Goal: Task Accomplishment & Management: Use online tool/utility

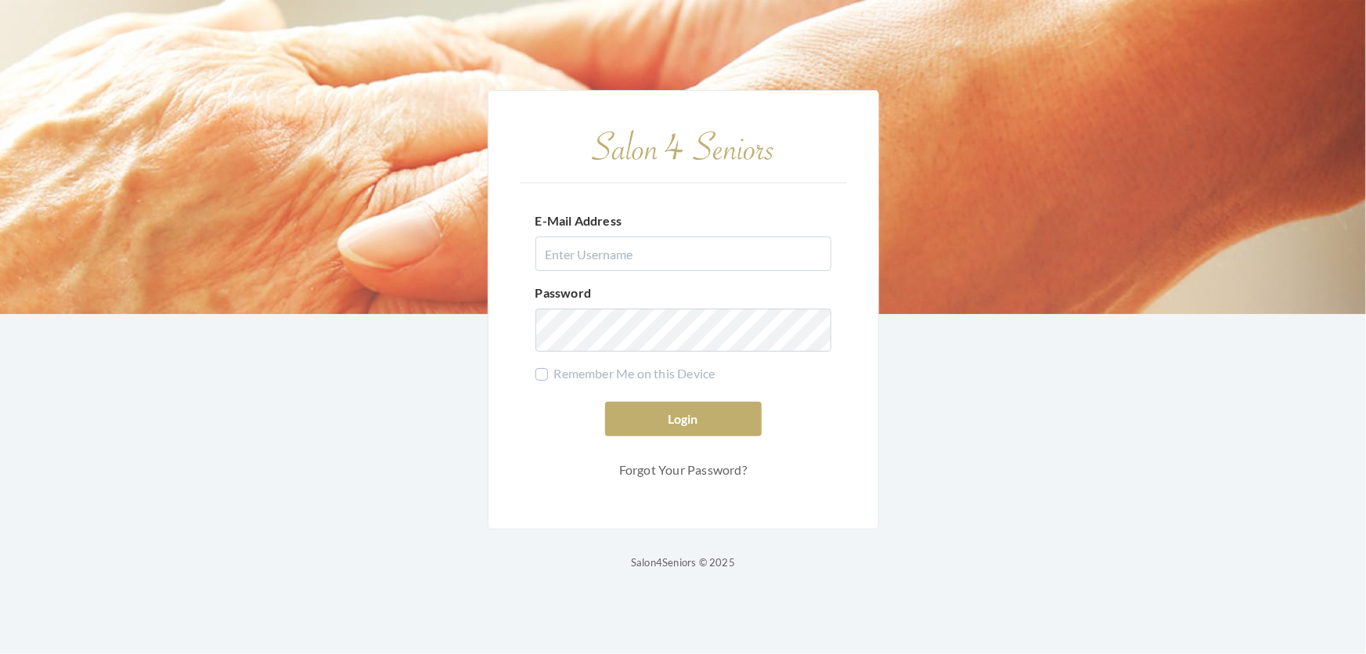
type input "shemekastephens@gmail.com"
click at [729, 409] on button "Login" at bounding box center [683, 419] width 157 height 34
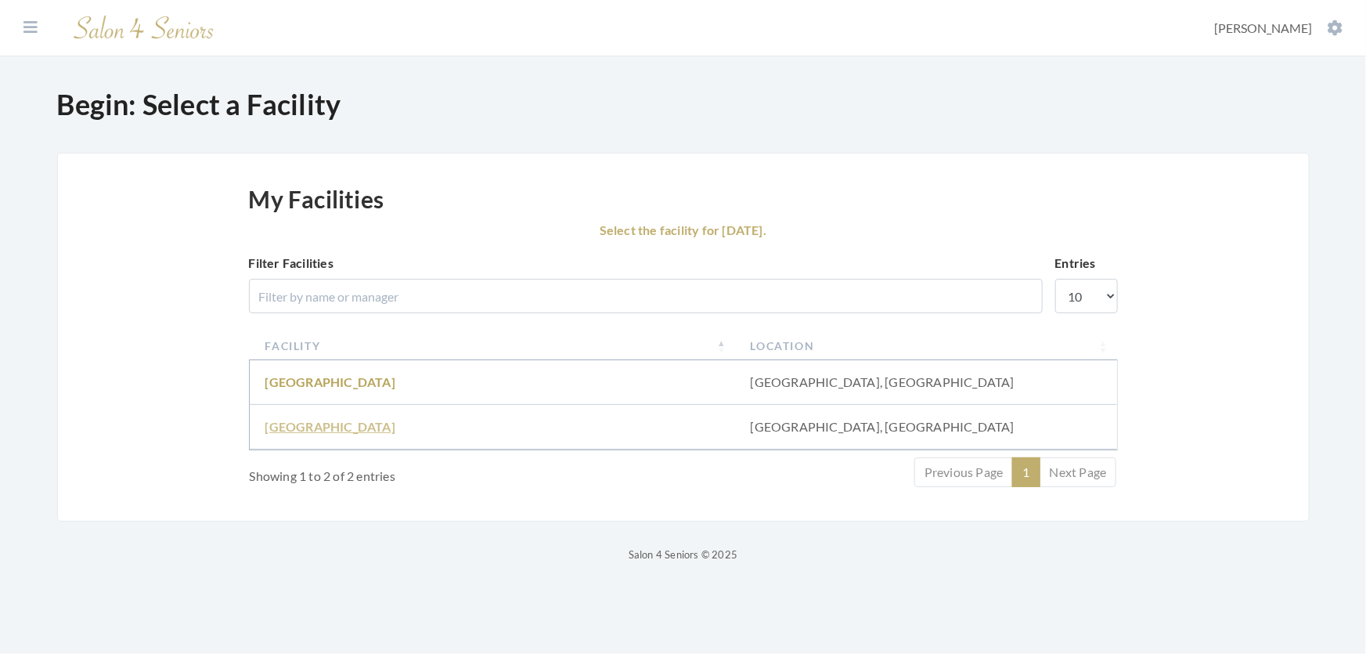
click at [323, 434] on link "Fair Haven" at bounding box center [330, 426] width 130 height 15
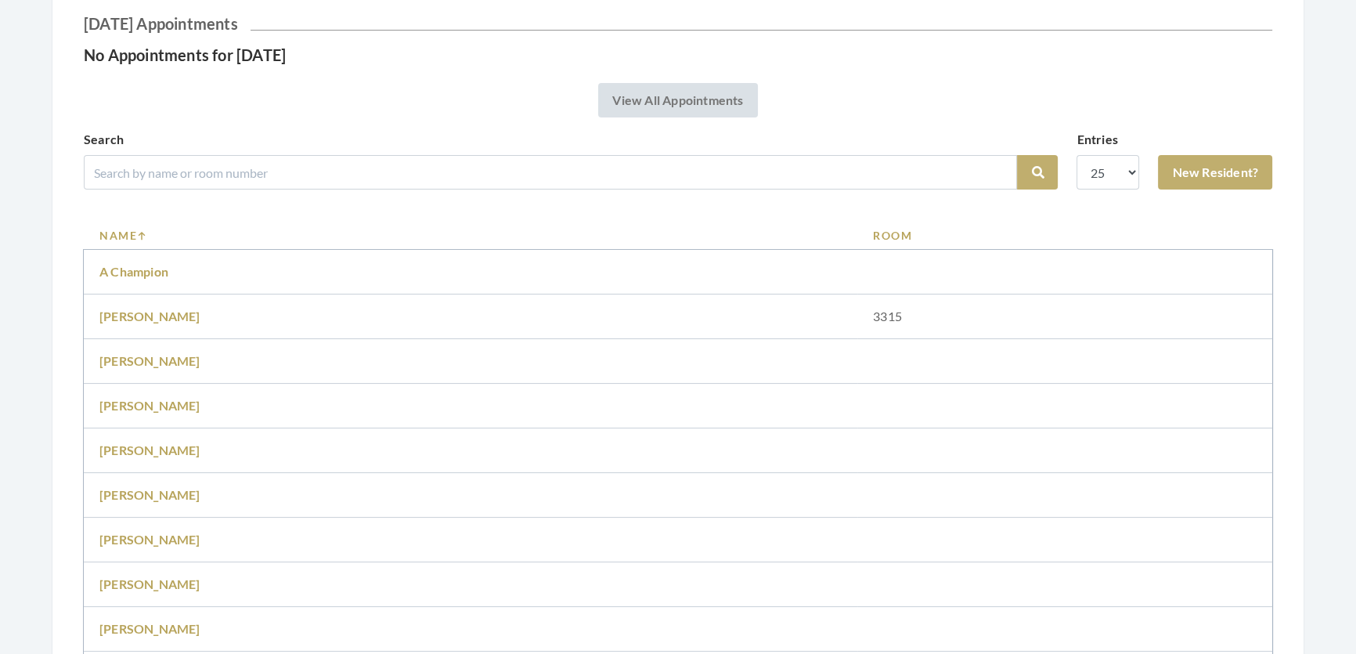
scroll to position [213, 0]
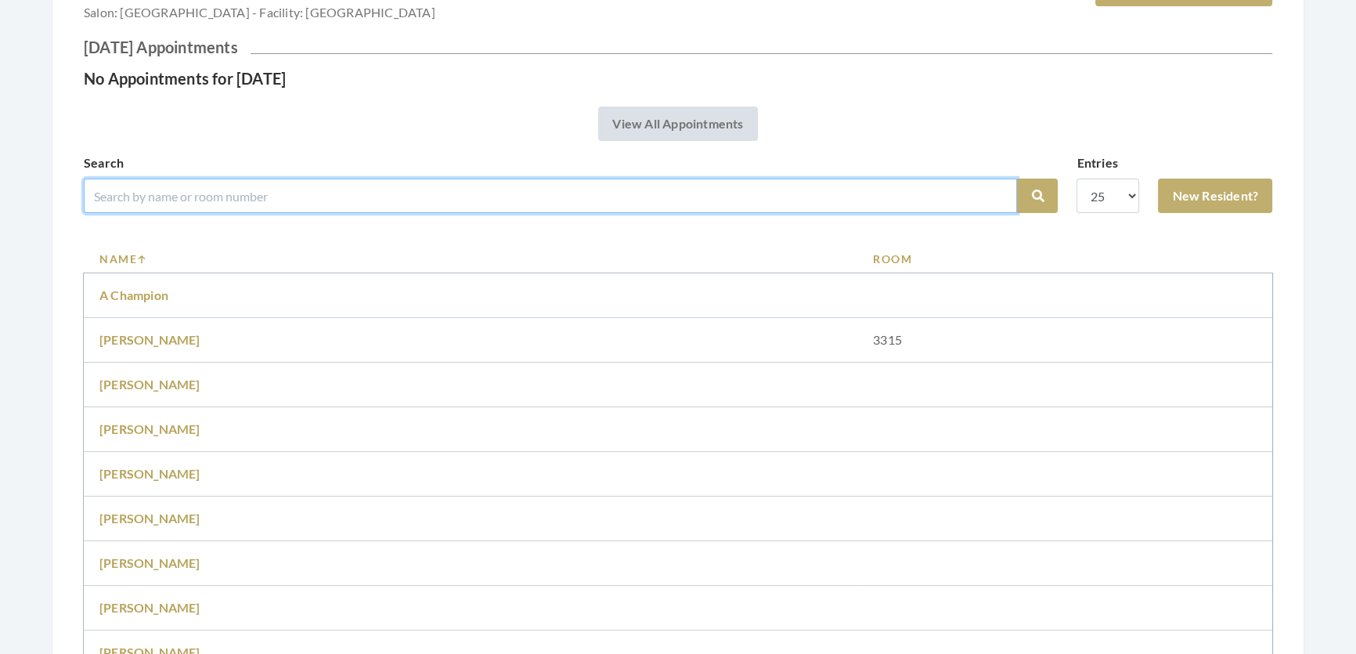
click at [439, 208] on input "search" at bounding box center [550, 195] width 933 height 34
type input "dot yester"
click at [1017, 178] on button "Search" at bounding box center [1037, 195] width 41 height 34
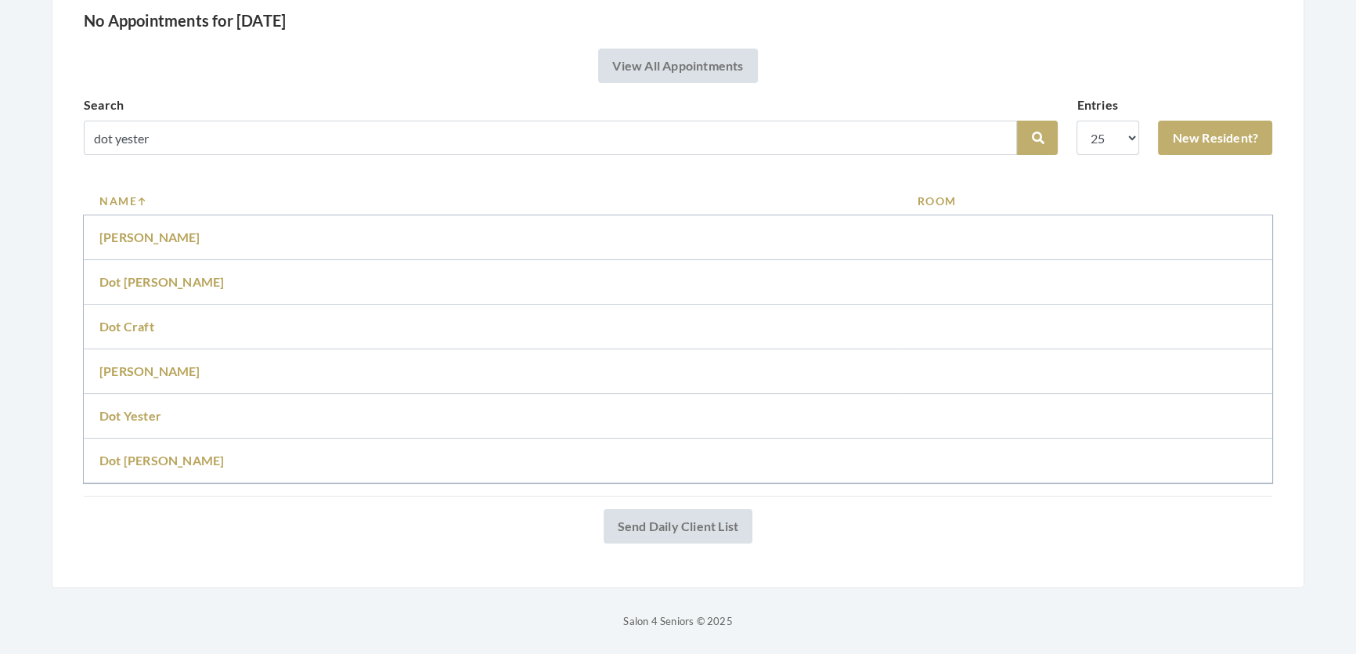
scroll to position [308, 0]
click at [141, 408] on link "Dot Yester" at bounding box center [130, 415] width 62 height 15
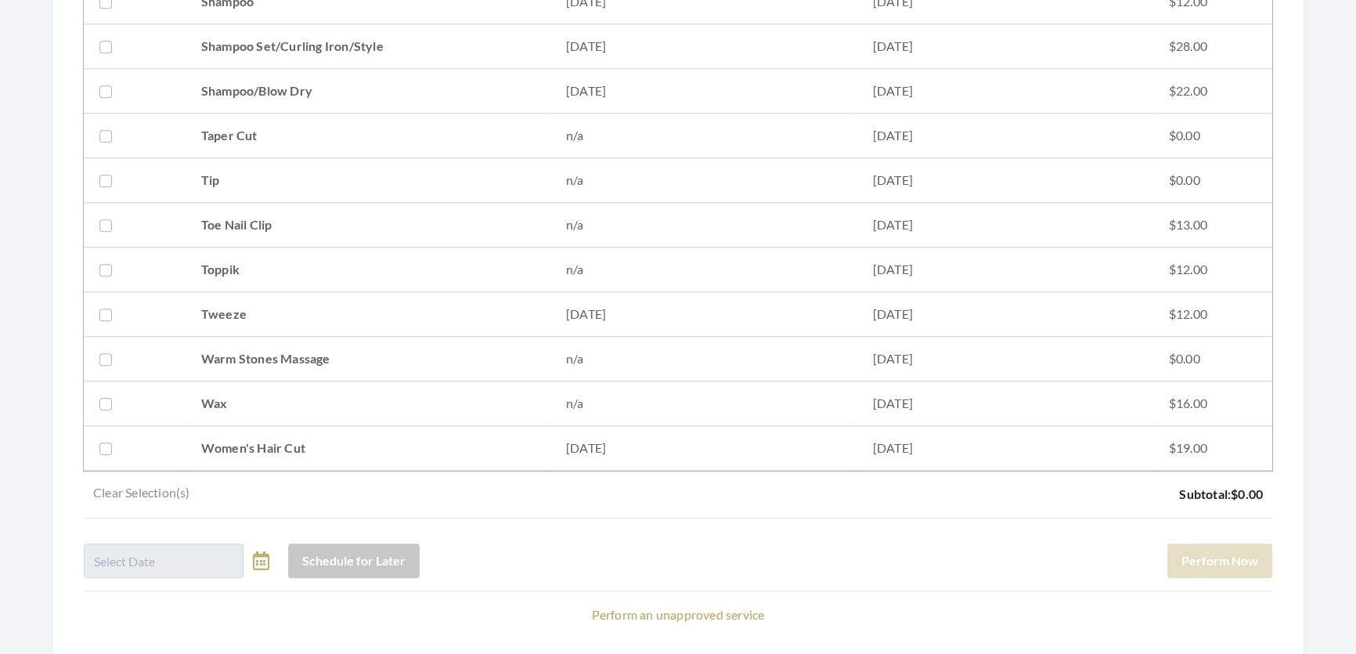
scroll to position [1885, 0]
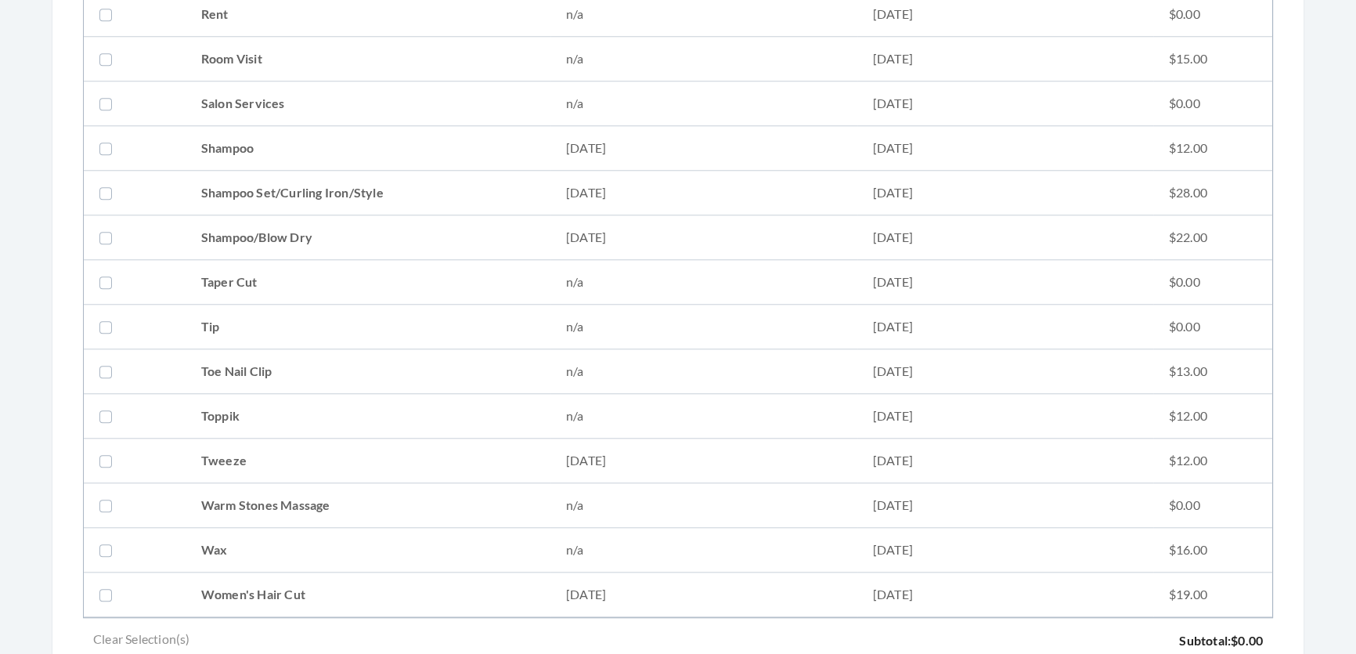
click at [348, 186] on td "Shampoo Set/Curling Iron/Style" at bounding box center [367, 193] width 365 height 45
checkbox input "true"
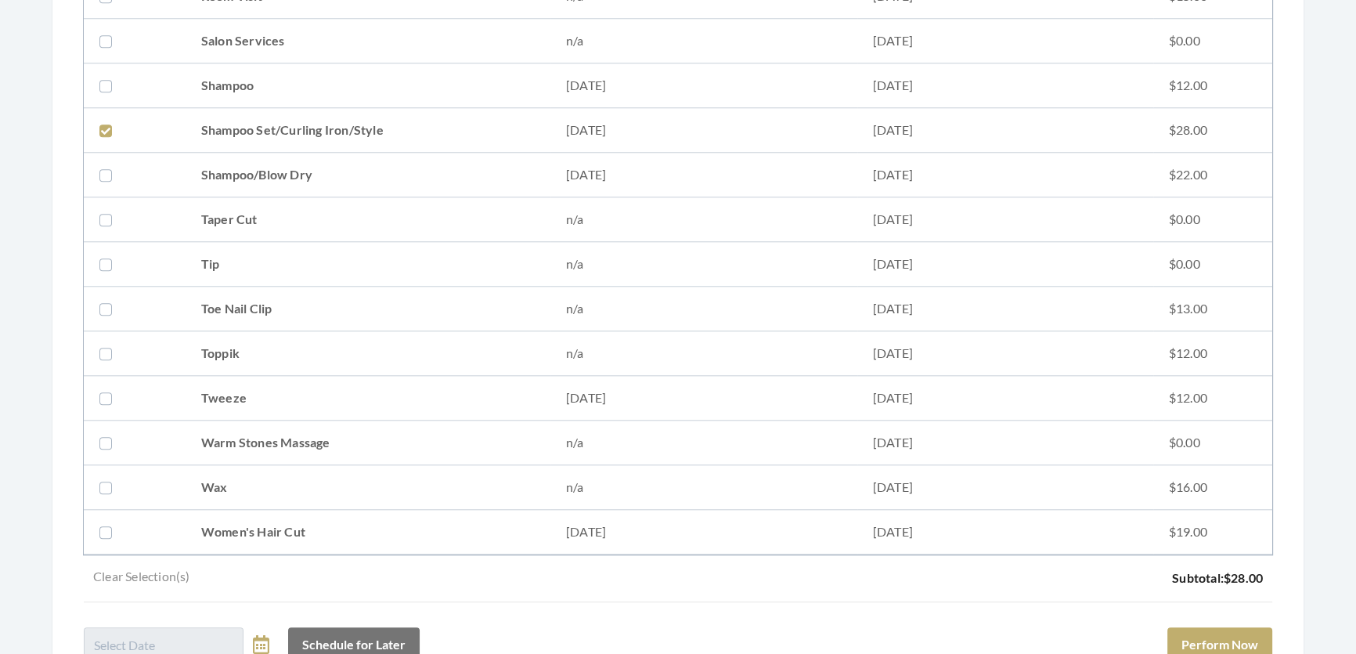
scroll to position [2134, 0]
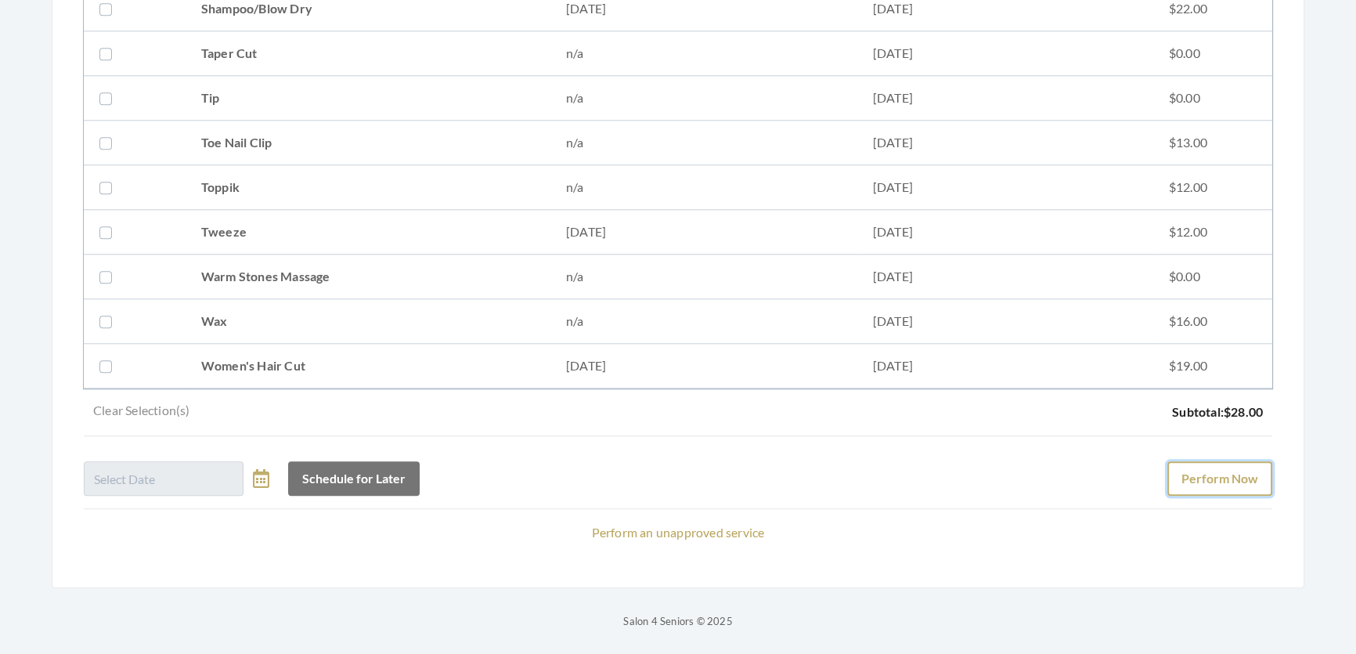
click at [1226, 471] on button "Perform Now" at bounding box center [1219, 478] width 105 height 34
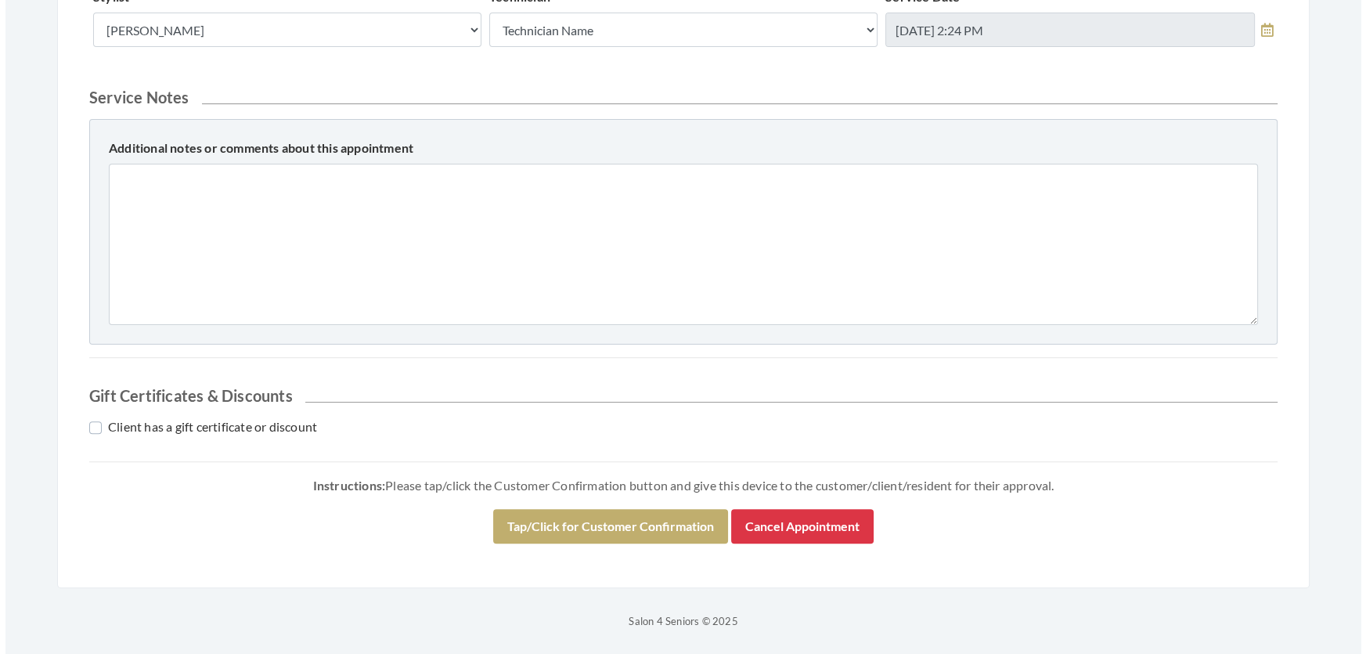
scroll to position [670, 0]
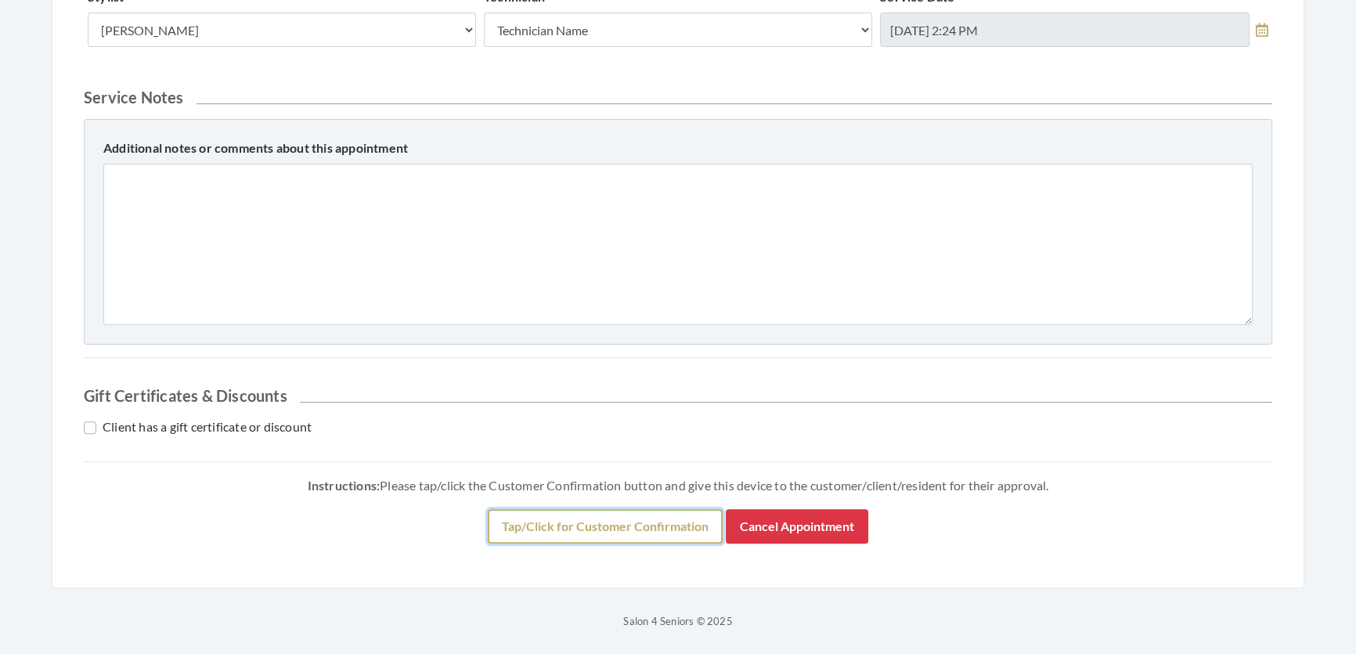
click at [672, 524] on button "Tap/Click for Customer Confirmation" at bounding box center [605, 526] width 235 height 34
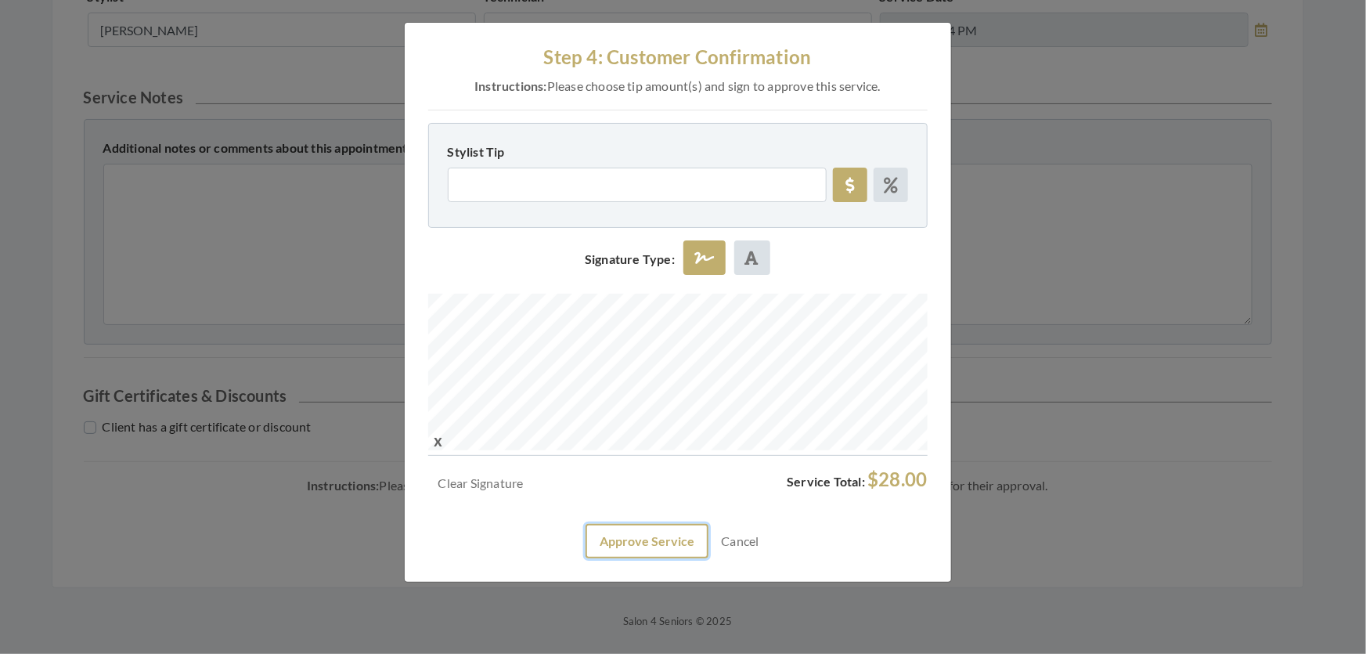
click at [691, 558] on button "Approve Service" at bounding box center [646, 541] width 123 height 34
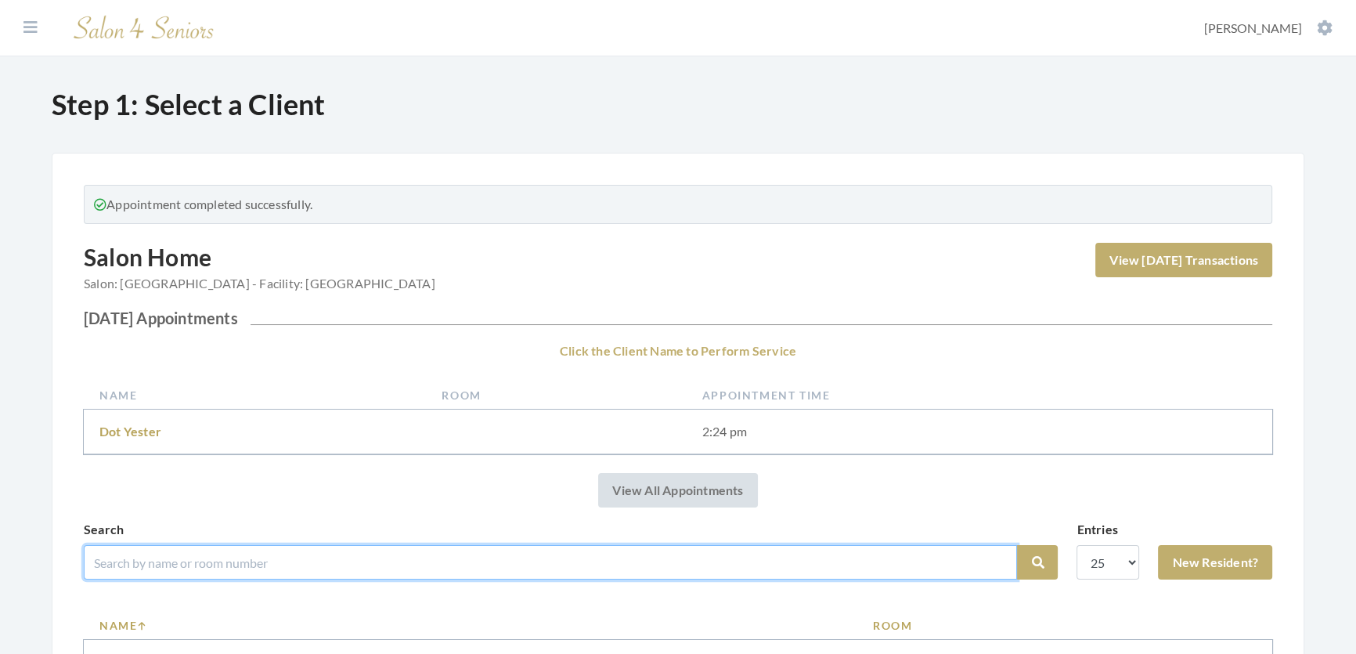
click at [236, 572] on input "search" at bounding box center [550, 562] width 933 height 34
type input "[PERSON_NAME]"
click at [1017, 545] on button "Search" at bounding box center [1037, 562] width 41 height 34
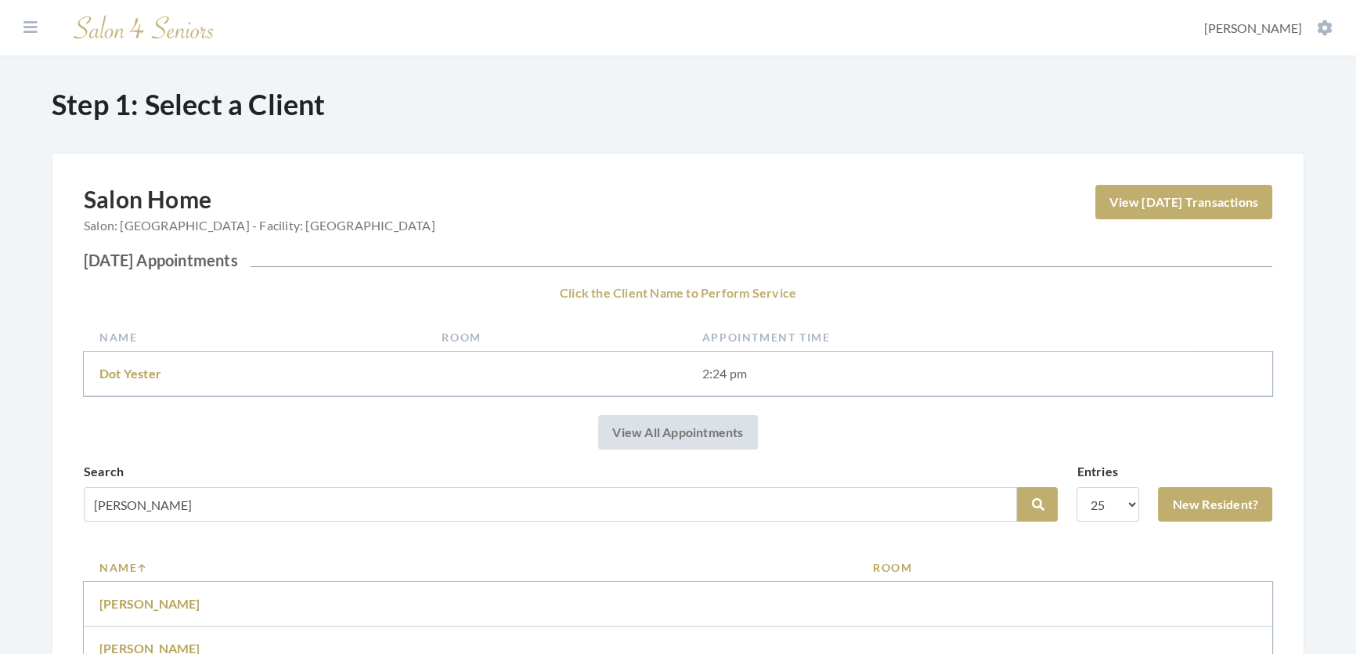
scroll to position [427, 0]
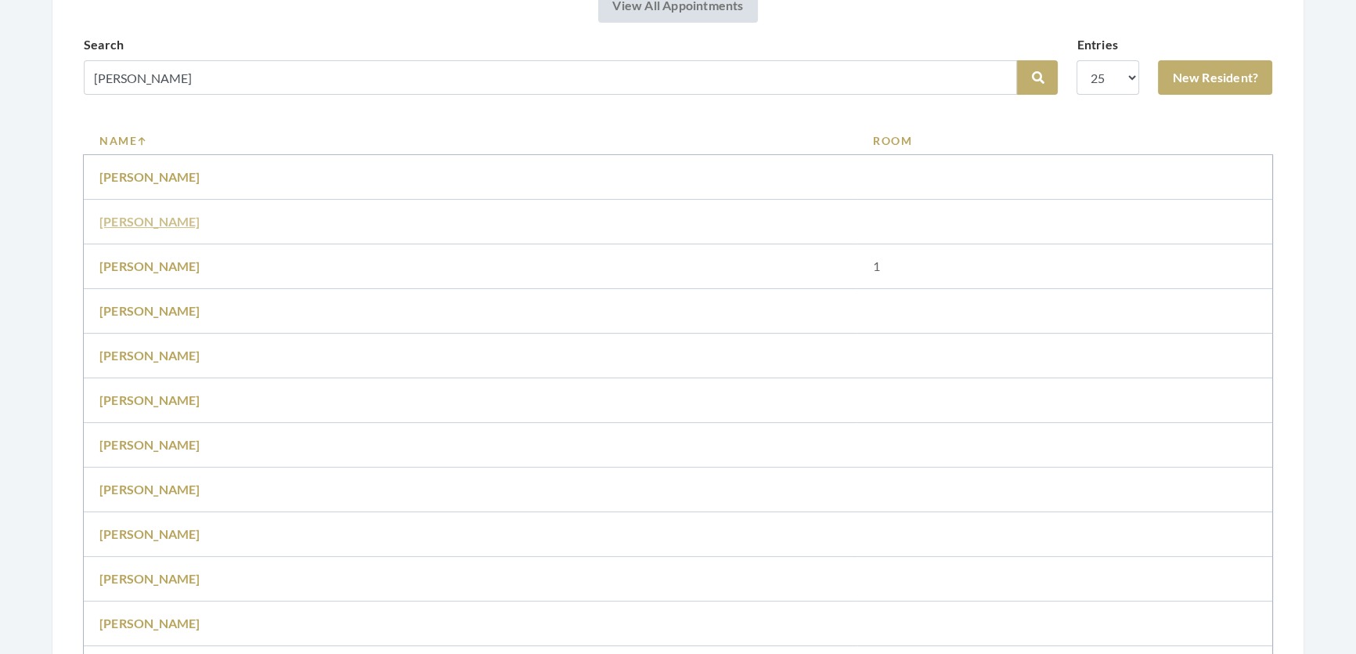
click at [139, 229] on link "[PERSON_NAME]" at bounding box center [149, 221] width 101 height 15
click at [167, 630] on link "[PERSON_NAME]" at bounding box center [149, 622] width 101 height 15
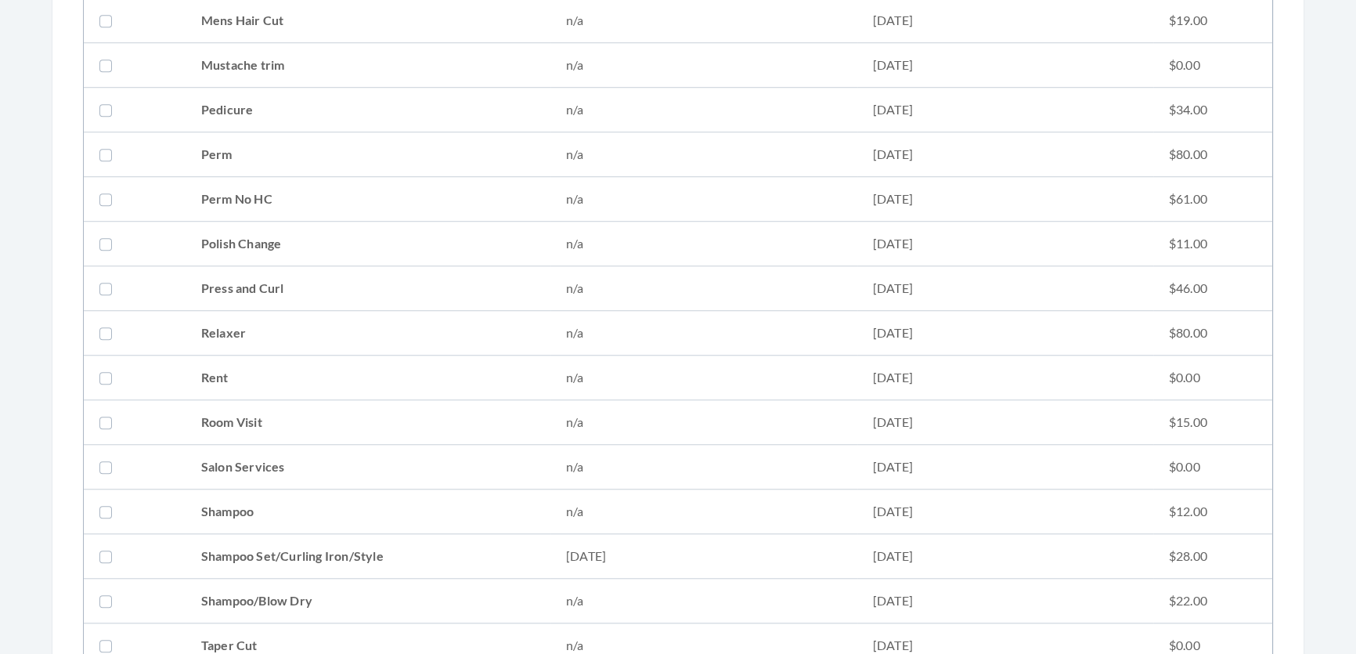
scroll to position [1636, 0]
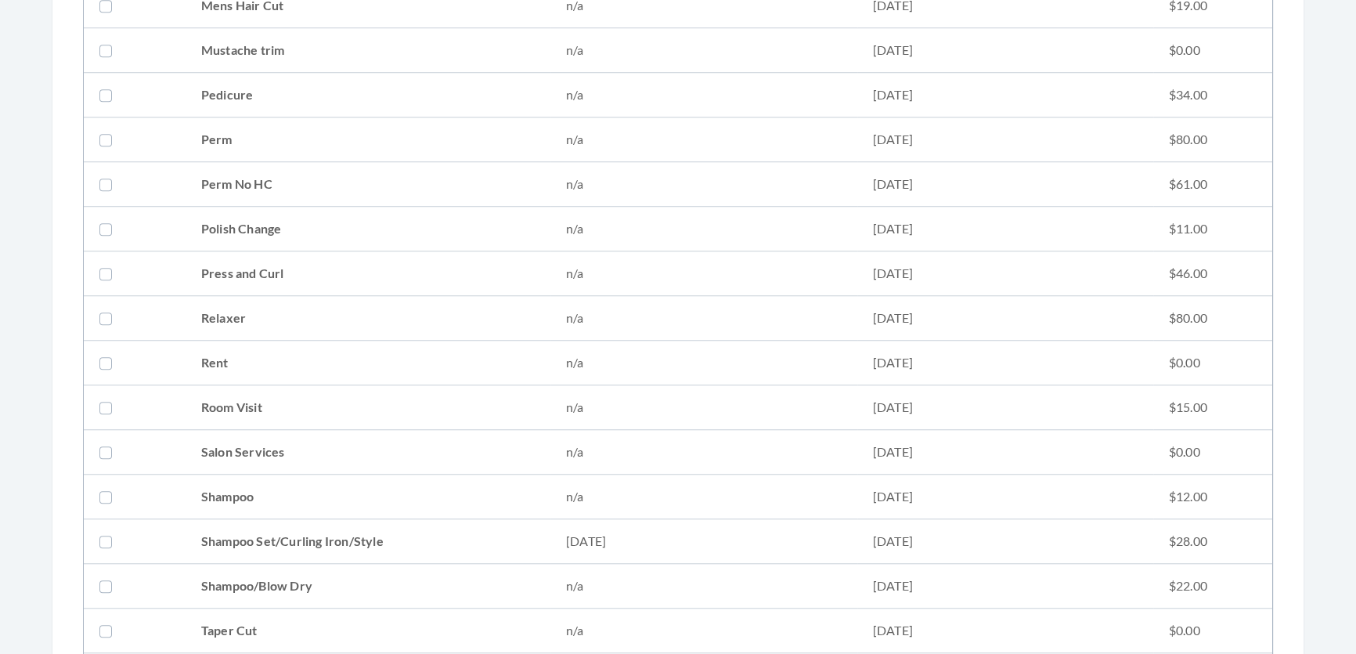
click at [604, 533] on td "08/18/2025" at bounding box center [703, 541] width 307 height 45
checkbox input "true"
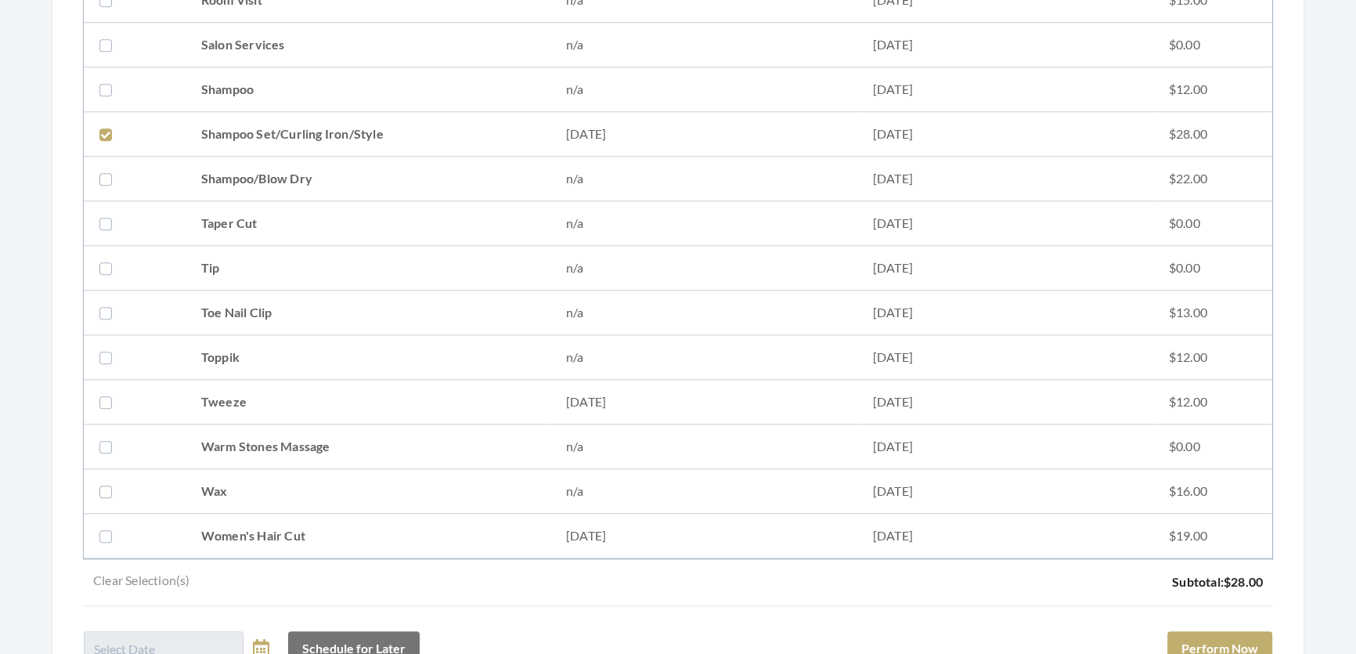
scroll to position [2165, 0]
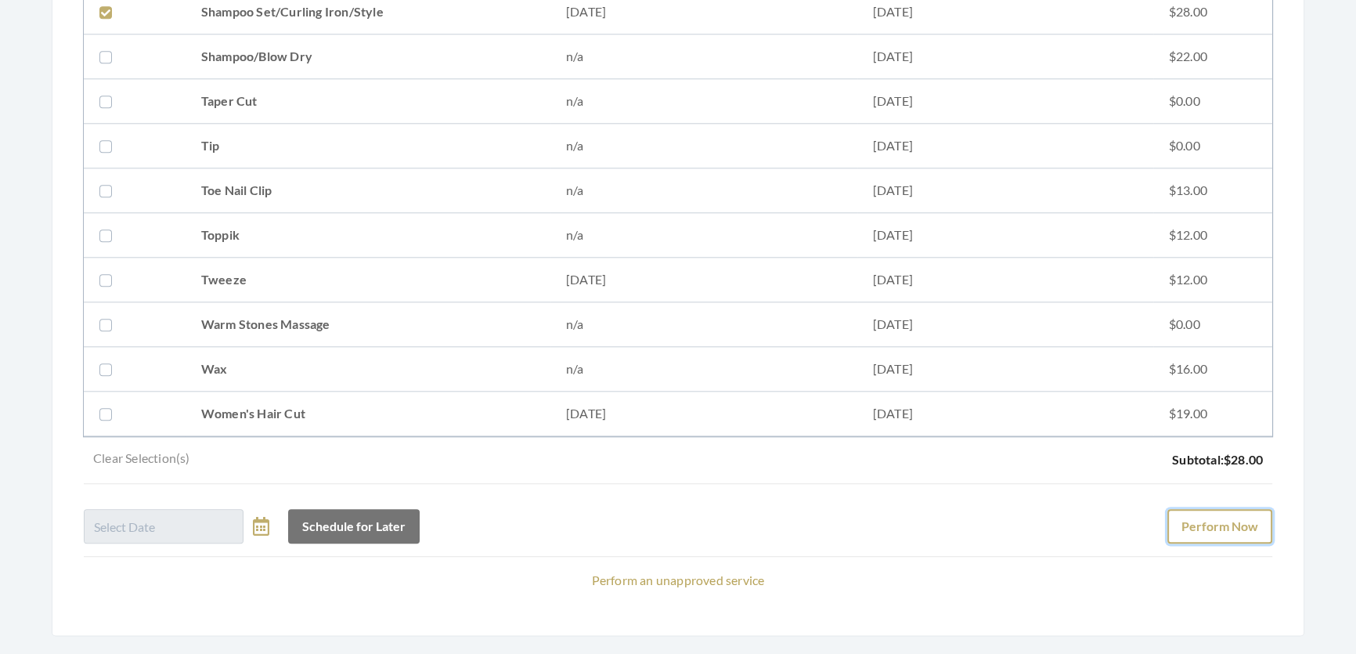
click at [1241, 542] on button "Perform Now" at bounding box center [1219, 526] width 105 height 34
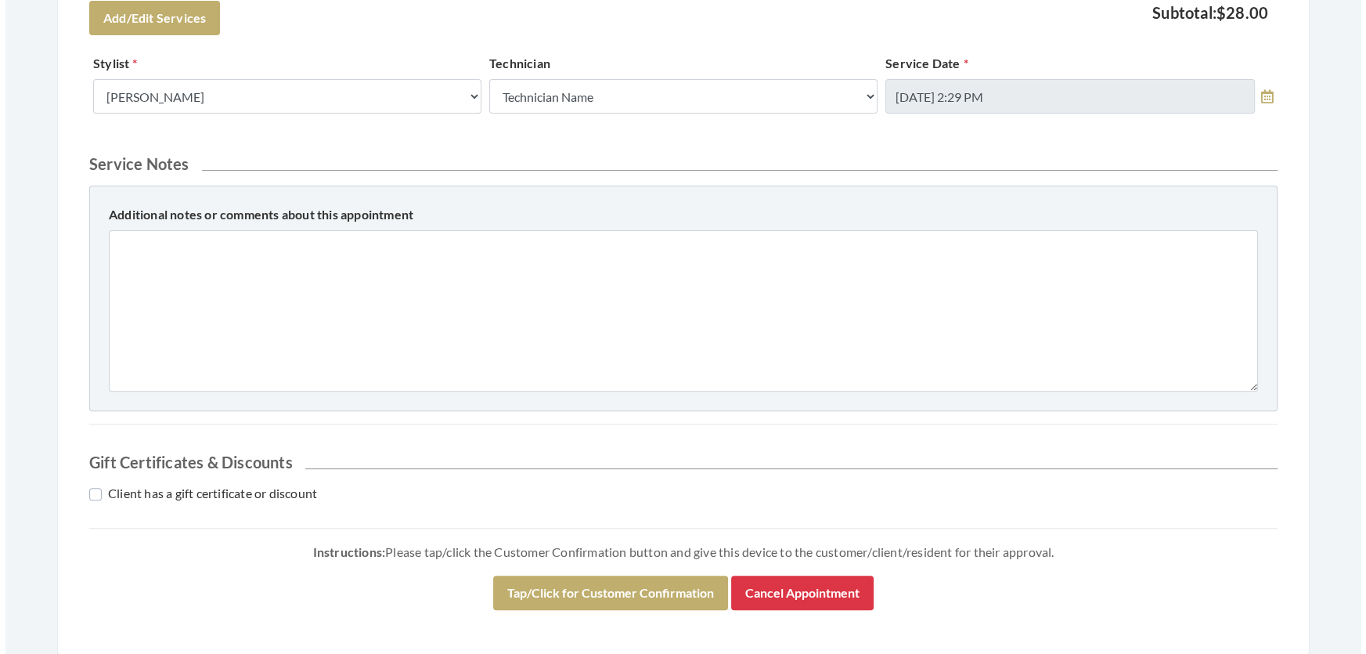
scroll to position [772, 0]
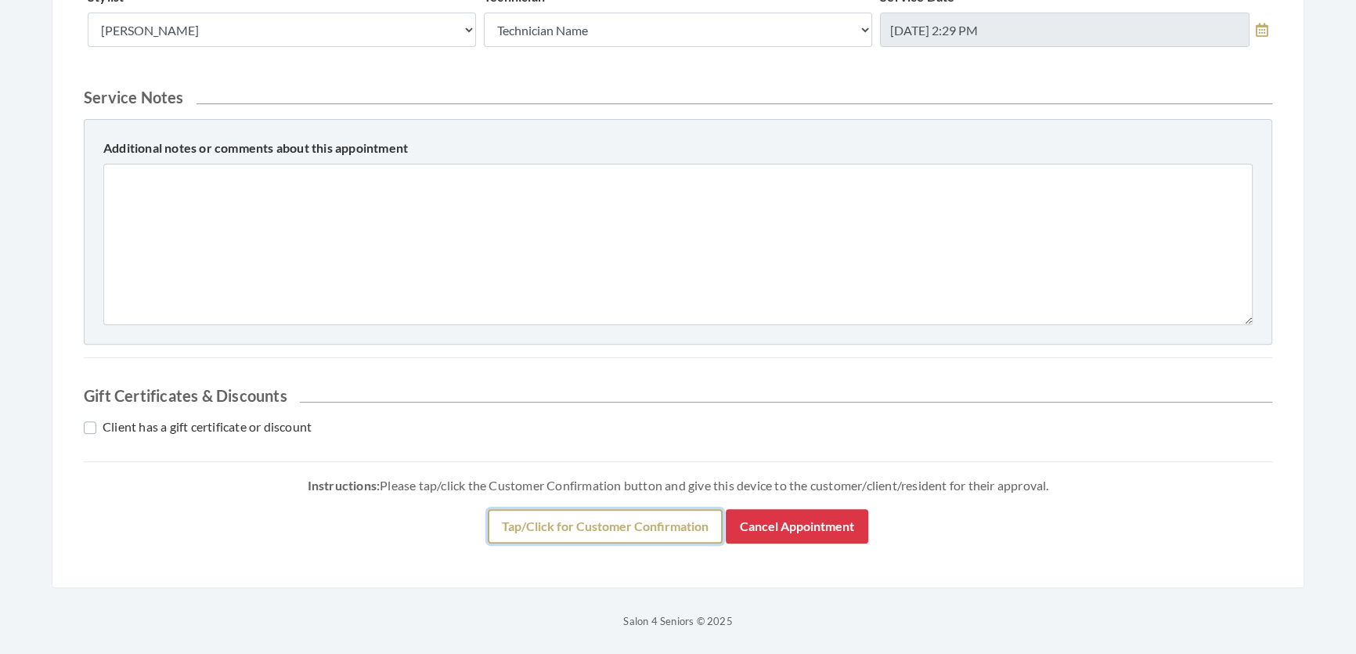
click at [621, 538] on button "Tap/Click for Customer Confirmation" at bounding box center [605, 526] width 235 height 34
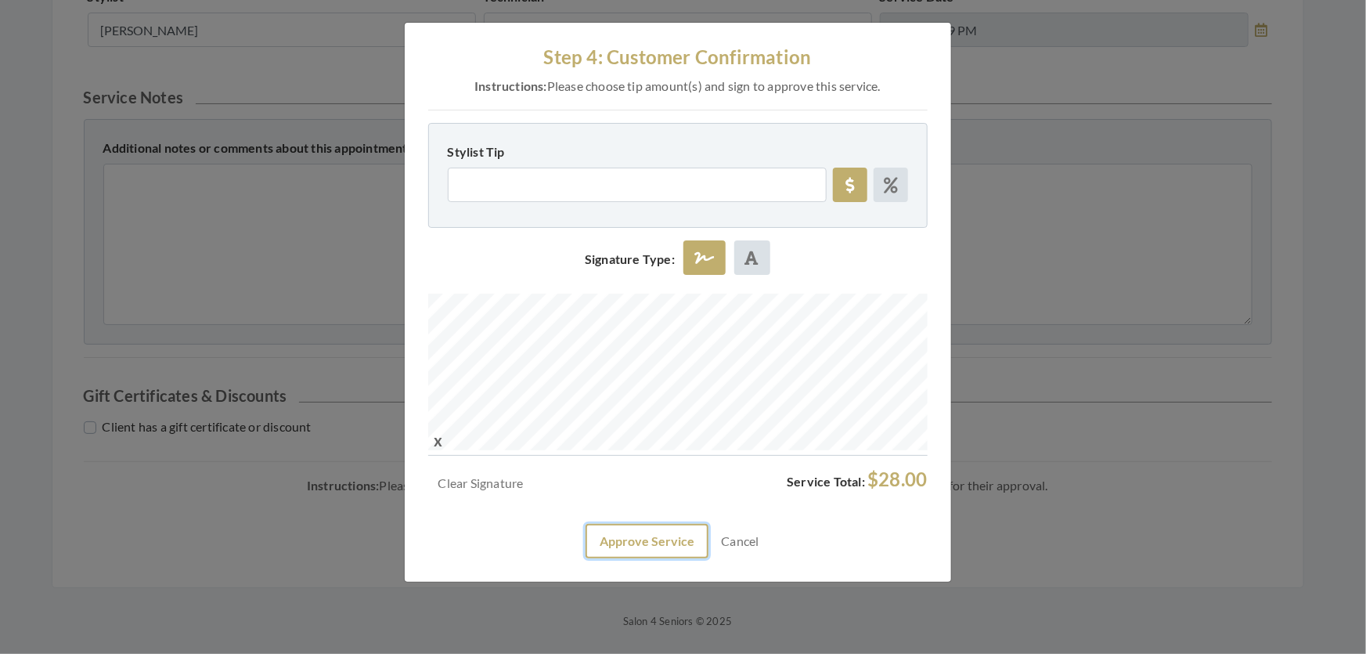
click at [632, 558] on button "Approve Service" at bounding box center [646, 541] width 123 height 34
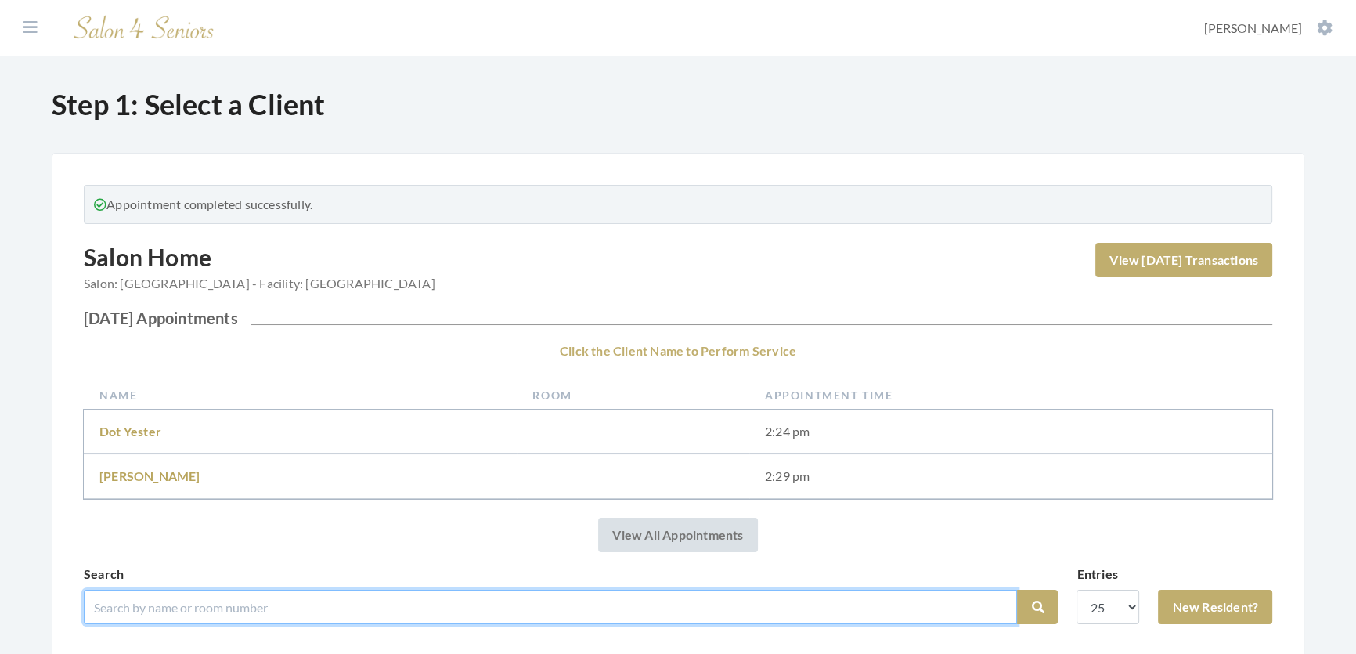
click at [128, 618] on input "search" at bounding box center [550, 606] width 933 height 34
click at [110, 622] on input "search" at bounding box center [550, 606] width 933 height 34
click at [193, 624] on input "search" at bounding box center [550, 606] width 933 height 34
click at [365, 624] on input "search" at bounding box center [550, 606] width 933 height 34
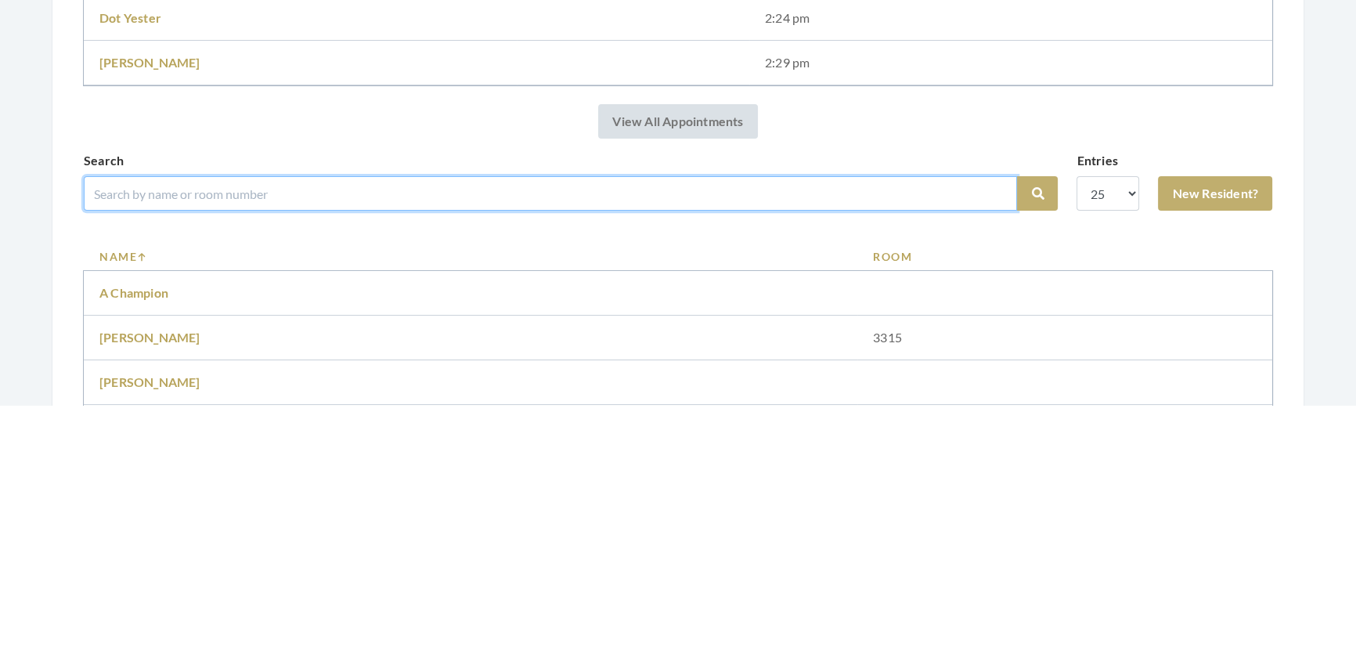
scroll to position [172, 0]
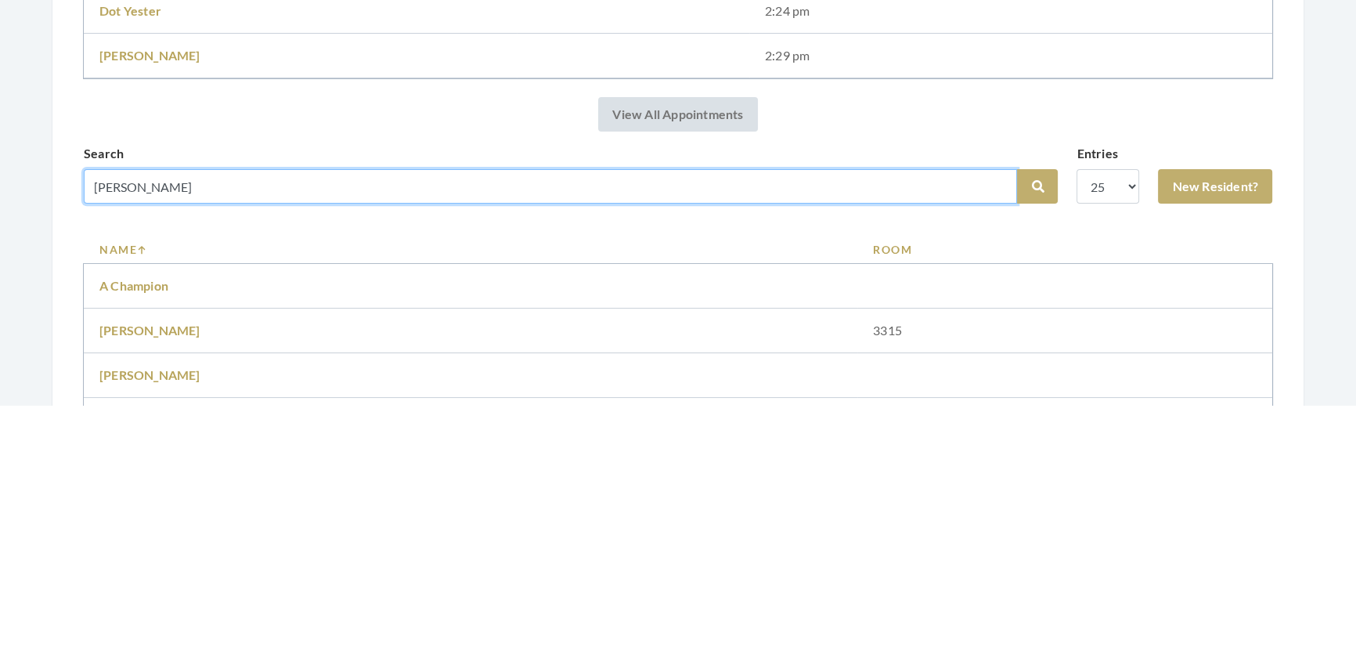
type input "[PERSON_NAME]"
click at [1017, 417] on button "Search" at bounding box center [1037, 434] width 41 height 34
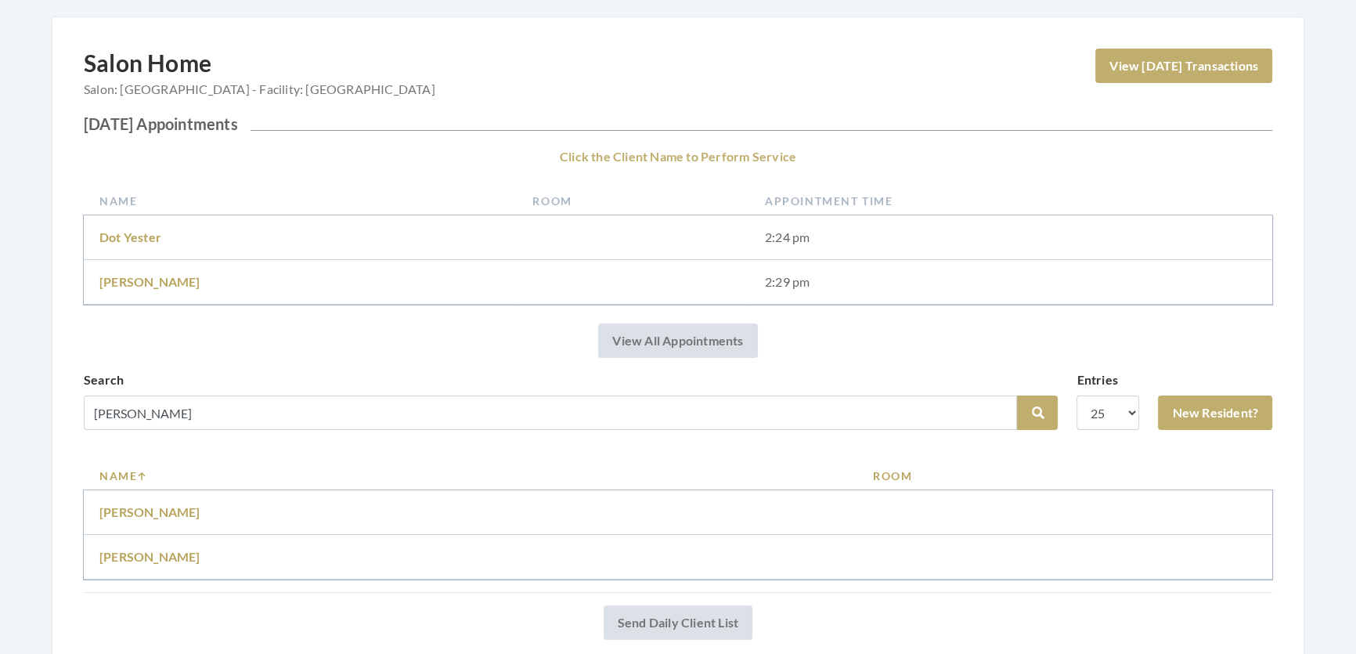
scroll to position [271, 0]
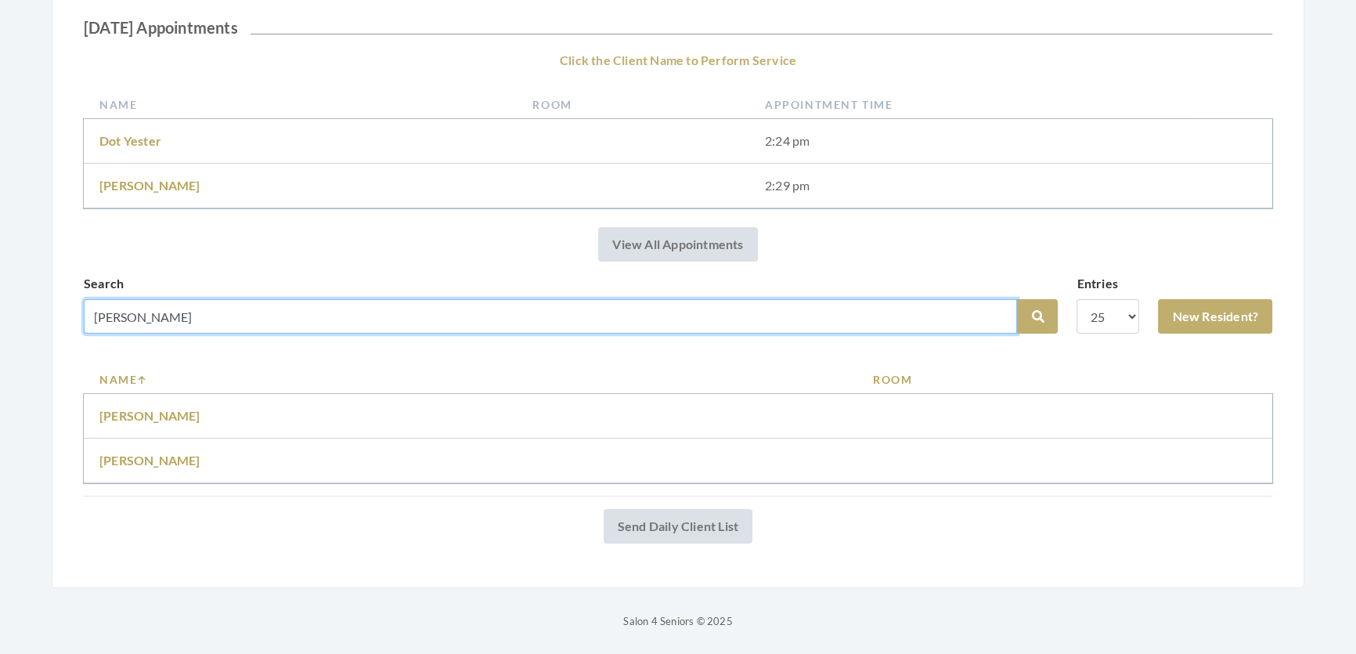
click at [127, 300] on input "allen" at bounding box center [550, 316] width 933 height 34
type input "a"
type input "allen"
click at [1017, 299] on button "Search" at bounding box center [1037, 316] width 41 height 34
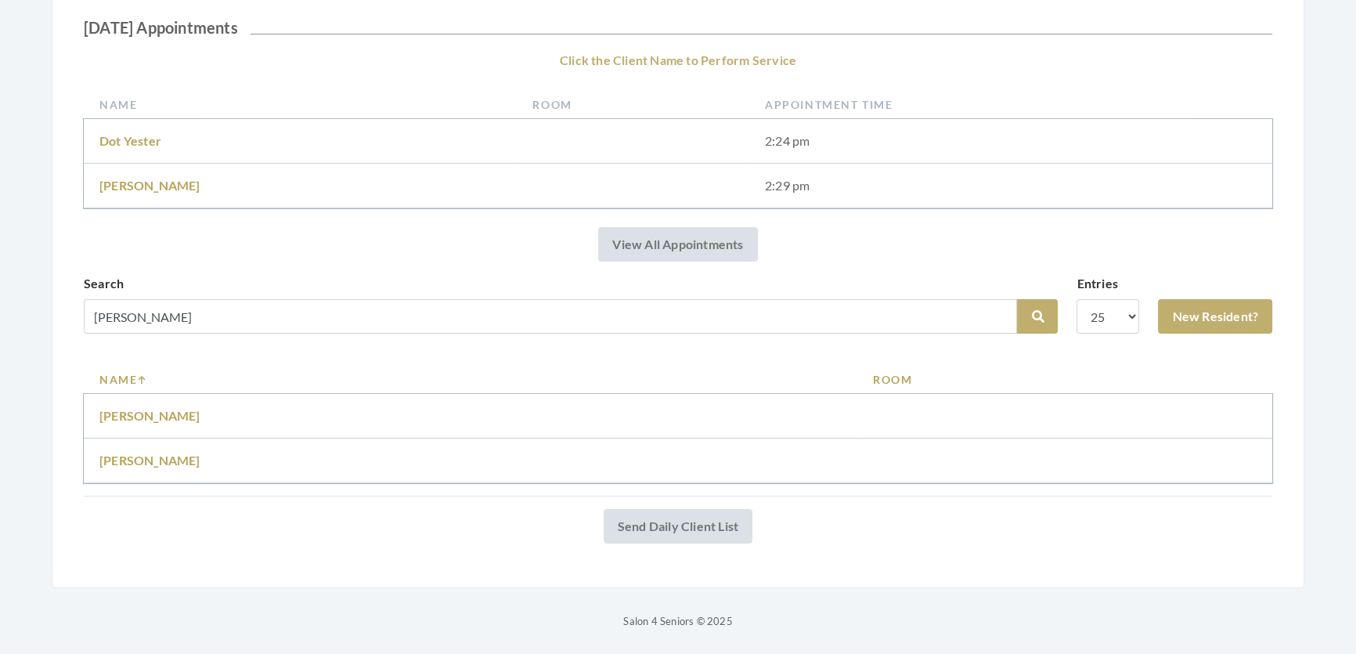
scroll to position [271, 0]
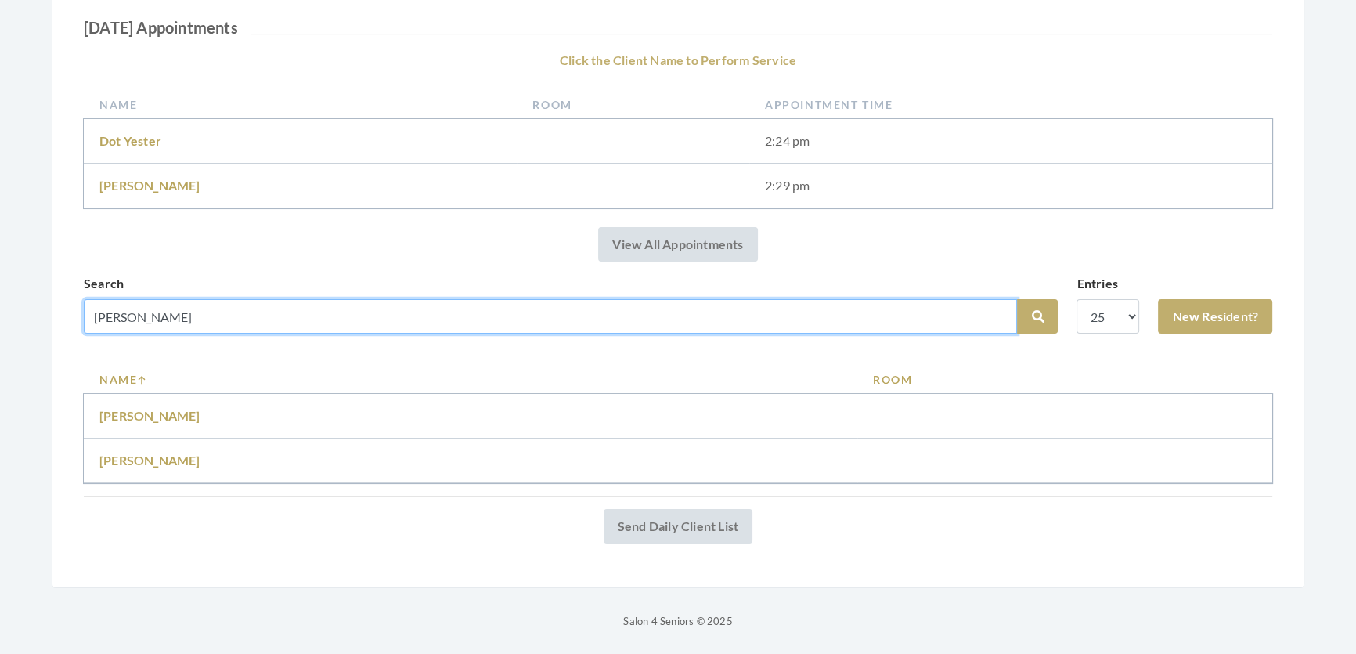
click at [149, 301] on input "[PERSON_NAME]" at bounding box center [550, 316] width 933 height 34
type input "a"
type input "[PERSON_NAME]"
click at [1017, 299] on button "Search" at bounding box center [1037, 316] width 41 height 34
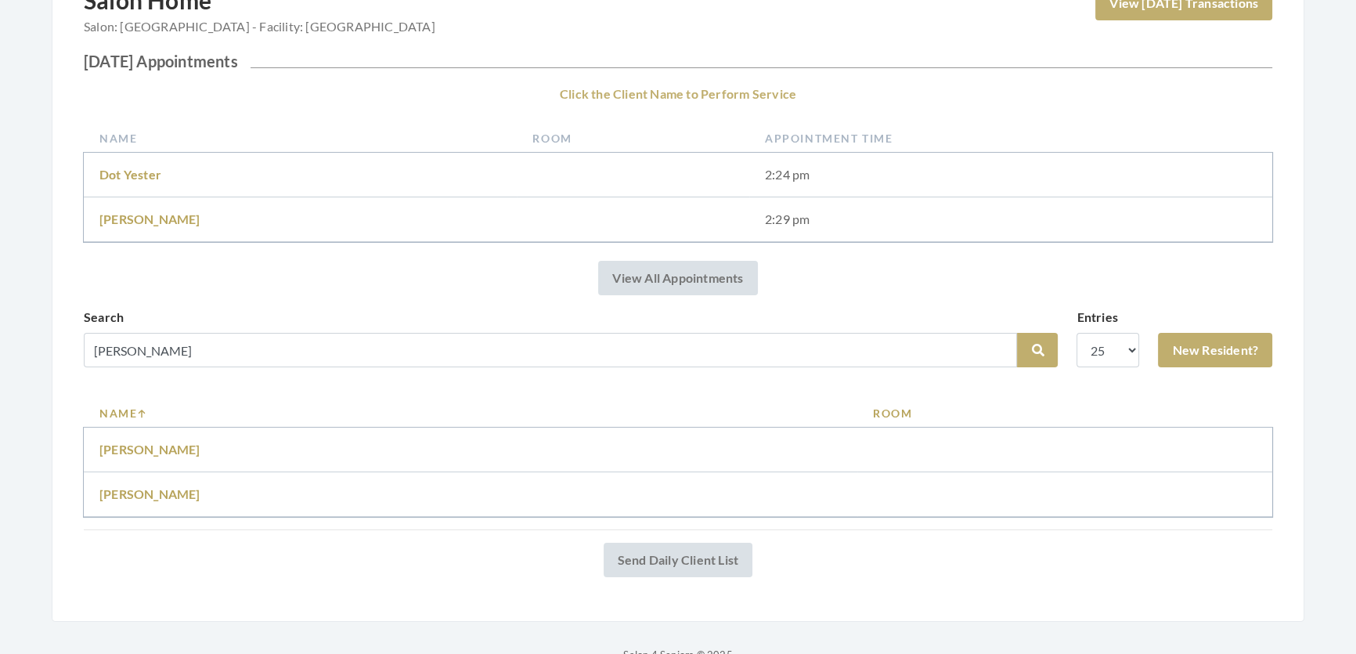
scroll to position [171, 0]
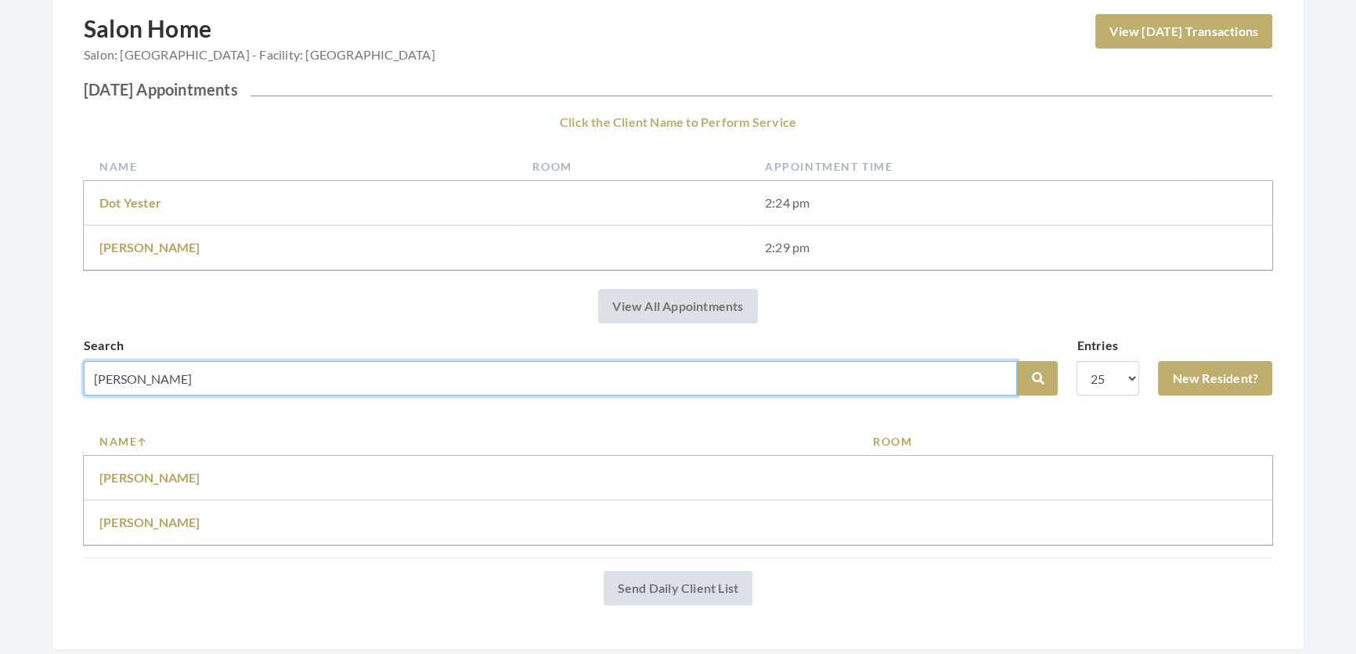
drag, startPoint x: 147, startPoint y: 398, endPoint x: 9, endPoint y: 389, distance: 138.1
click at [9, 389] on div "Facilities Shemeka Stephens My Transactions Account Log Out Step 1: Select a Cl…" at bounding box center [678, 260] width 1356 height 862
click at [164, 395] on input "search" at bounding box center [550, 378] width 933 height 34
type input "Martha Anthony"
click at [1017, 361] on button "Search" at bounding box center [1037, 378] width 41 height 34
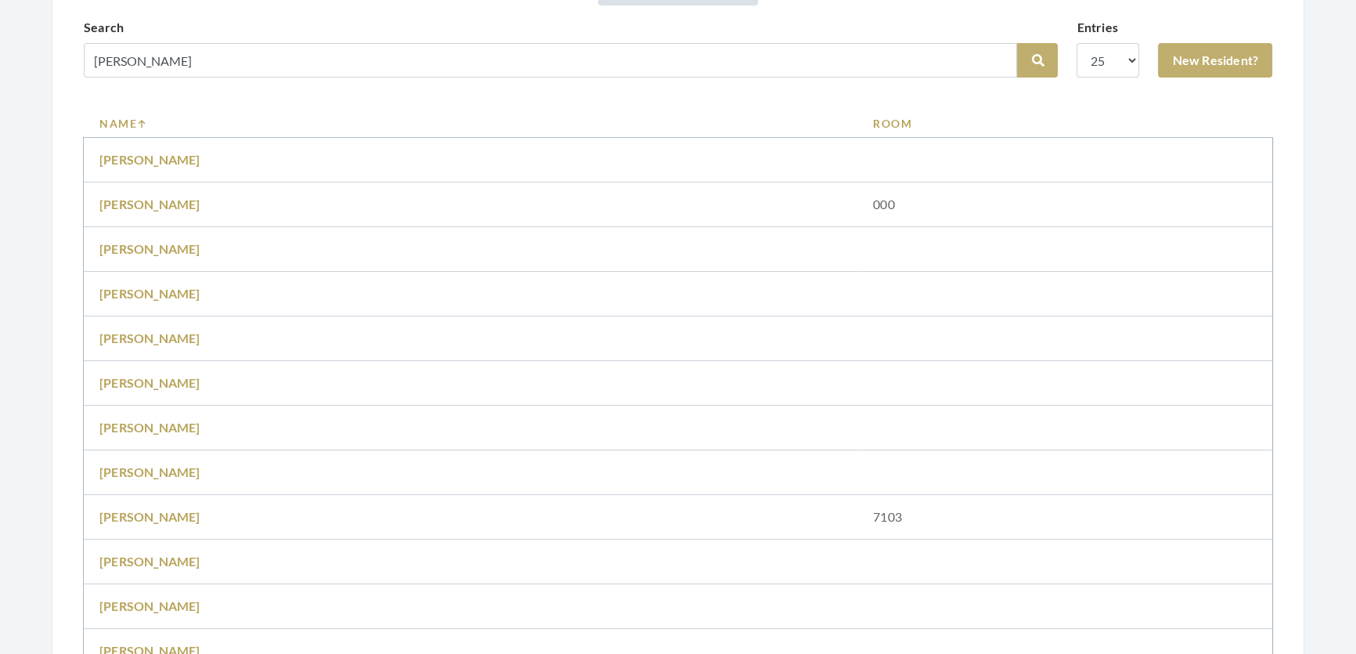
scroll to position [498, 0]
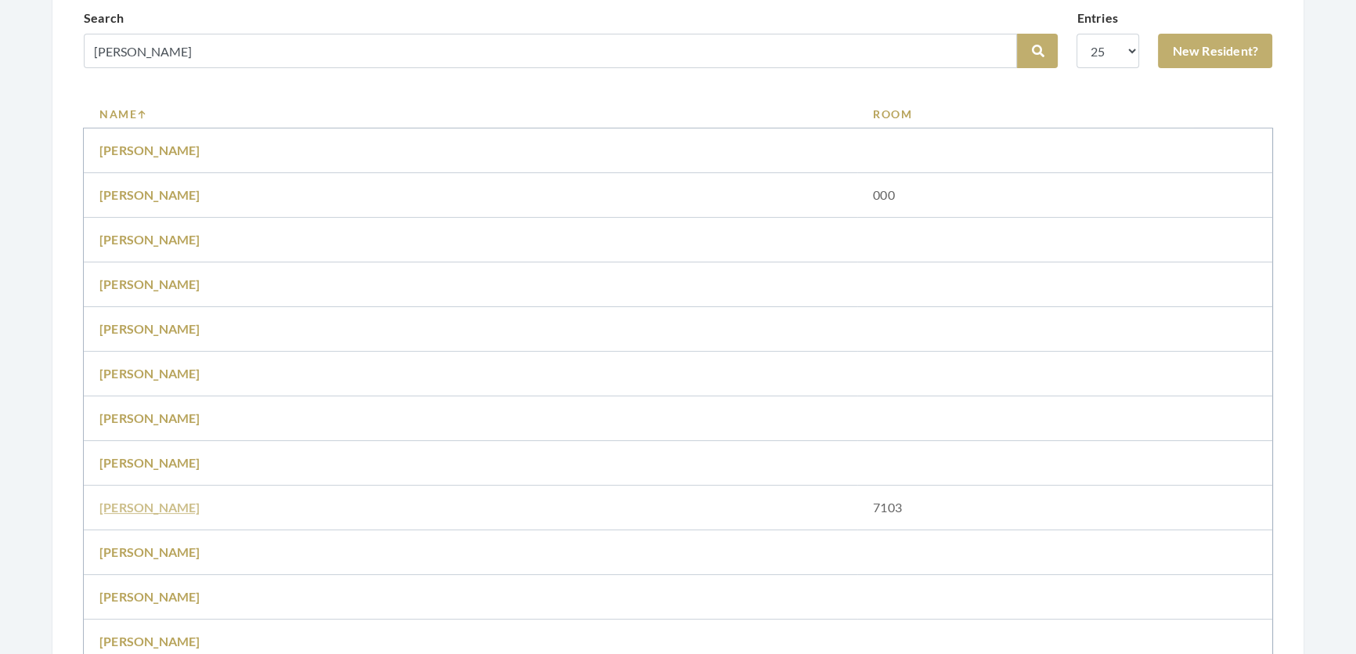
click at [174, 514] on link "[PERSON_NAME]" at bounding box center [149, 506] width 101 height 15
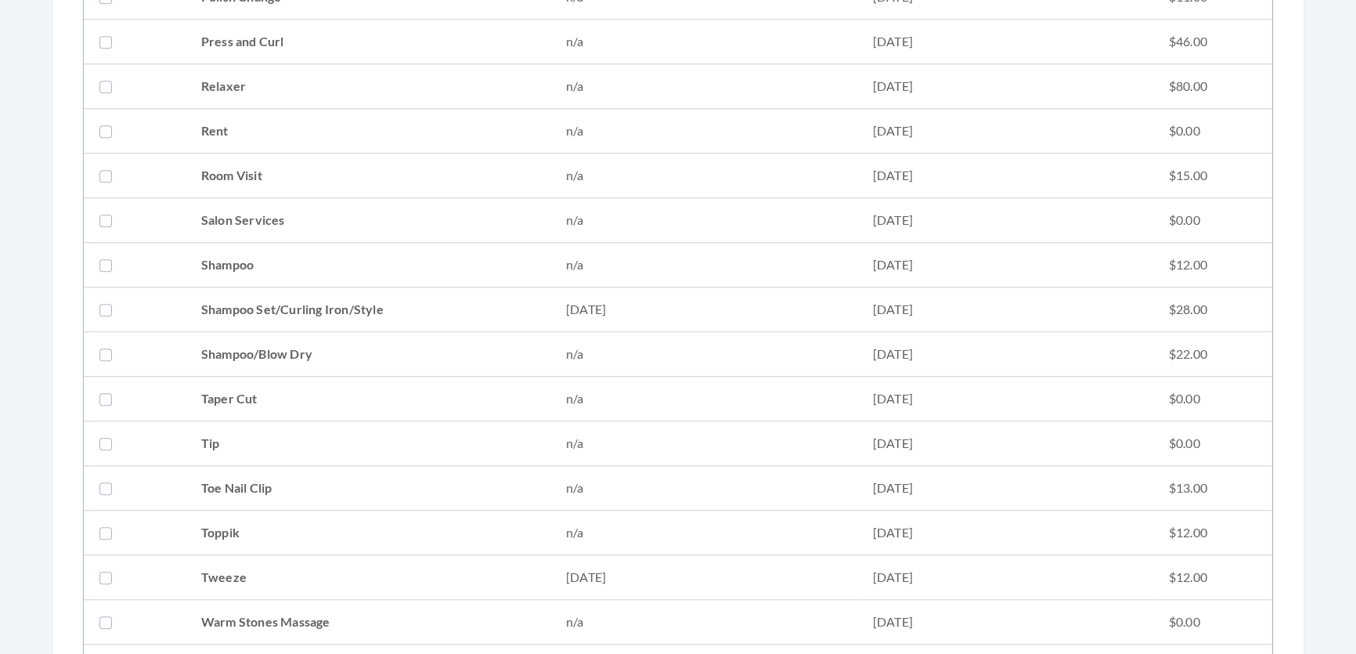
scroll to position [1778, 0]
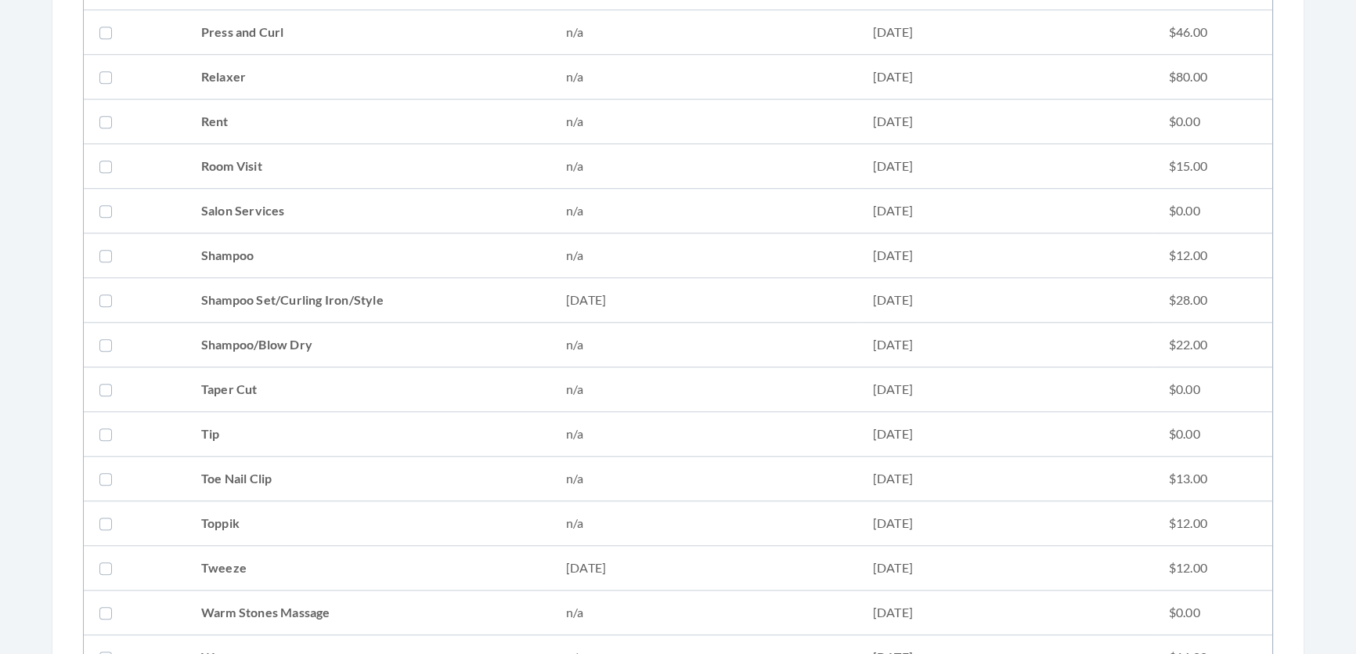
click at [272, 298] on td "Shampoo Set/Curling Iron/Style" at bounding box center [367, 300] width 365 height 45
checkbox input "true"
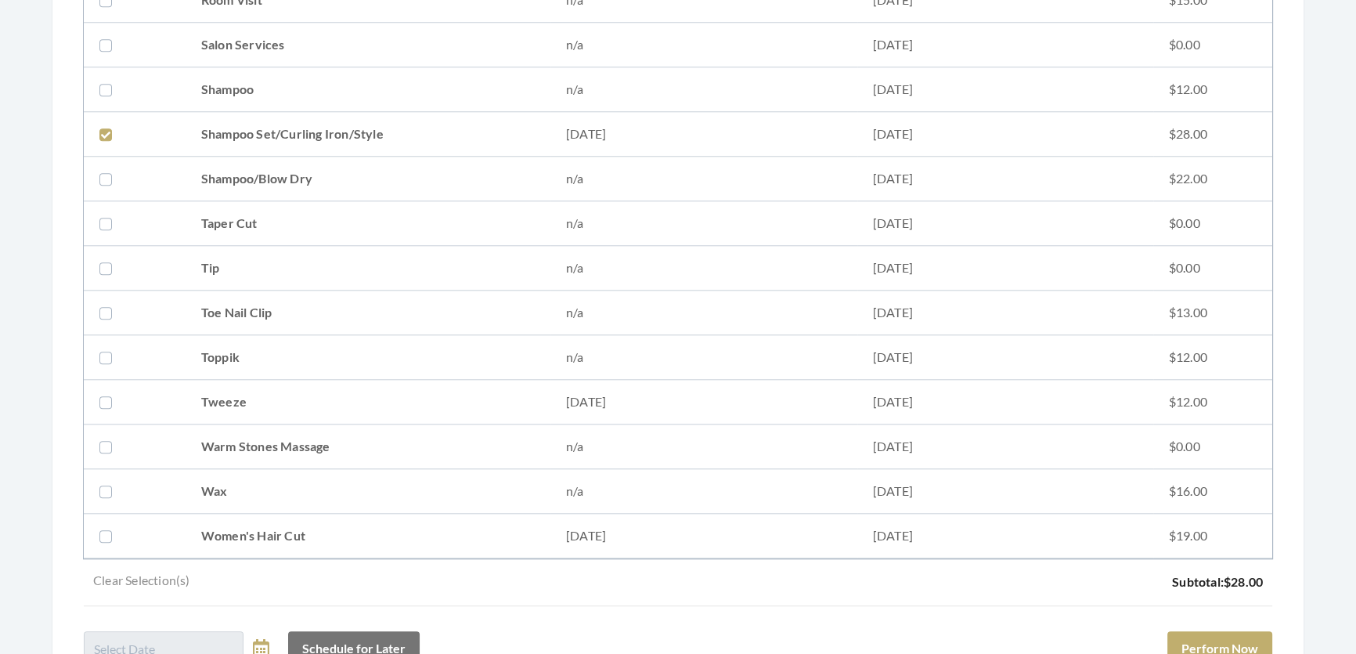
scroll to position [2134, 0]
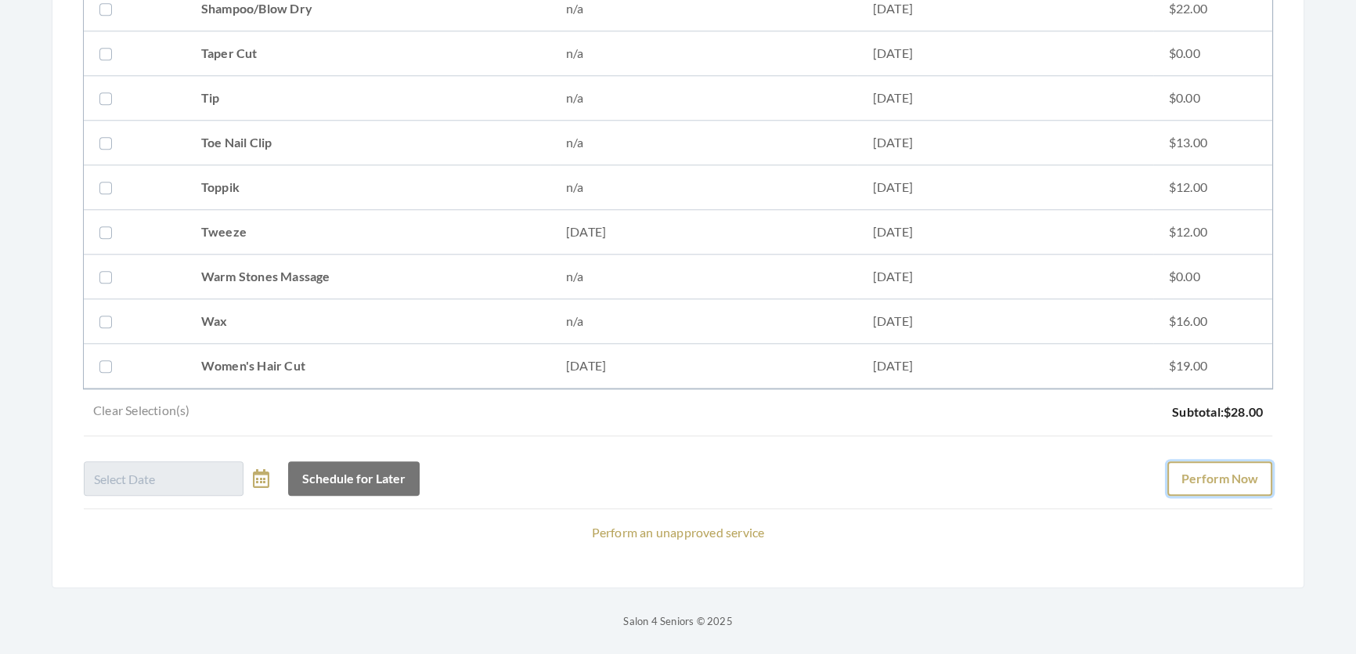
click at [1226, 461] on button "Perform Now" at bounding box center [1219, 478] width 105 height 34
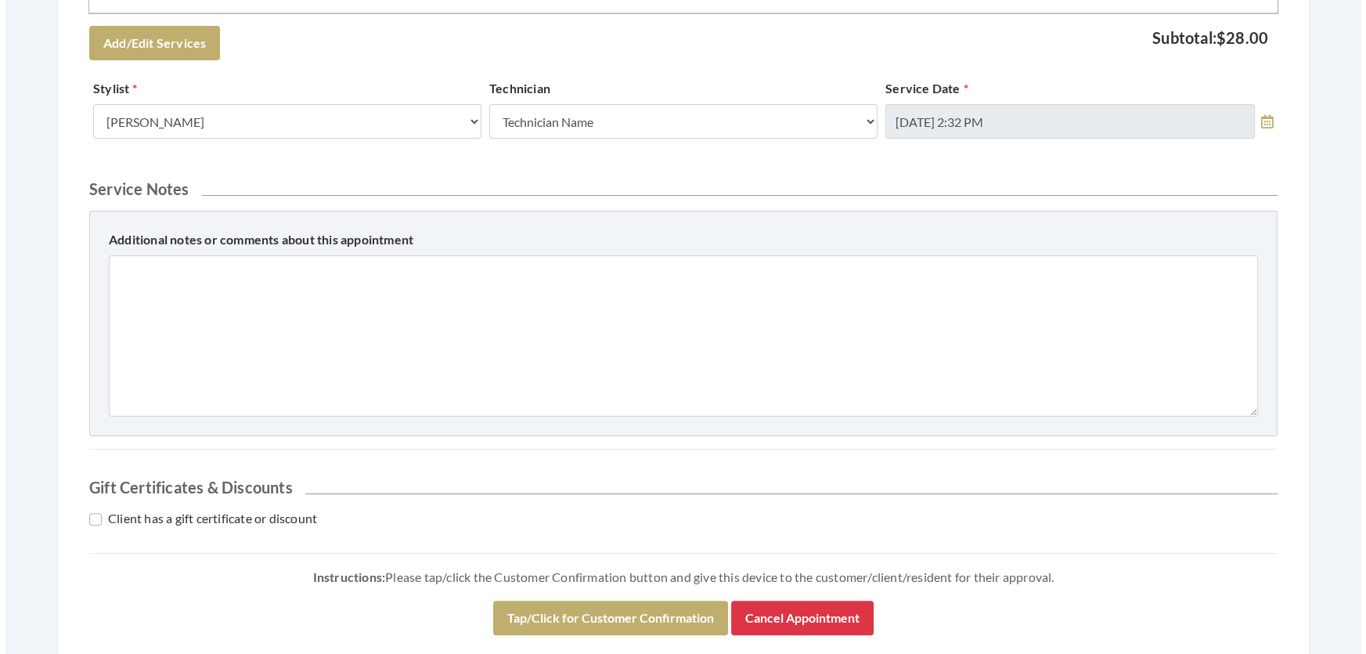
scroll to position [569, 0]
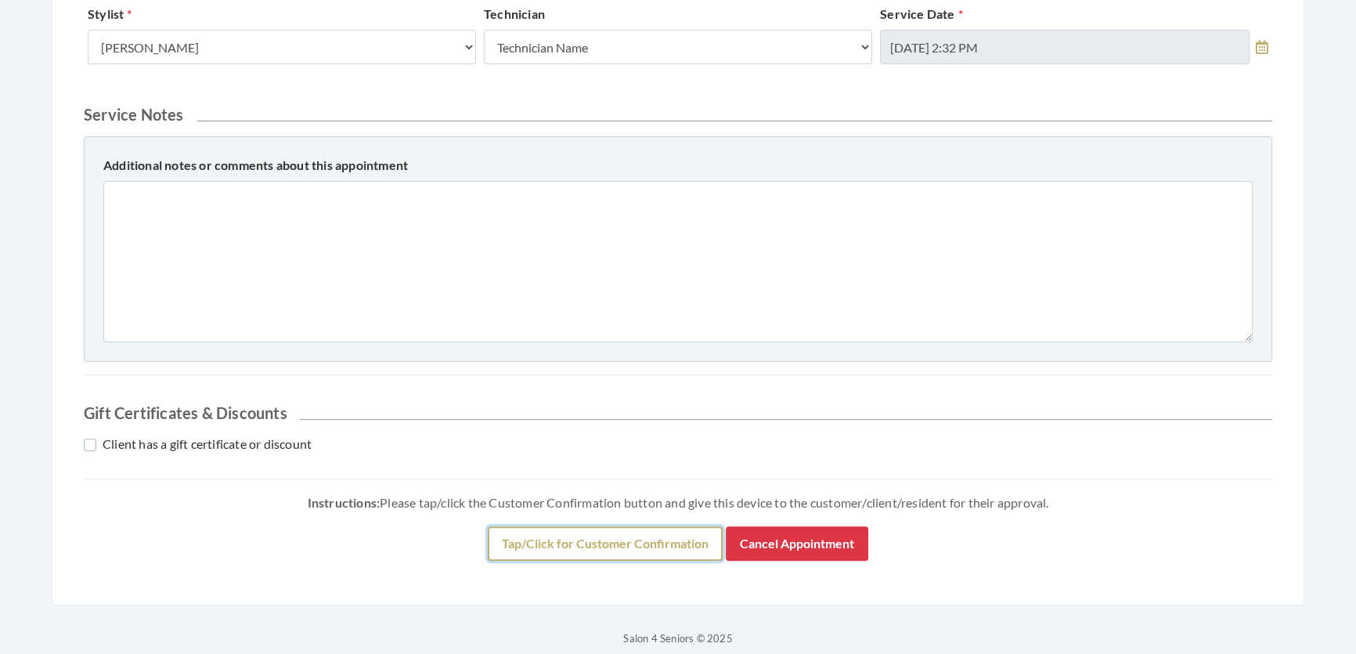
click at [657, 560] on button "Tap/Click for Customer Confirmation" at bounding box center [605, 543] width 235 height 34
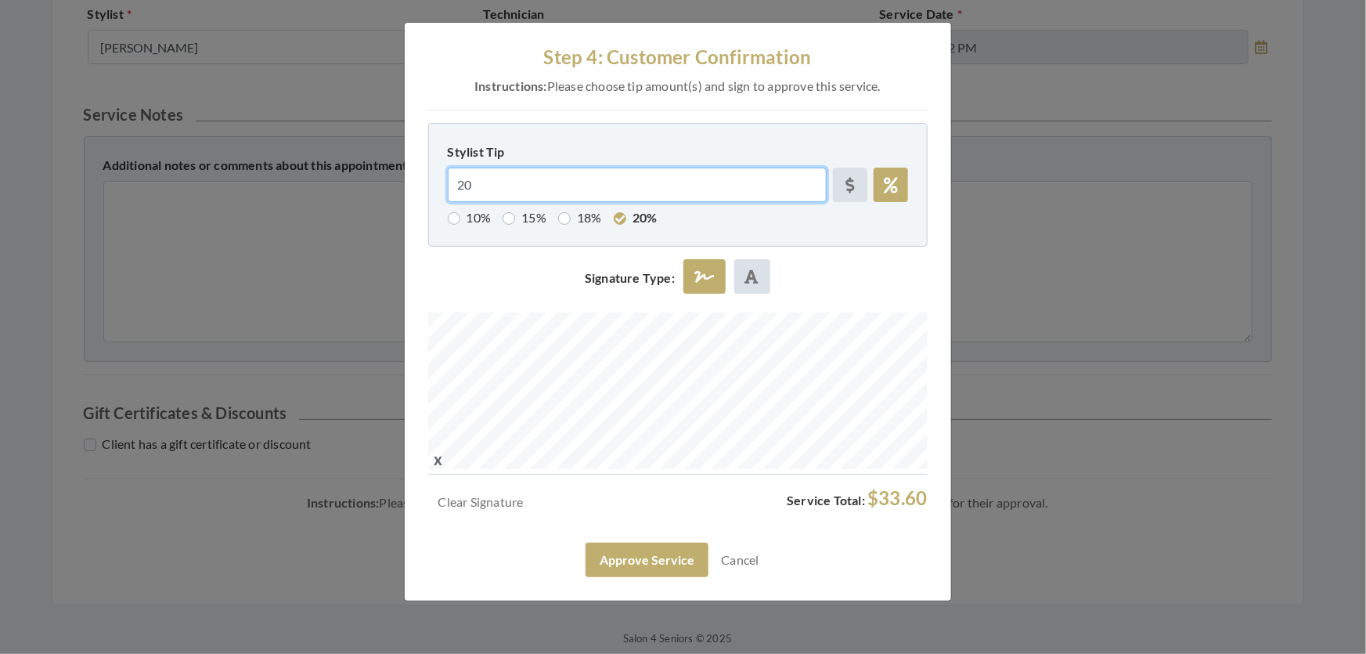
drag, startPoint x: 510, startPoint y: 197, endPoint x: 362, endPoint y: 216, distance: 148.3
click at [362, 213] on div "Step 4: Customer Confirmation Instructions: Please choose tip amount(s) and sig…" at bounding box center [683, 327] width 1366 height 654
radio input "false"
click at [585, 542] on button "Approve Service" at bounding box center [646, 559] width 123 height 34
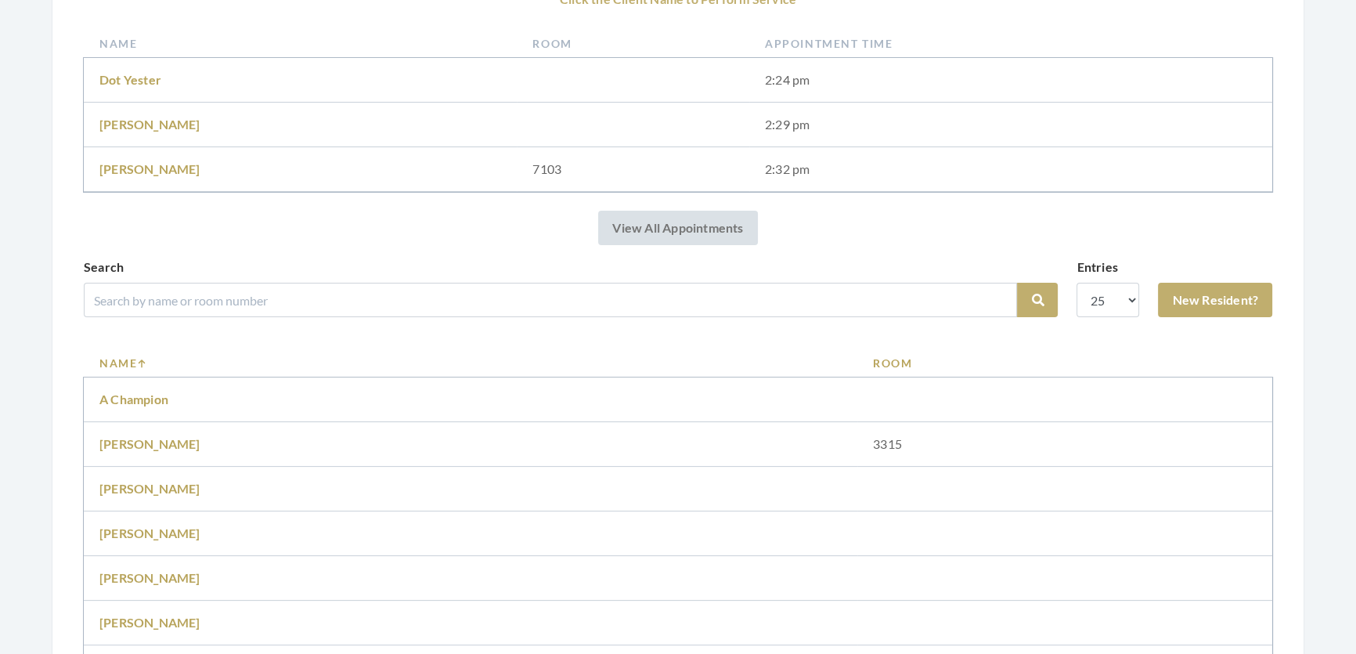
scroll to position [355, 0]
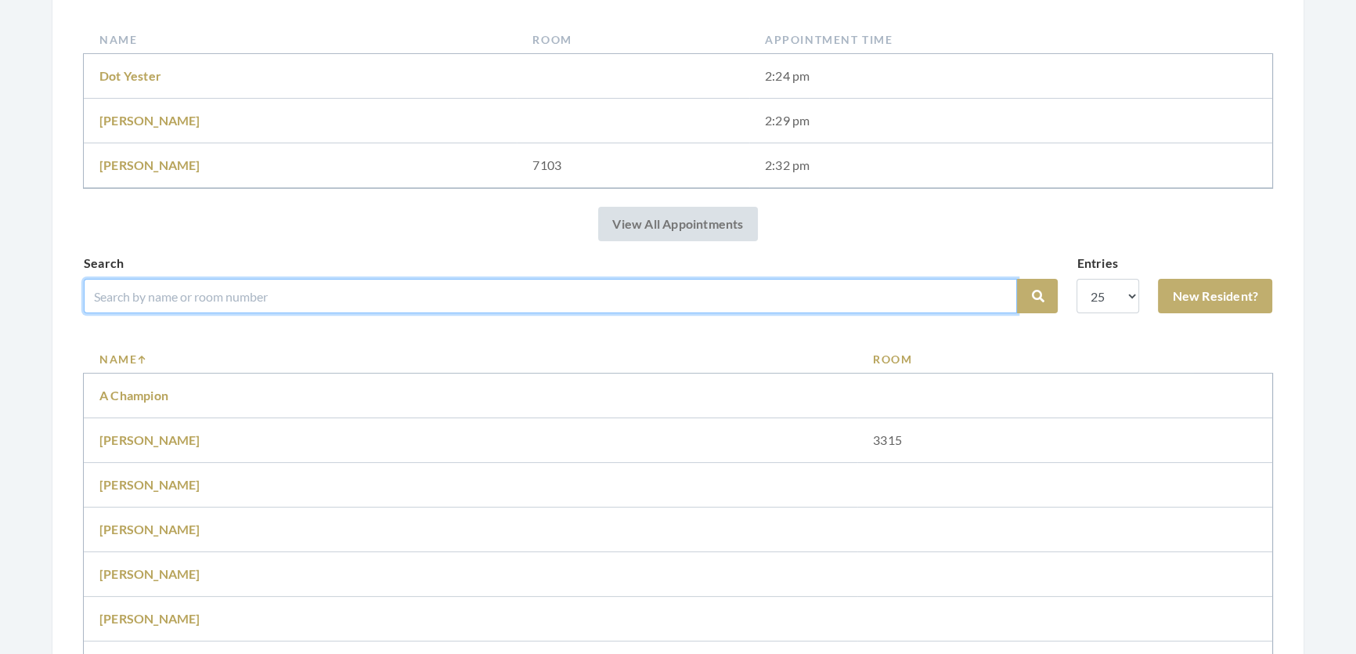
click at [143, 311] on input "search" at bounding box center [550, 296] width 933 height 34
type input "ivory"
click at [1017, 279] on button "Search" at bounding box center [1037, 296] width 41 height 34
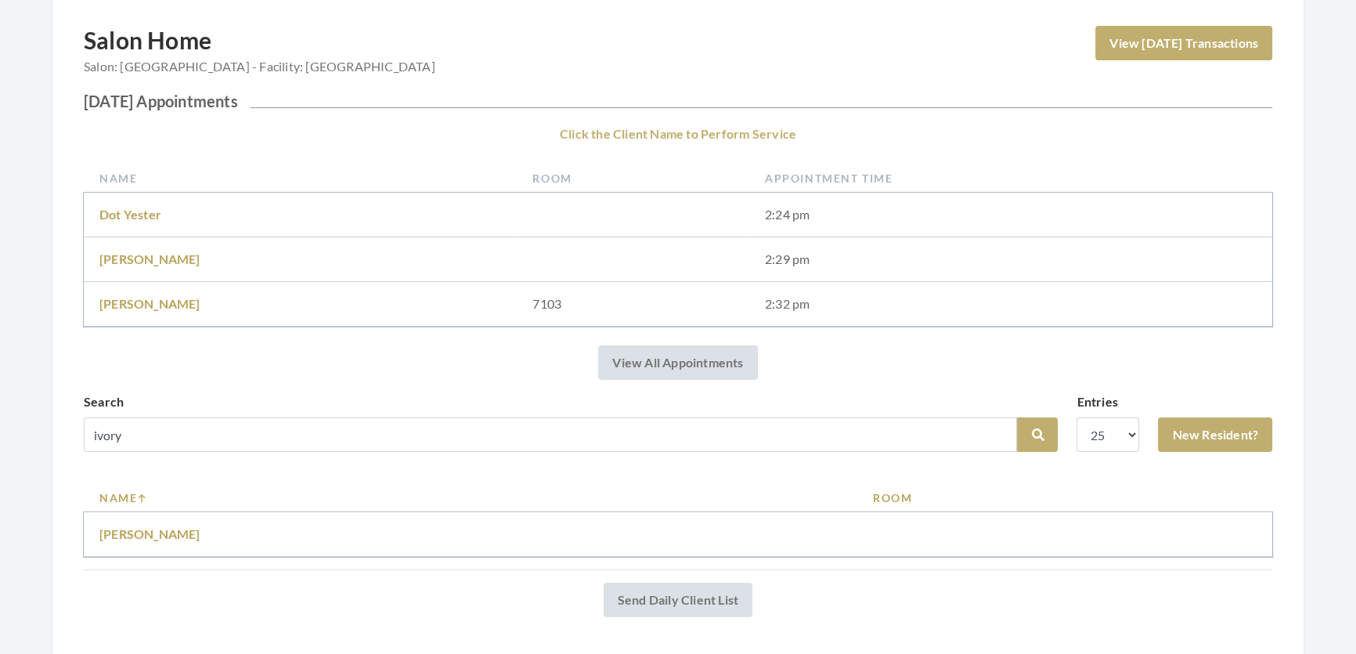
scroll to position [271, 0]
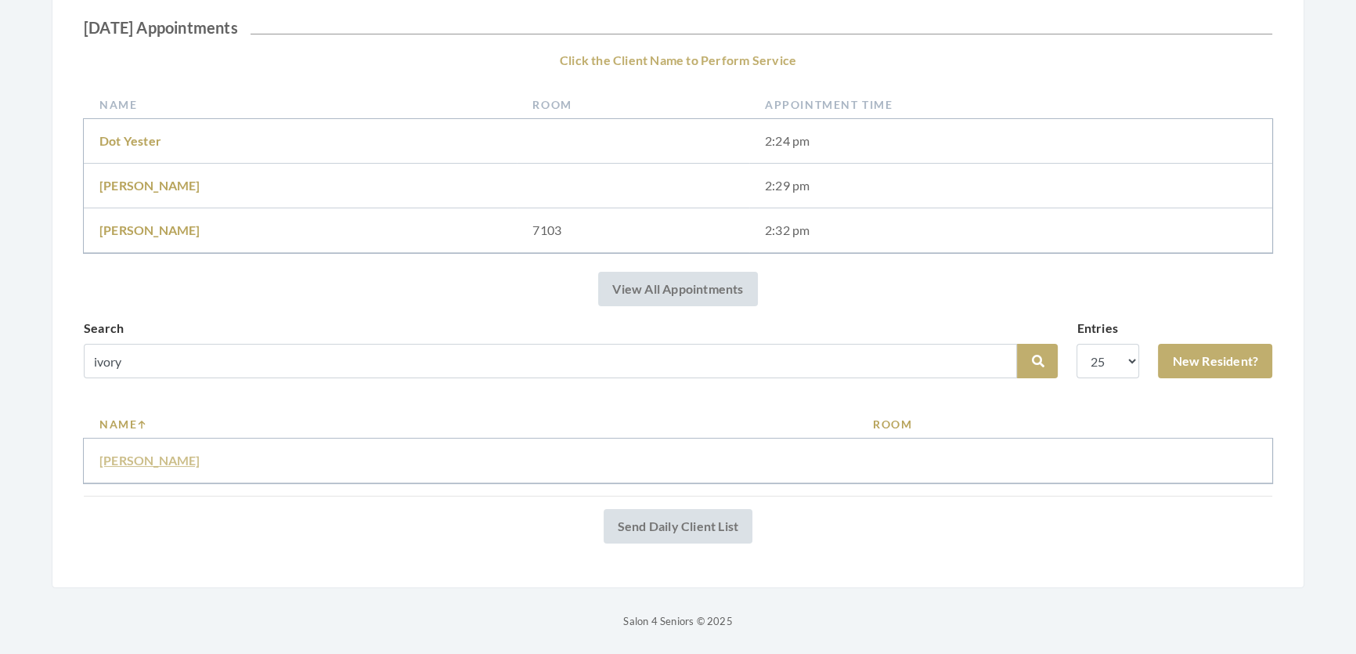
click at [152, 452] on link "Ivory Montray" at bounding box center [149, 459] width 101 height 15
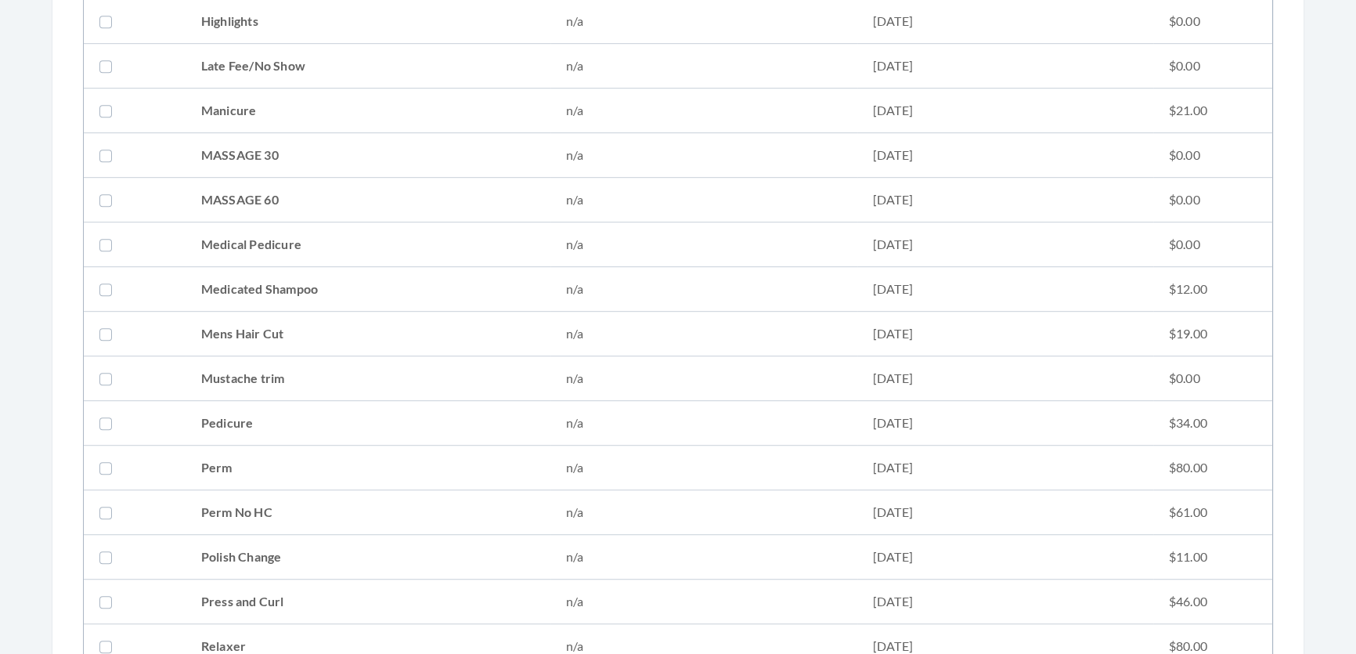
scroll to position [1778, 0]
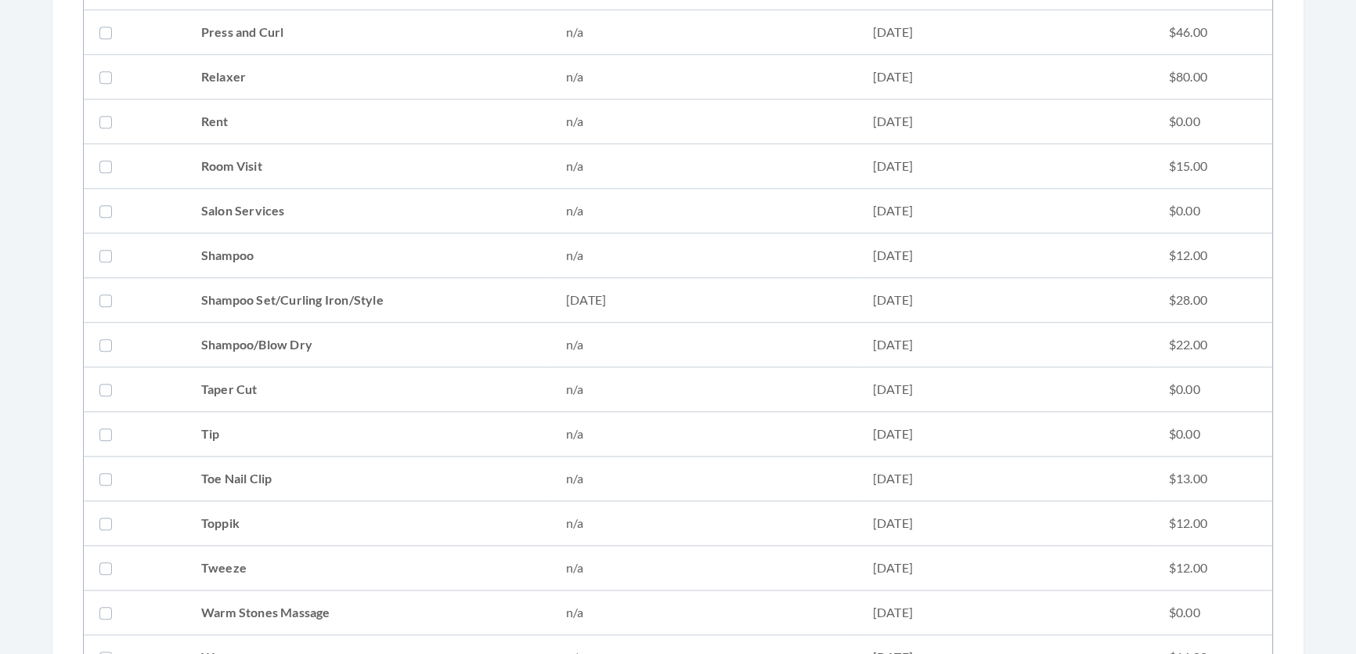
click at [221, 290] on td "Shampoo Set/Curling Iron/Style" at bounding box center [367, 300] width 365 height 45
checkbox input "true"
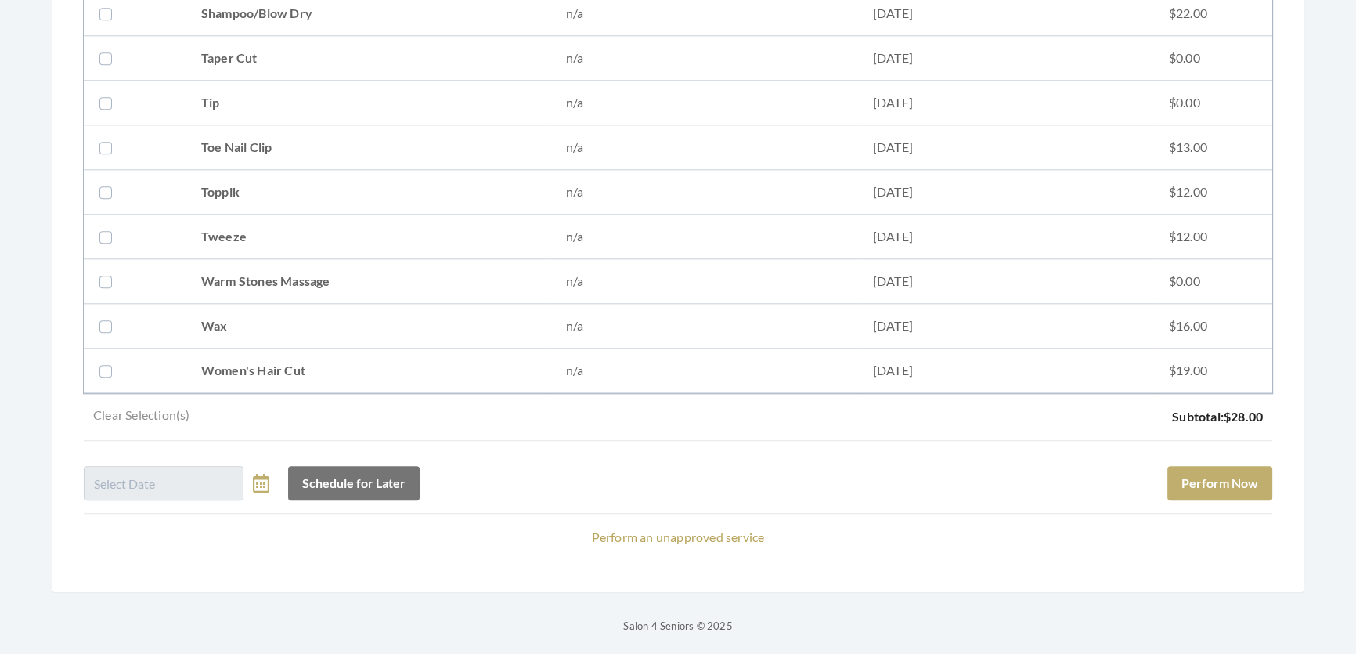
scroll to position [2134, 0]
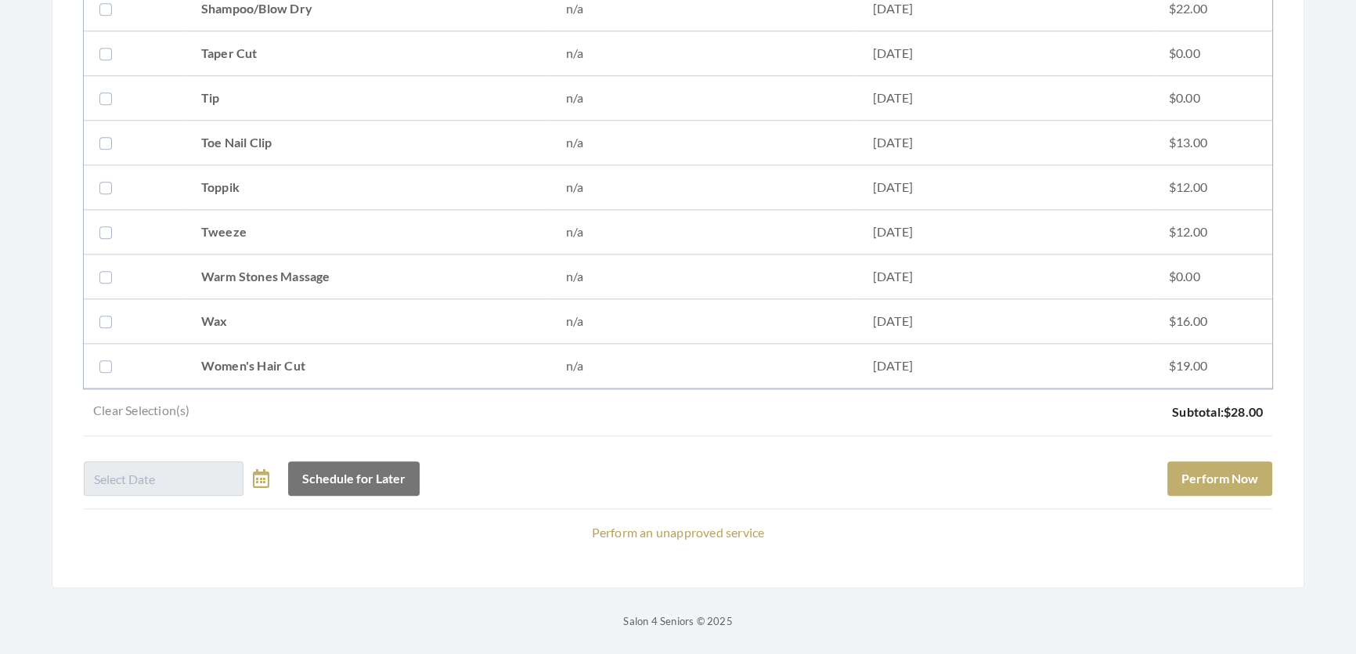
click at [359, 351] on td "Women's Hair Cut" at bounding box center [367, 366] width 365 height 45
checkbox input "true"
click at [1243, 461] on button "Perform Now" at bounding box center [1219, 478] width 105 height 34
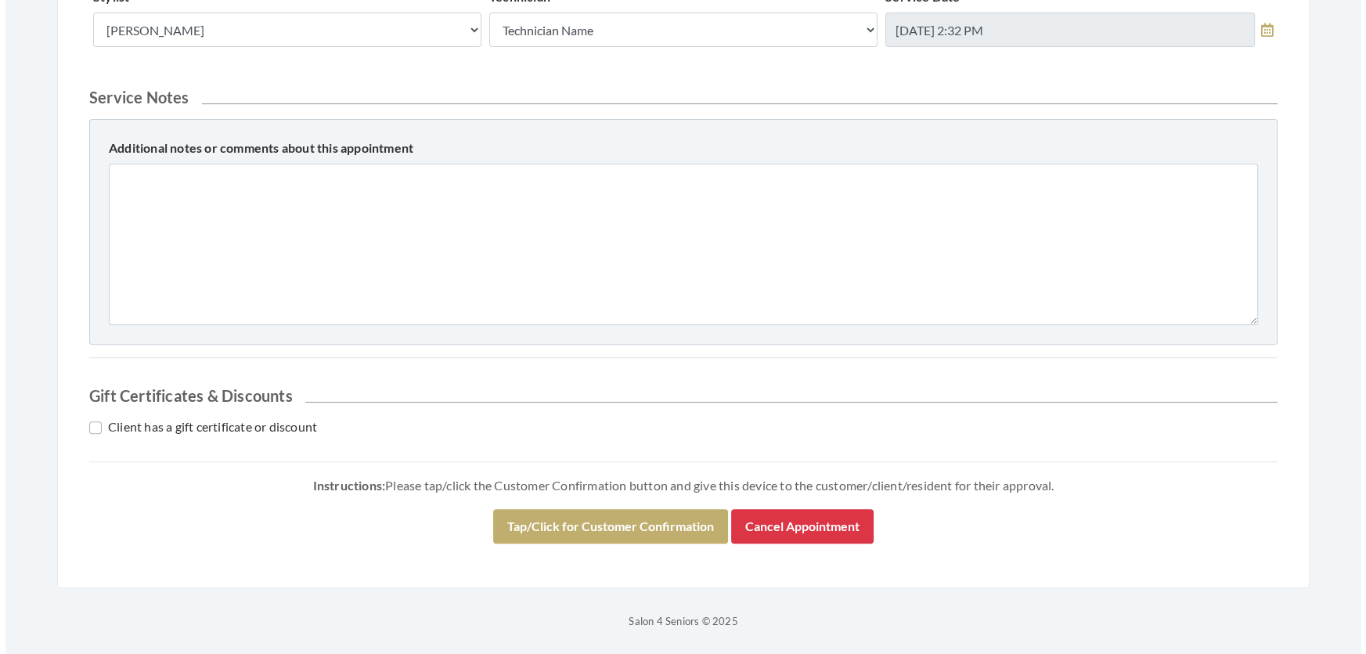
scroll to position [715, 0]
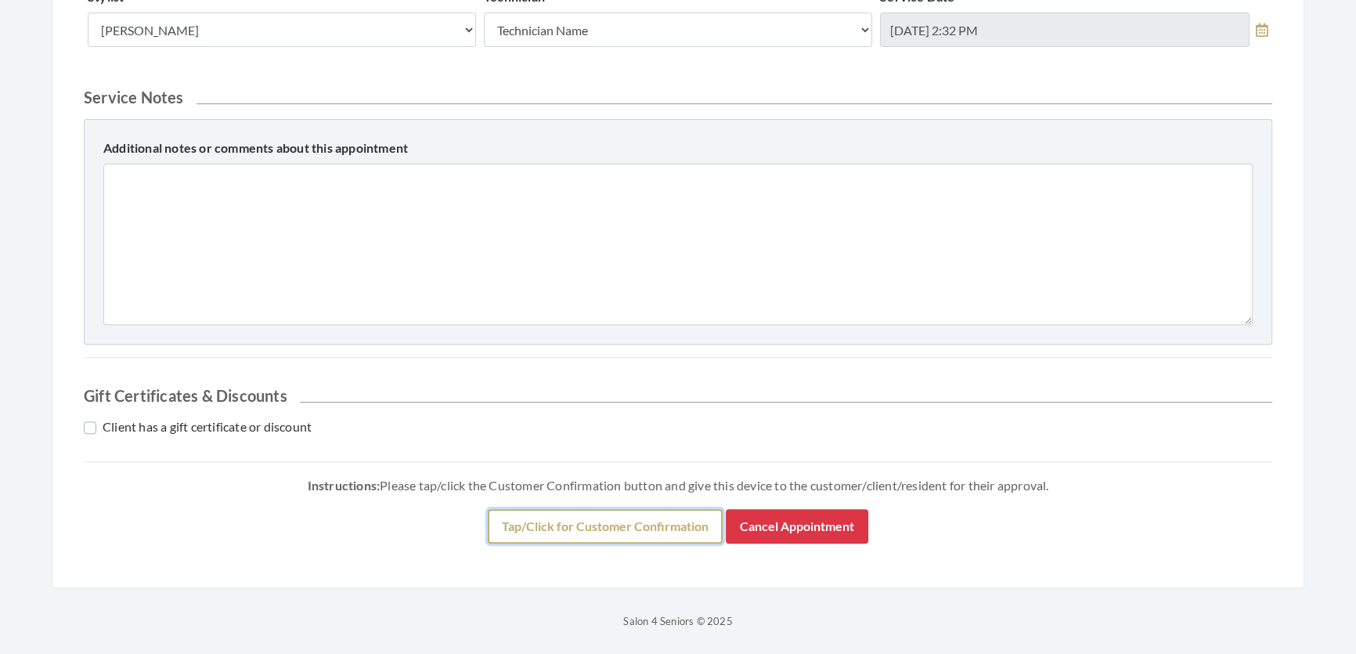
click at [667, 528] on button "Tap/Click for Customer Confirmation" at bounding box center [605, 526] width 235 height 34
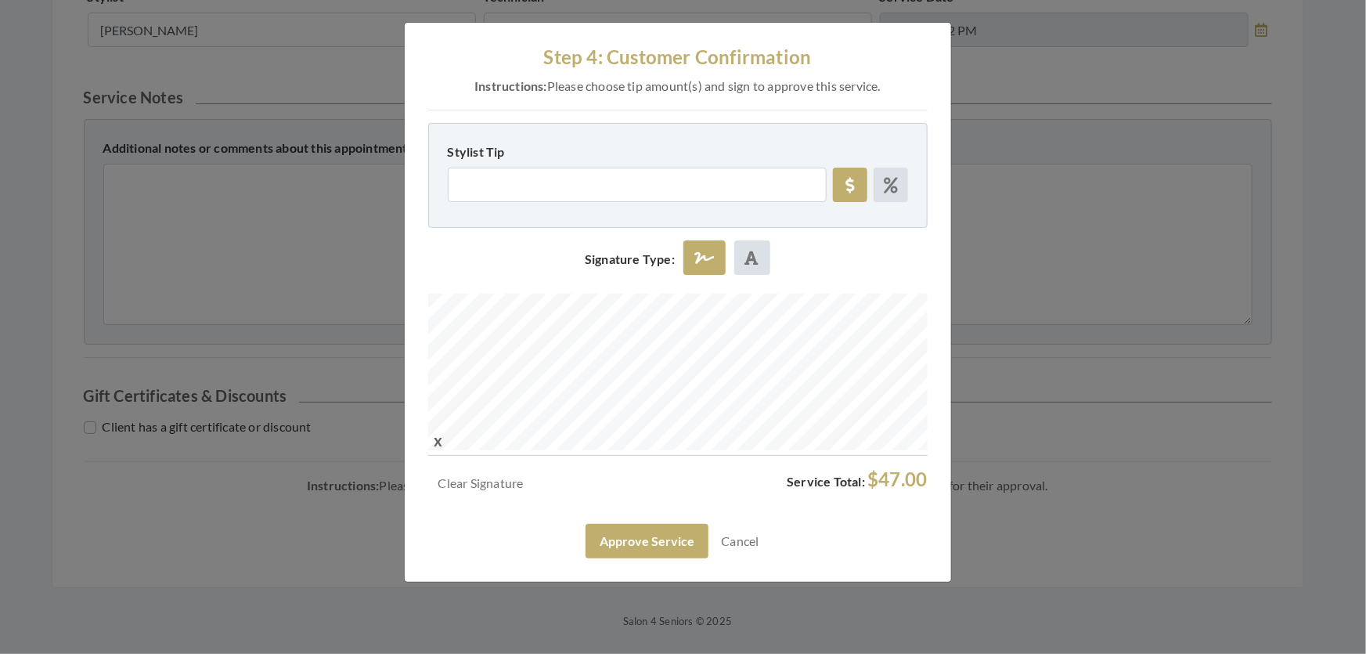
click at [681, 344] on div "Step 4: Customer Confirmation Instructions: Please choose tip amount(s) and sig…" at bounding box center [678, 302] width 546 height 559
click at [650, 558] on button "Approve Service" at bounding box center [646, 541] width 123 height 34
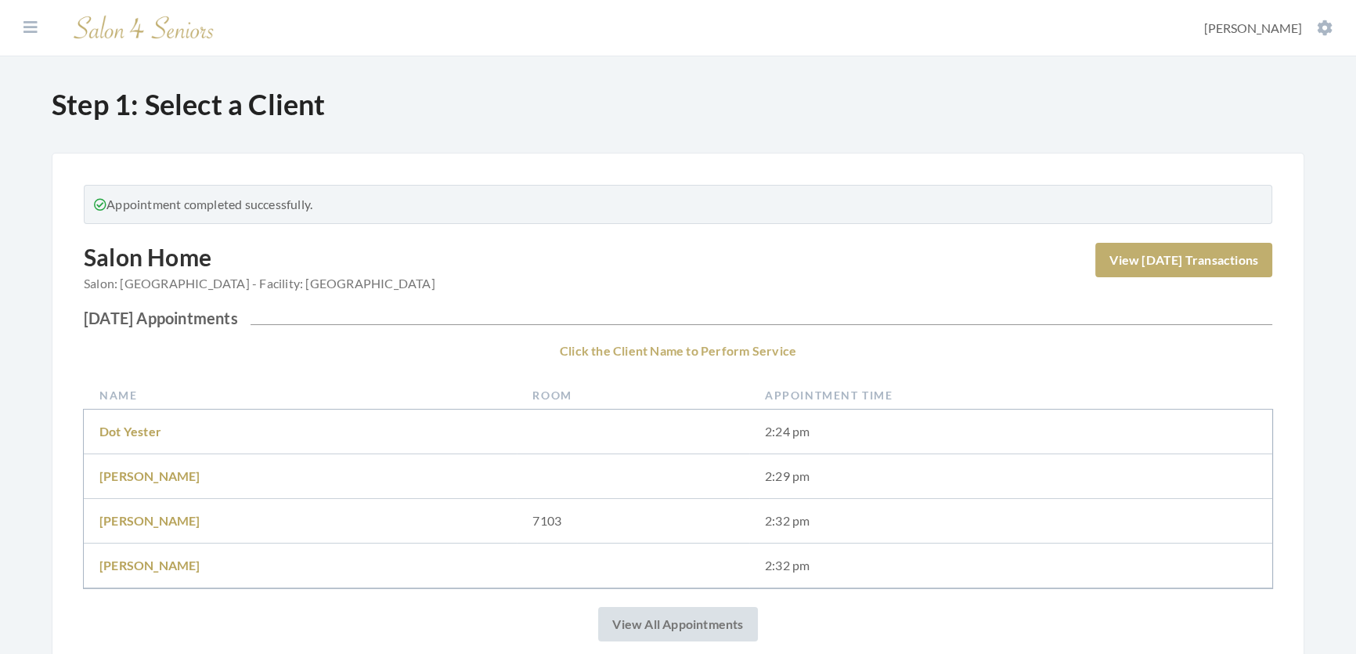
scroll to position [569, 0]
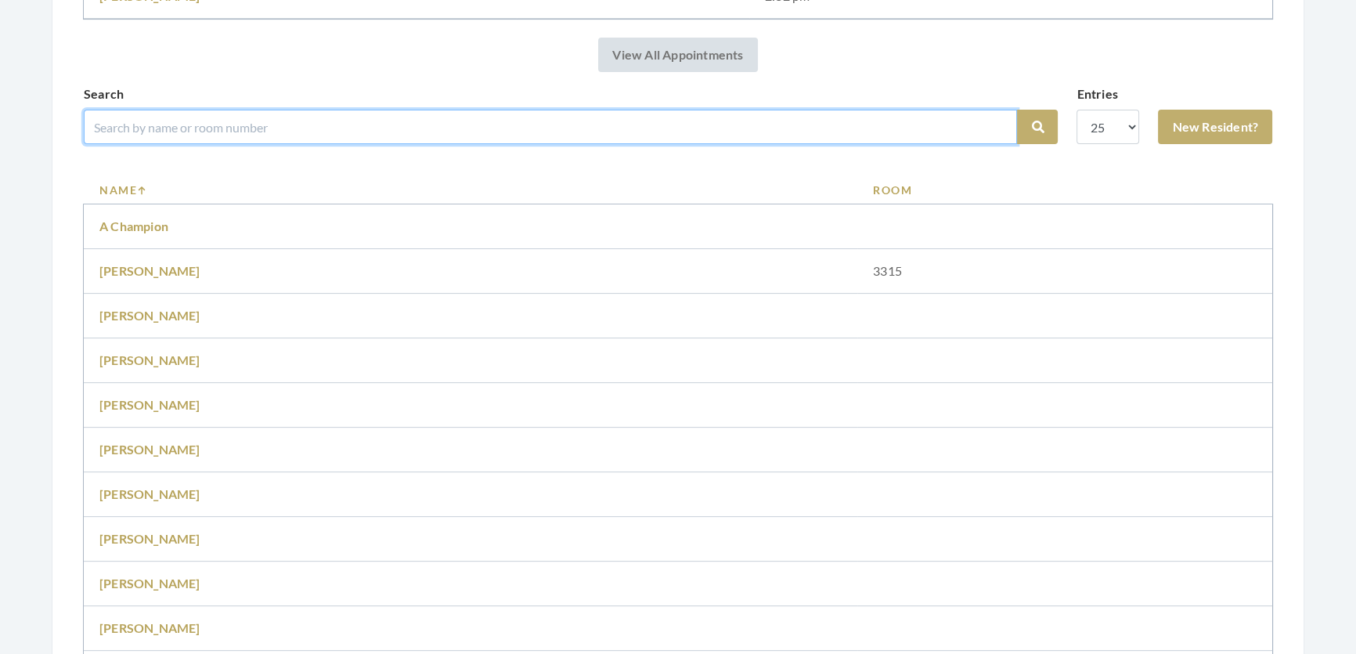
click at [378, 144] on input "search" at bounding box center [550, 127] width 933 height 34
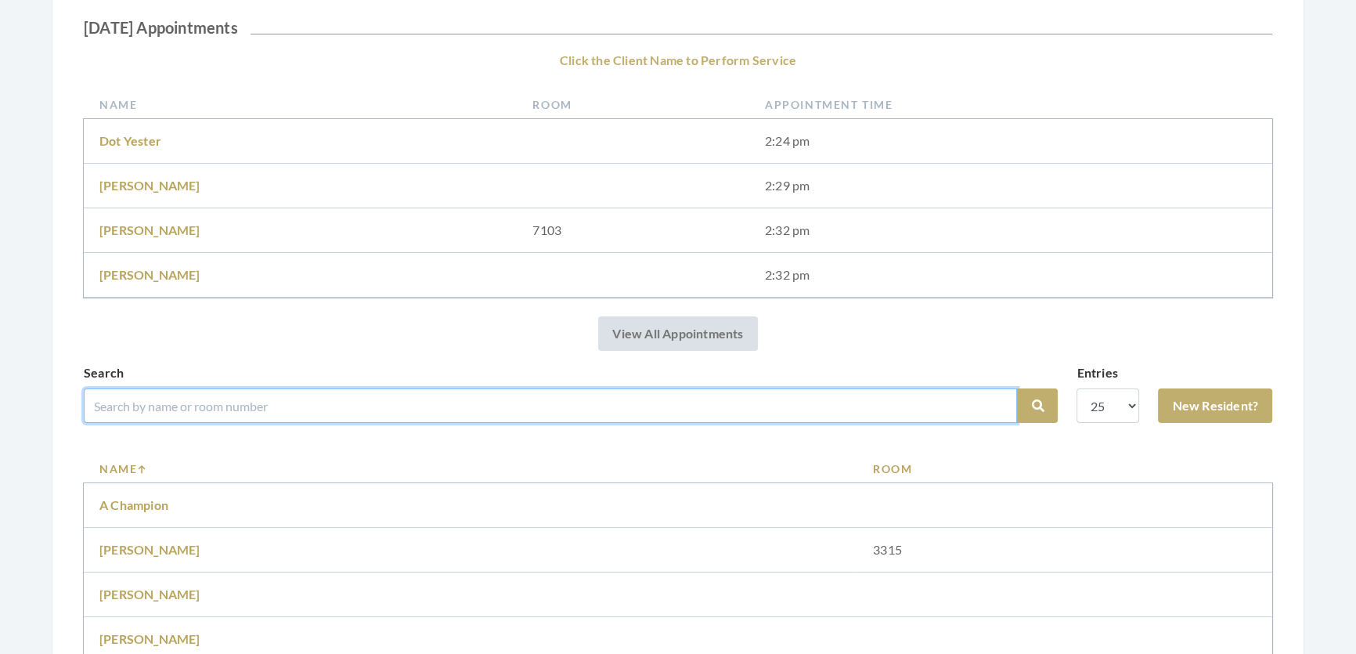
scroll to position [284, 0]
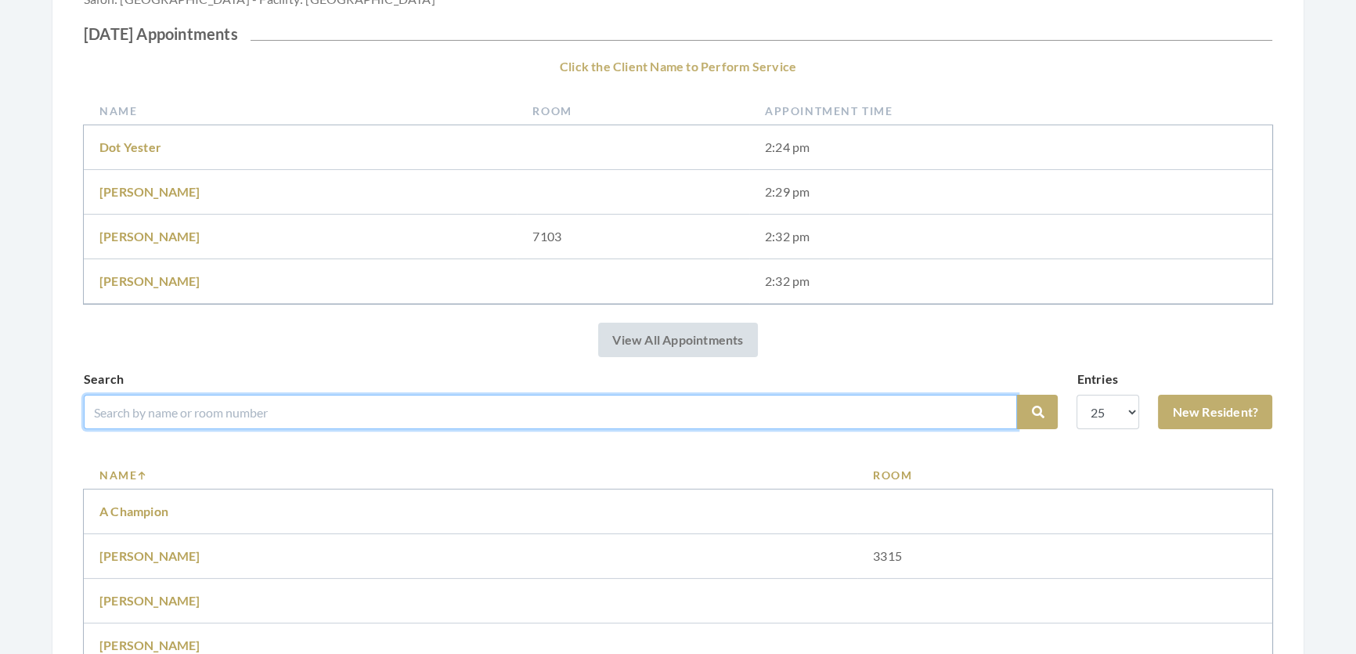
click at [413, 429] on input "search" at bounding box center [550, 411] width 933 height 34
type input "[PERSON_NAME]"
click at [1017, 394] on button "Search" at bounding box center [1037, 411] width 41 height 34
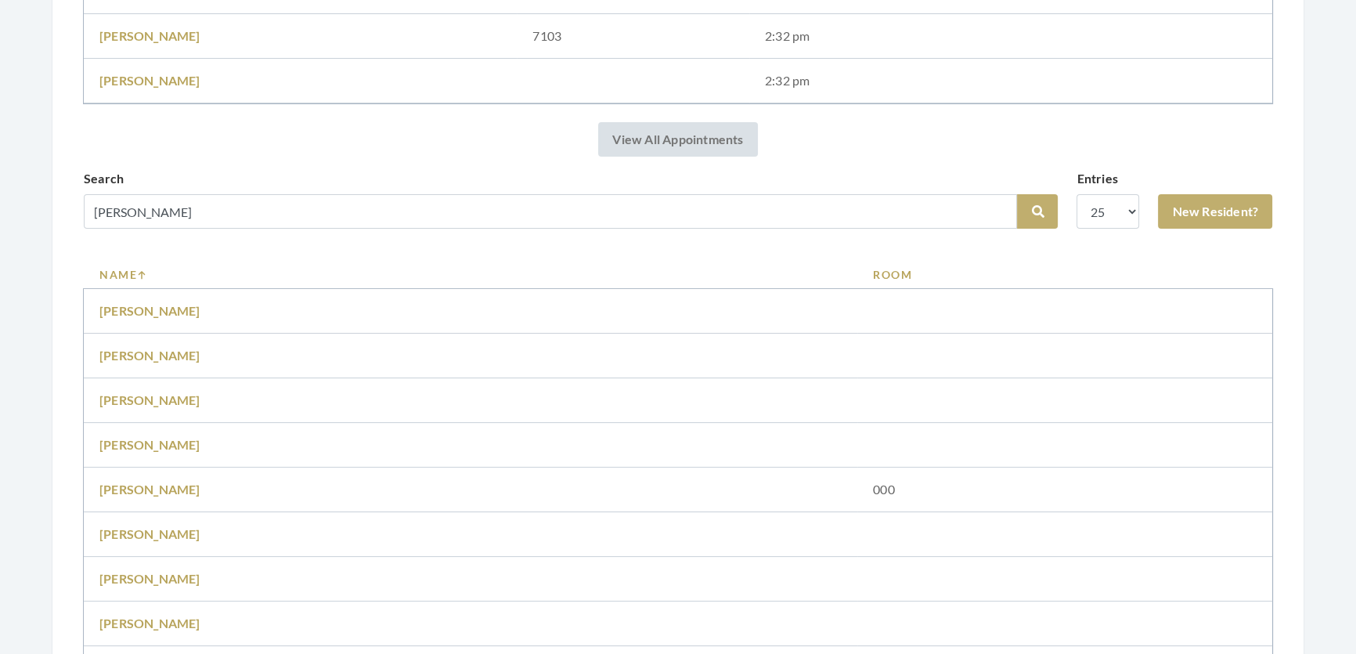
scroll to position [783, 0]
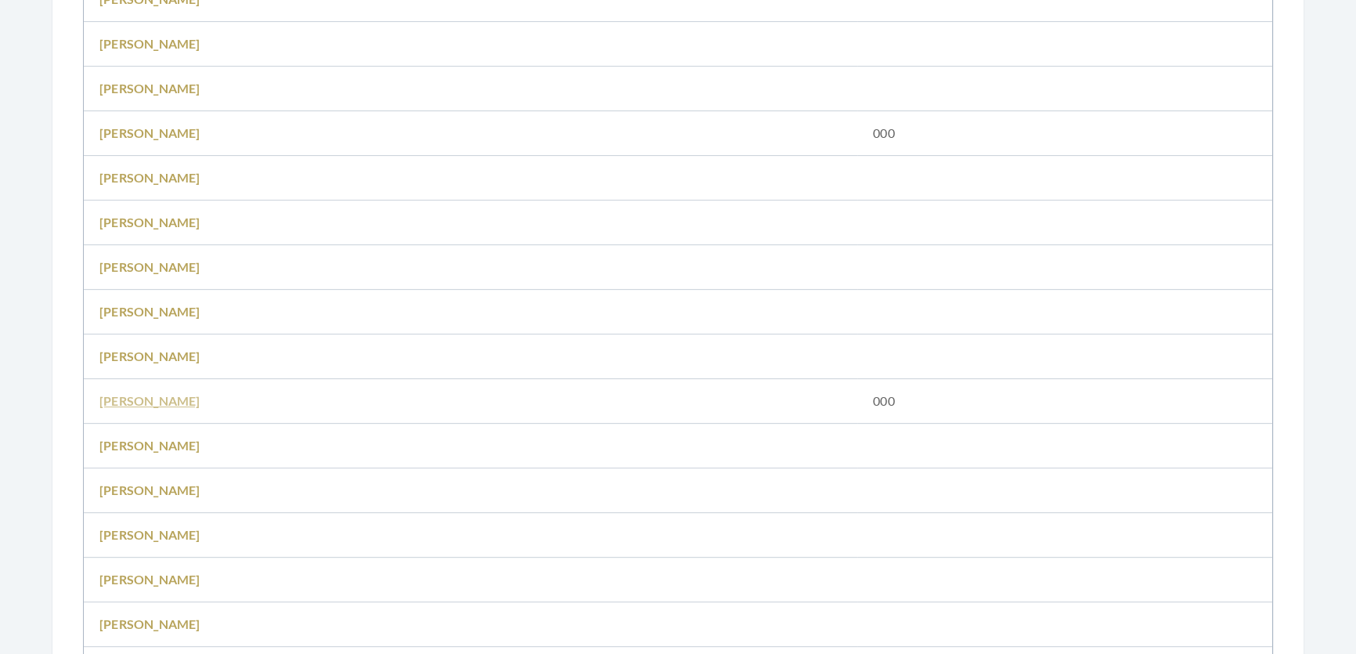
click at [163, 408] on link "[PERSON_NAME]" at bounding box center [149, 400] width 101 height 15
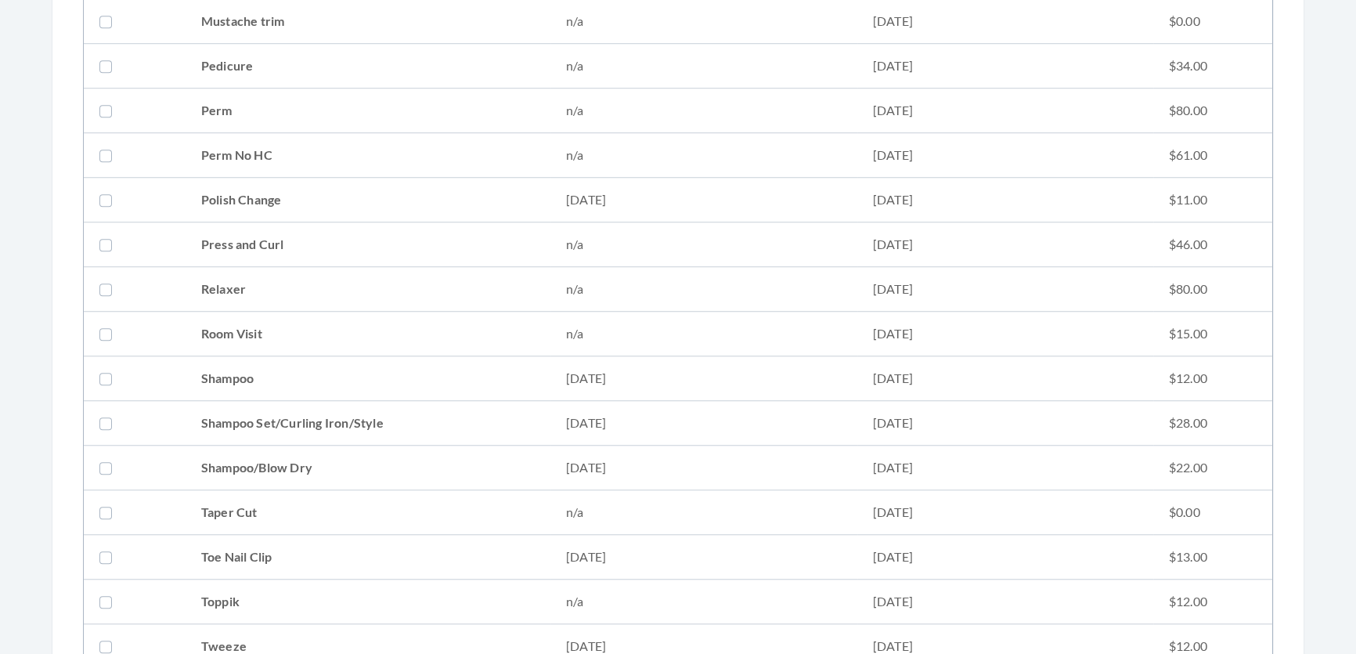
scroll to position [1707, 0]
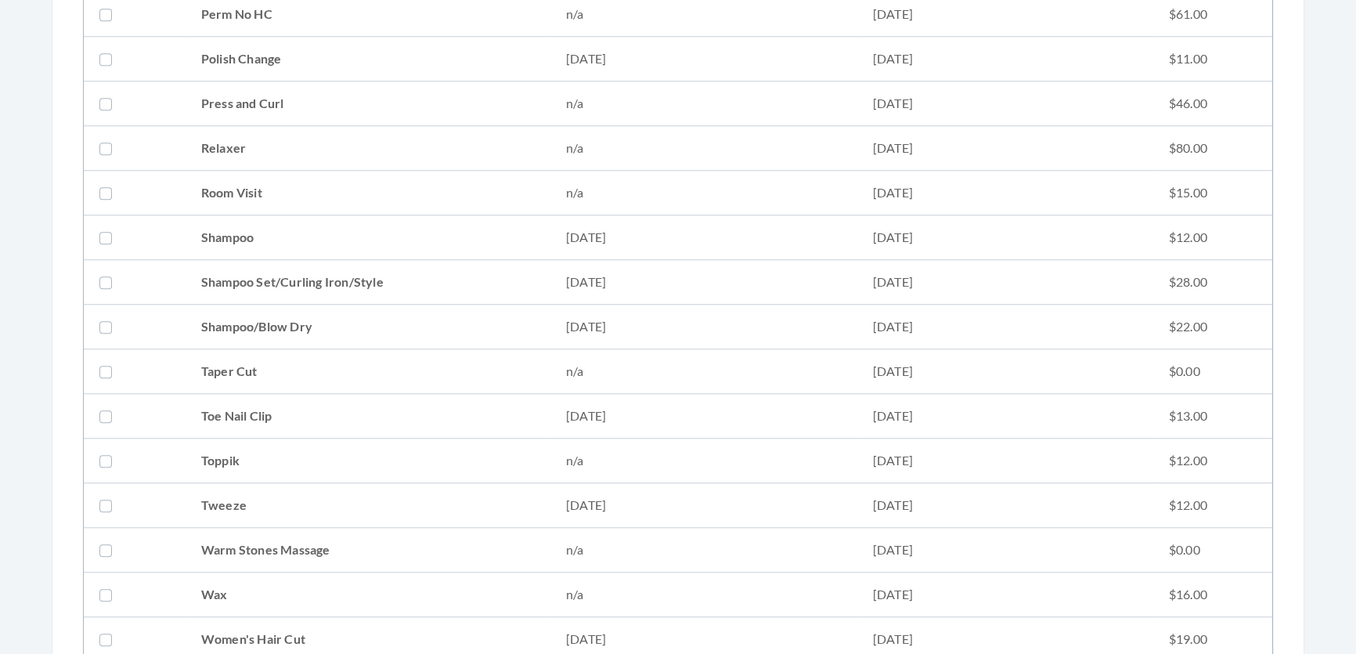
click at [315, 275] on td "Shampoo Set/Curling Iron/Style" at bounding box center [367, 282] width 365 height 45
checkbox input "true"
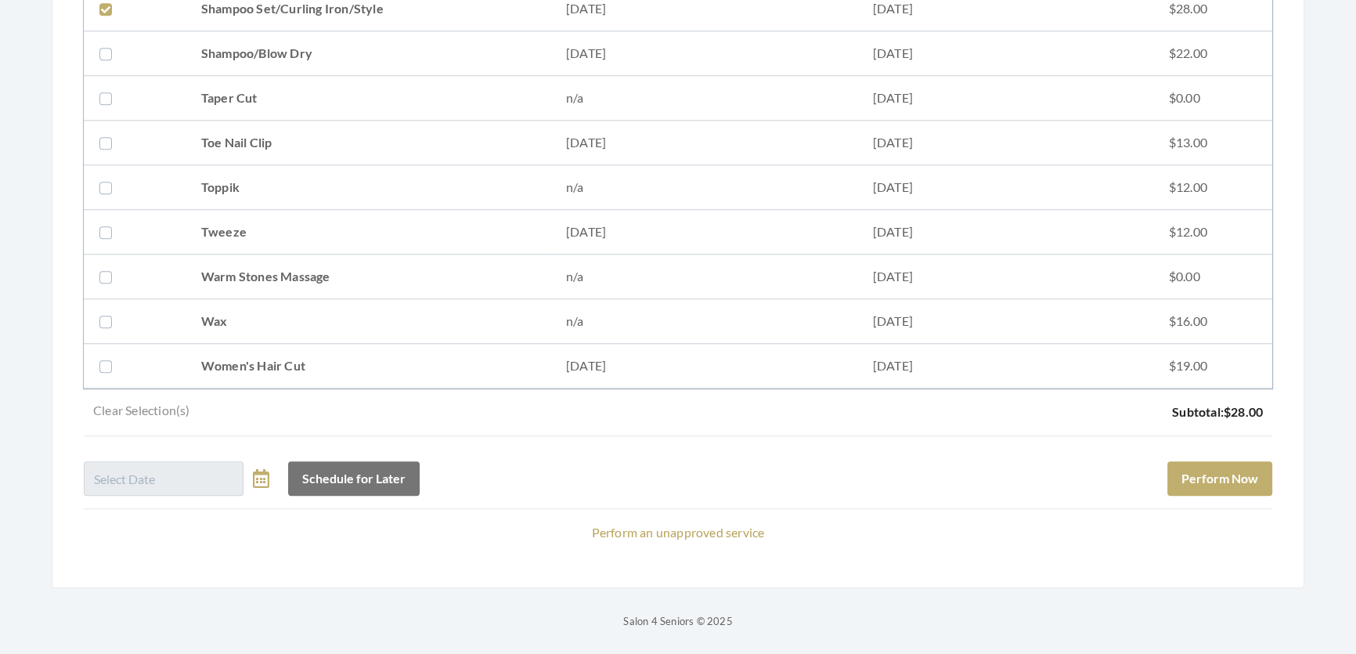
scroll to position [2001, 0]
click at [1184, 473] on button "Perform Now" at bounding box center [1219, 478] width 105 height 34
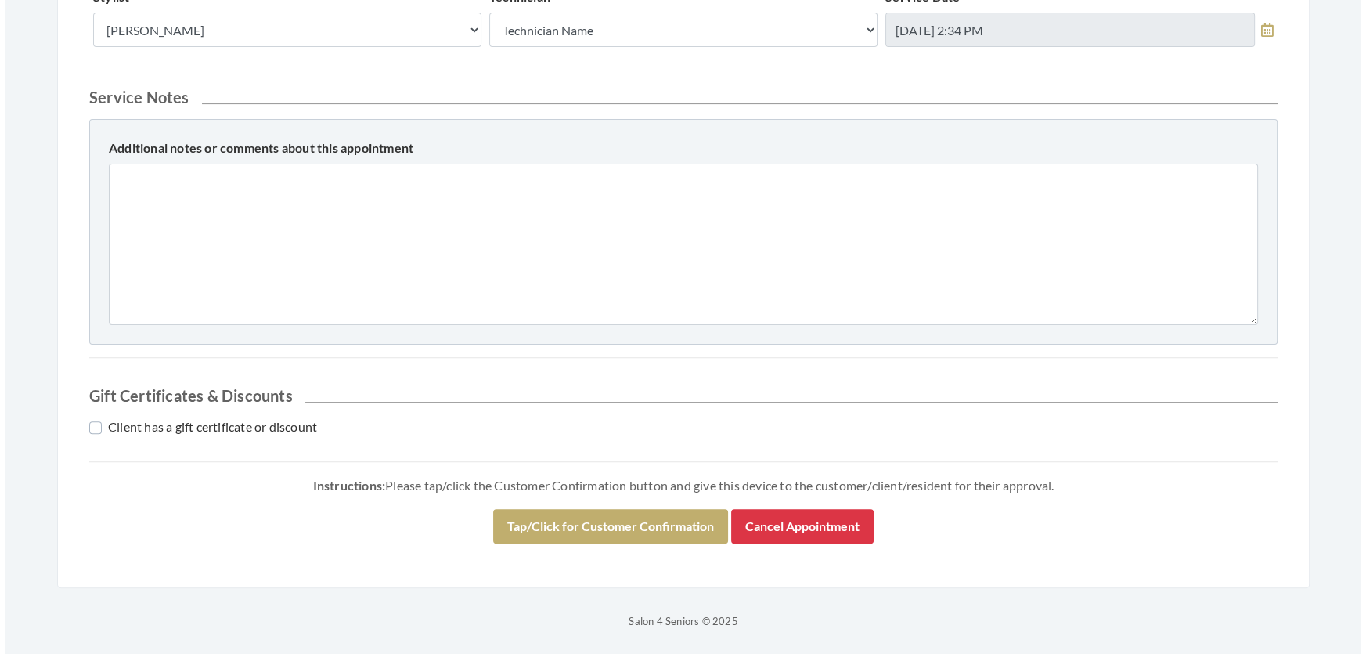
scroll to position [670, 0]
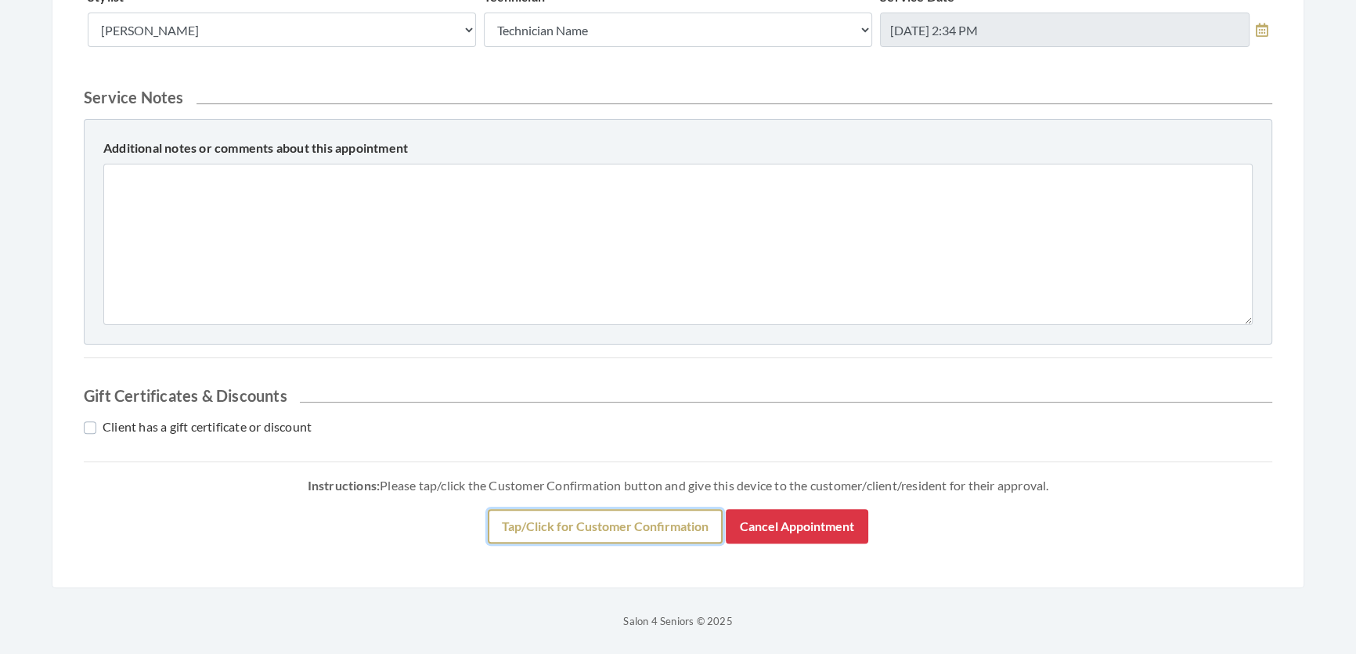
click at [653, 518] on button "Tap/Click for Customer Confirmation" at bounding box center [605, 526] width 235 height 34
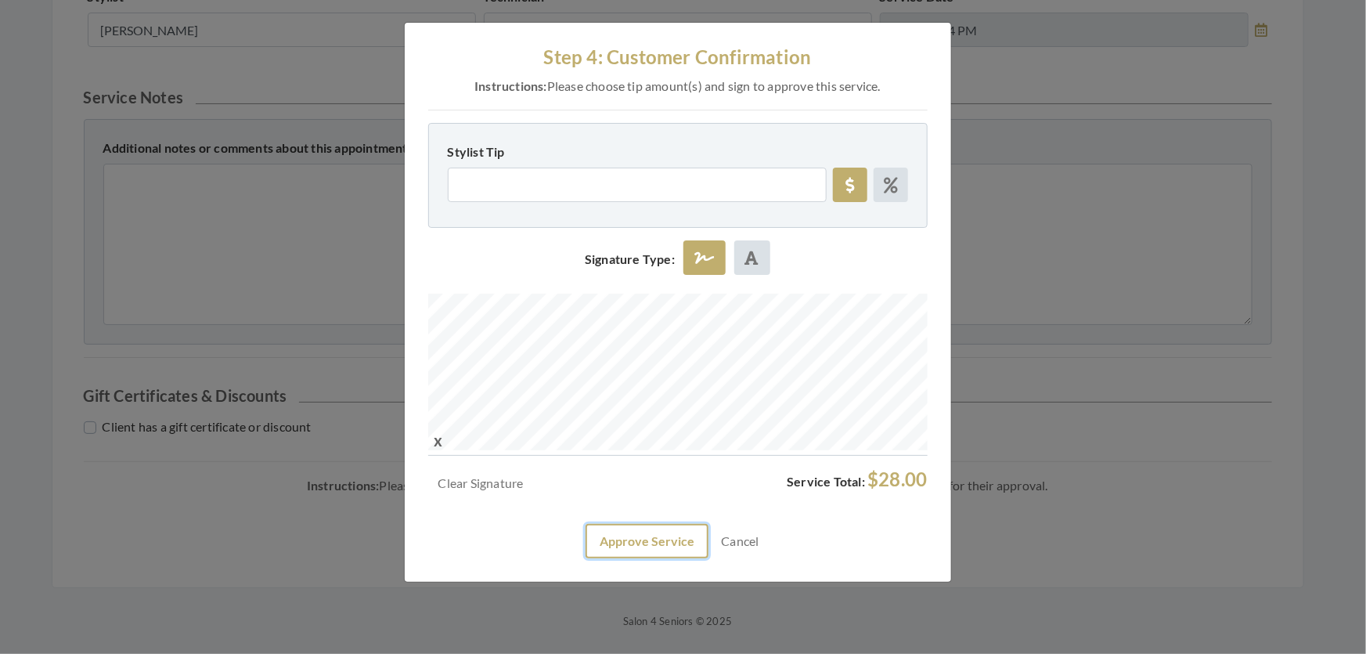
click at [625, 558] on button "Approve Service" at bounding box center [646, 541] width 123 height 34
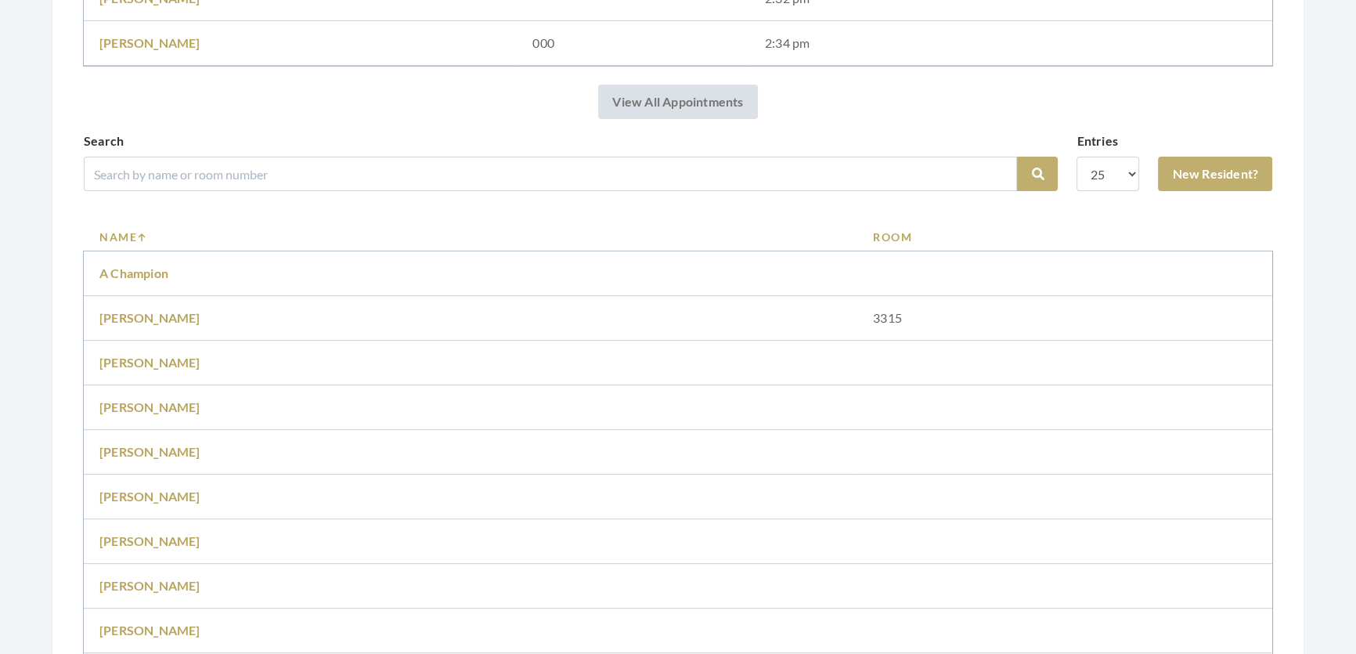
scroll to position [569, 0]
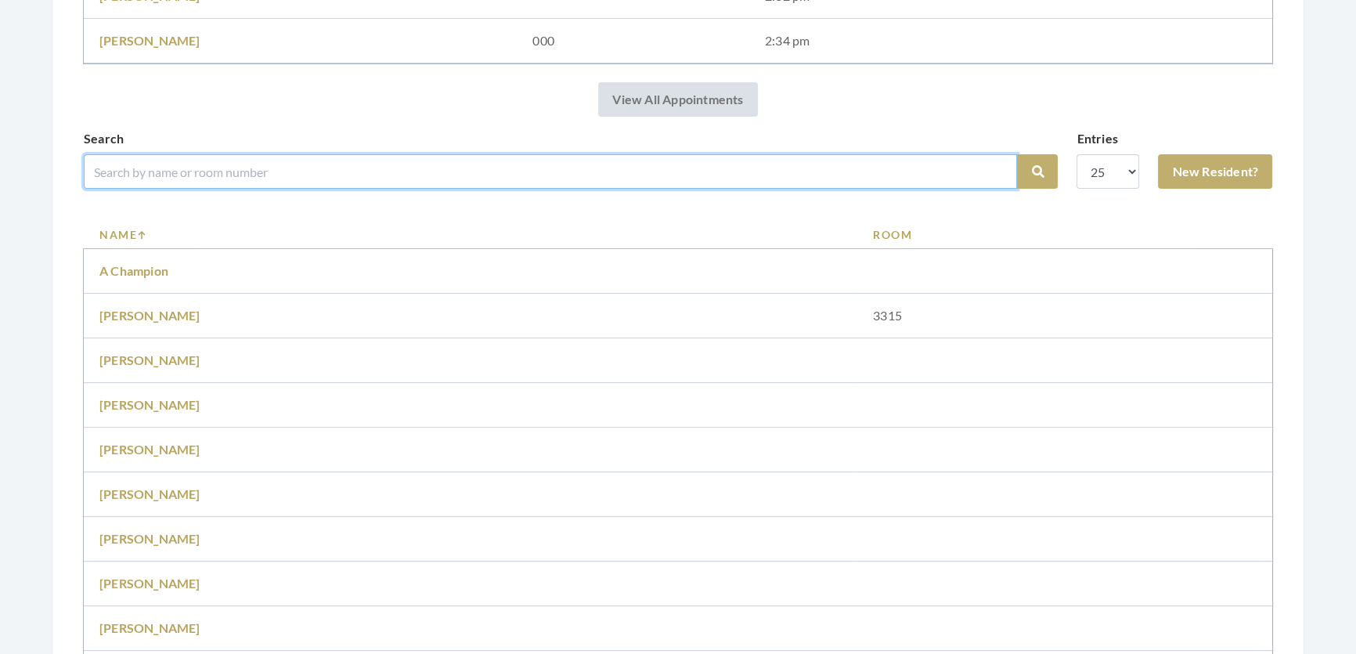
click at [114, 189] on input "search" at bounding box center [550, 171] width 933 height 34
type input "mina"
click at [1017, 154] on button "Search" at bounding box center [1037, 171] width 41 height 34
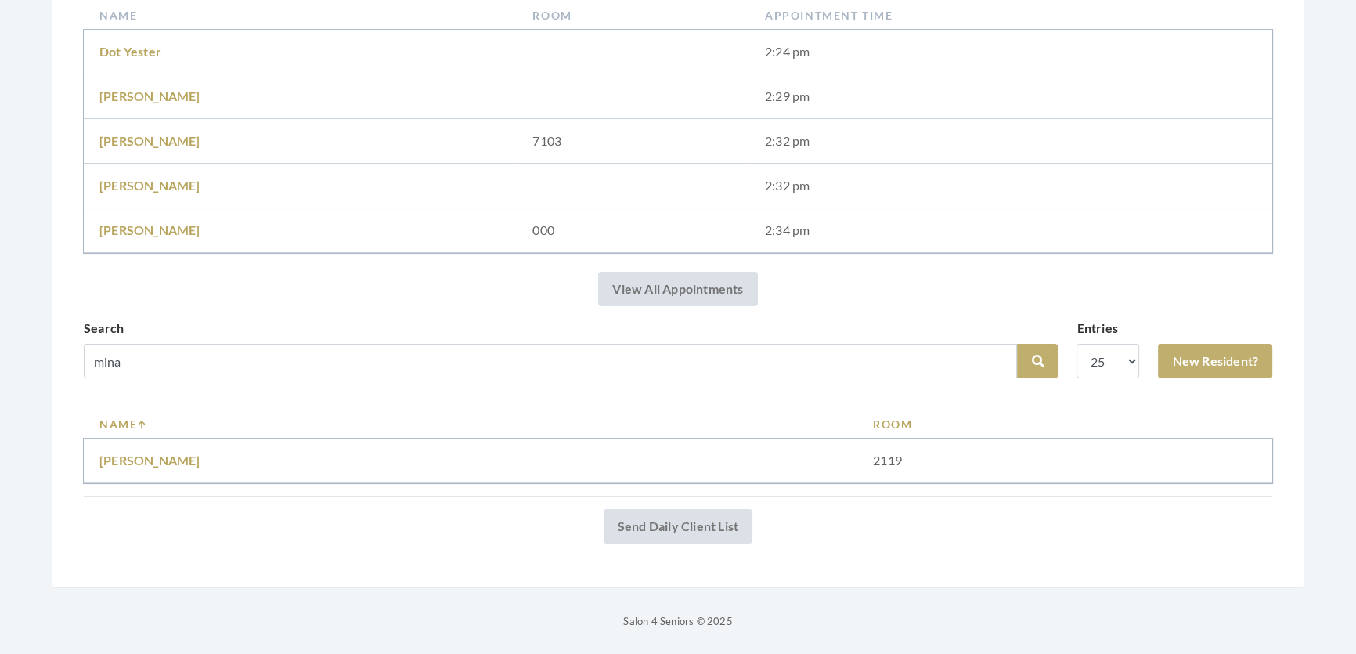
scroll to position [360, 0]
click at [172, 452] on link "Mina dickerson" at bounding box center [149, 459] width 101 height 15
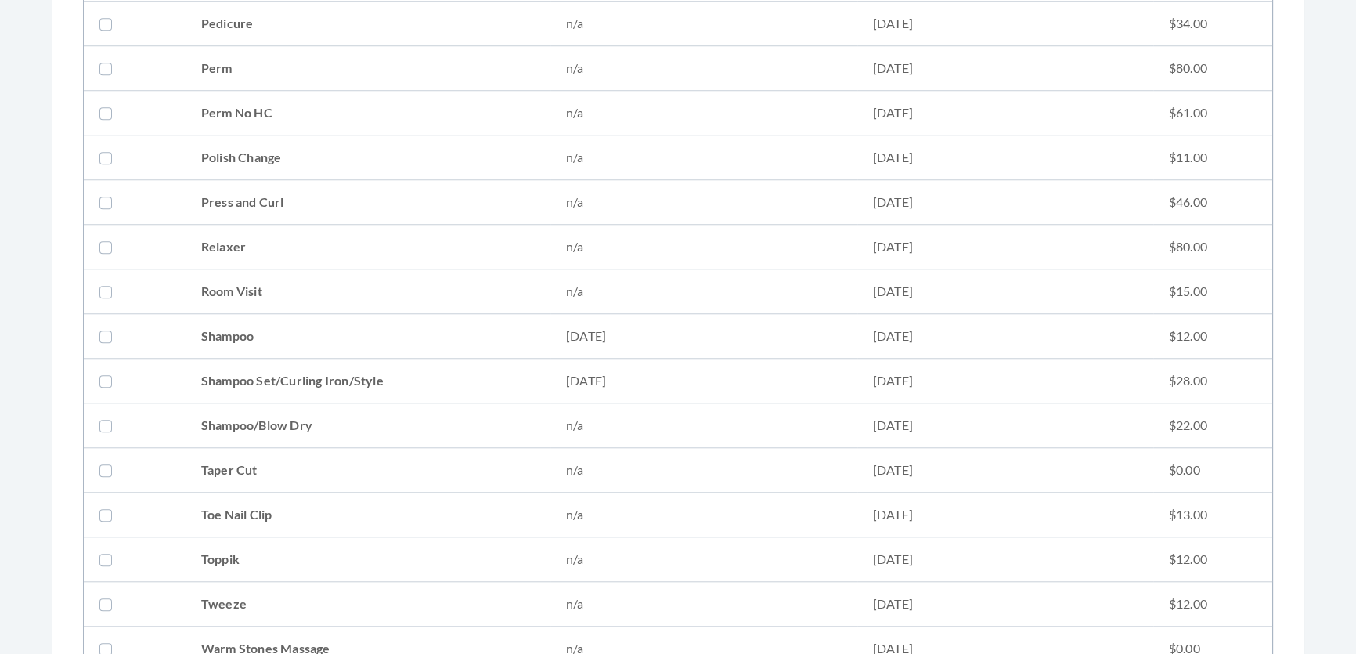
click at [219, 384] on td "Shampoo Set/Curling Iron/Style" at bounding box center [367, 380] width 365 height 45
checkbox input "true"
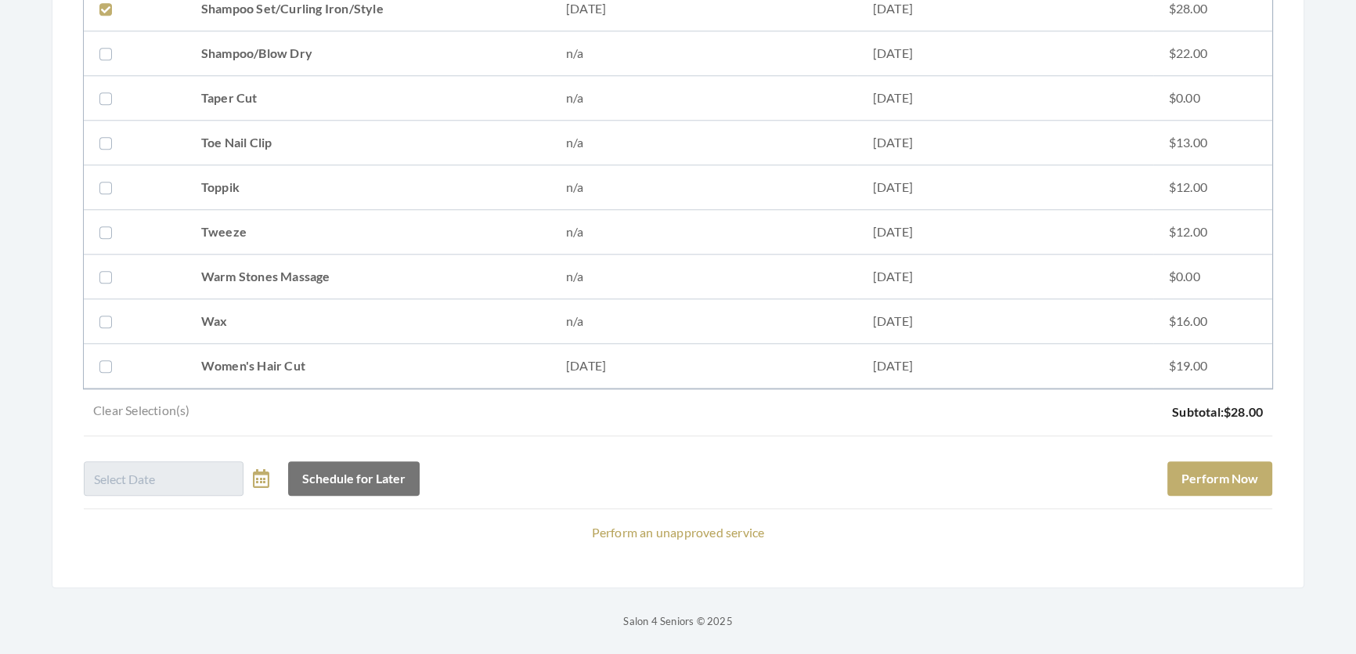
scroll to position [2102, 0]
click at [1200, 470] on button "Perform Now" at bounding box center [1219, 478] width 105 height 34
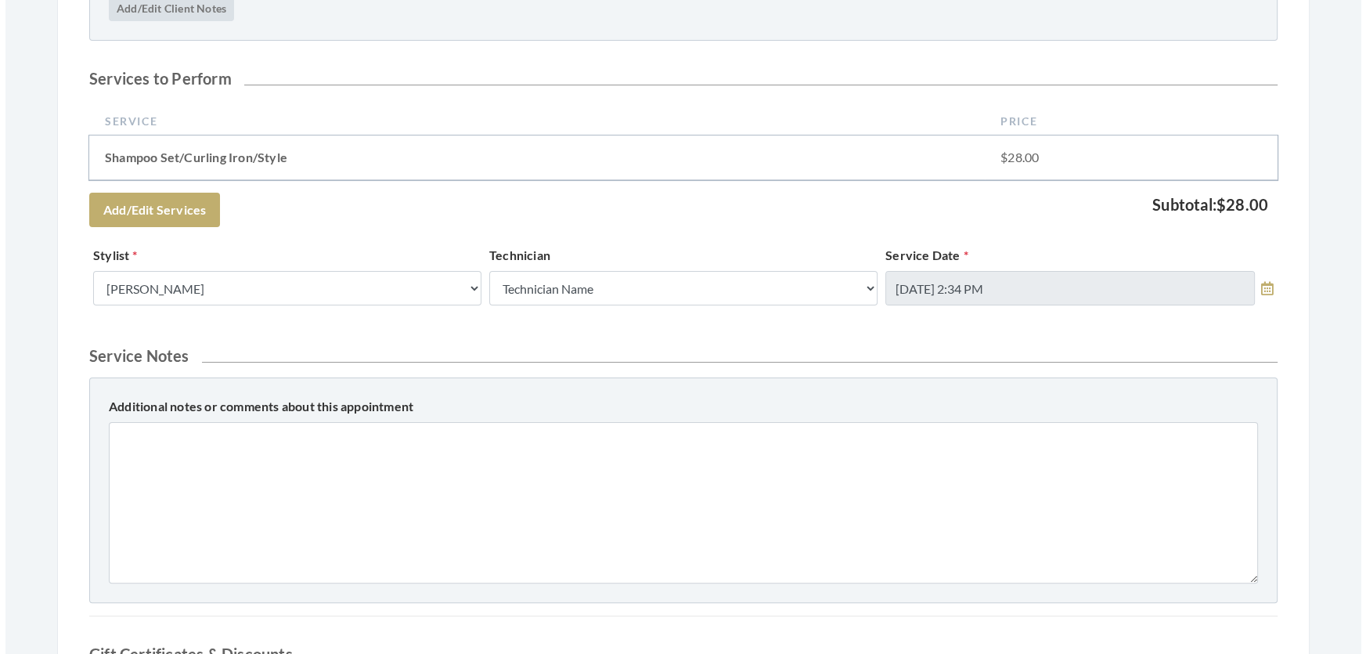
scroll to position [772, 0]
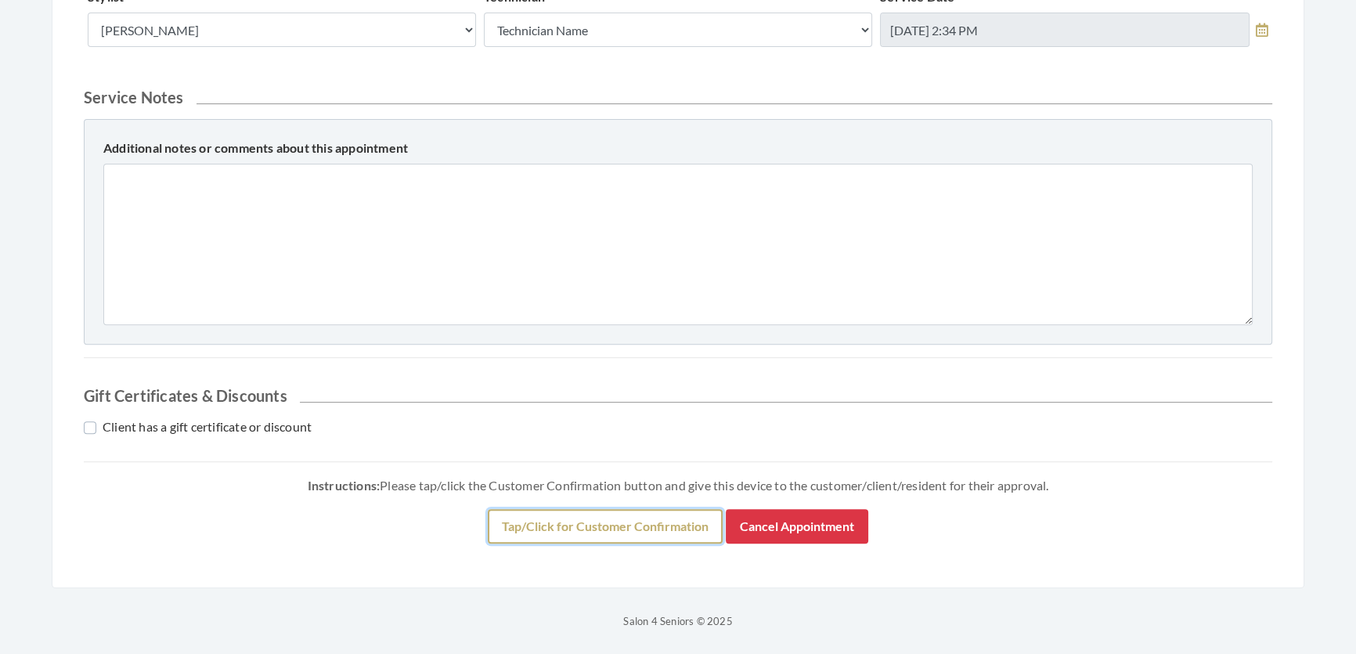
click at [662, 520] on button "Tap/Click for Customer Confirmation" at bounding box center [605, 526] width 235 height 34
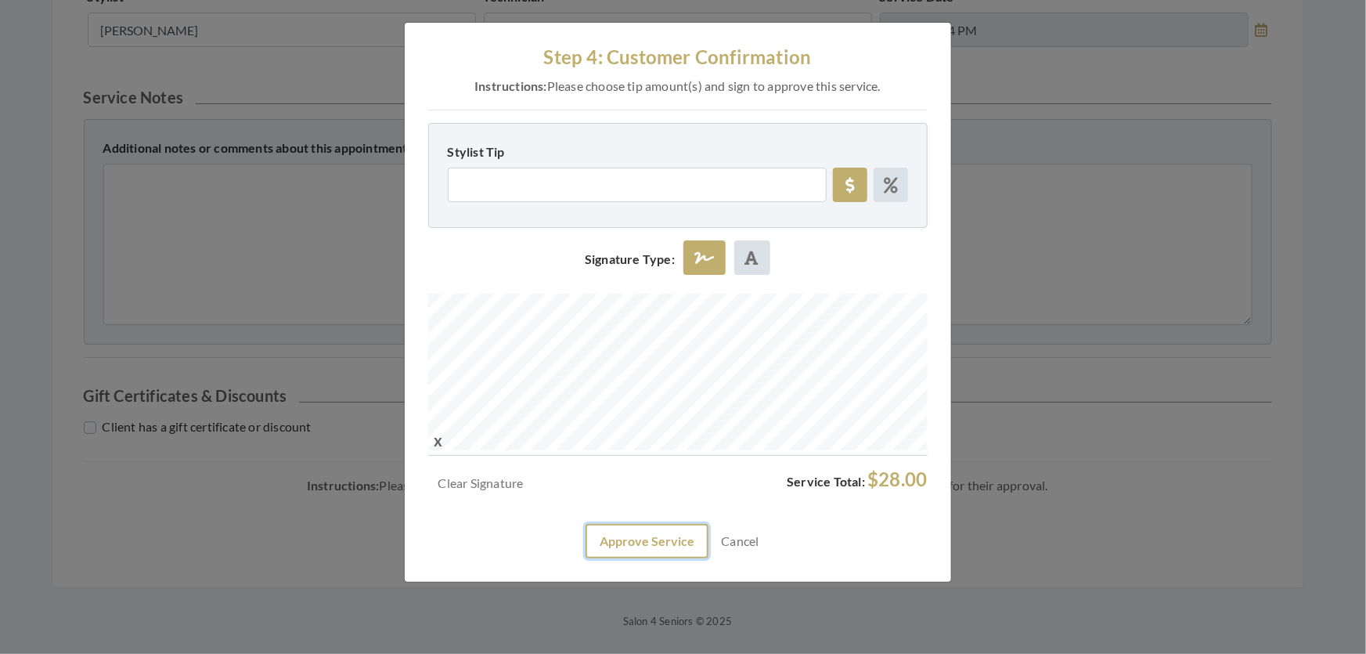
click at [672, 558] on button "Approve Service" at bounding box center [646, 541] width 123 height 34
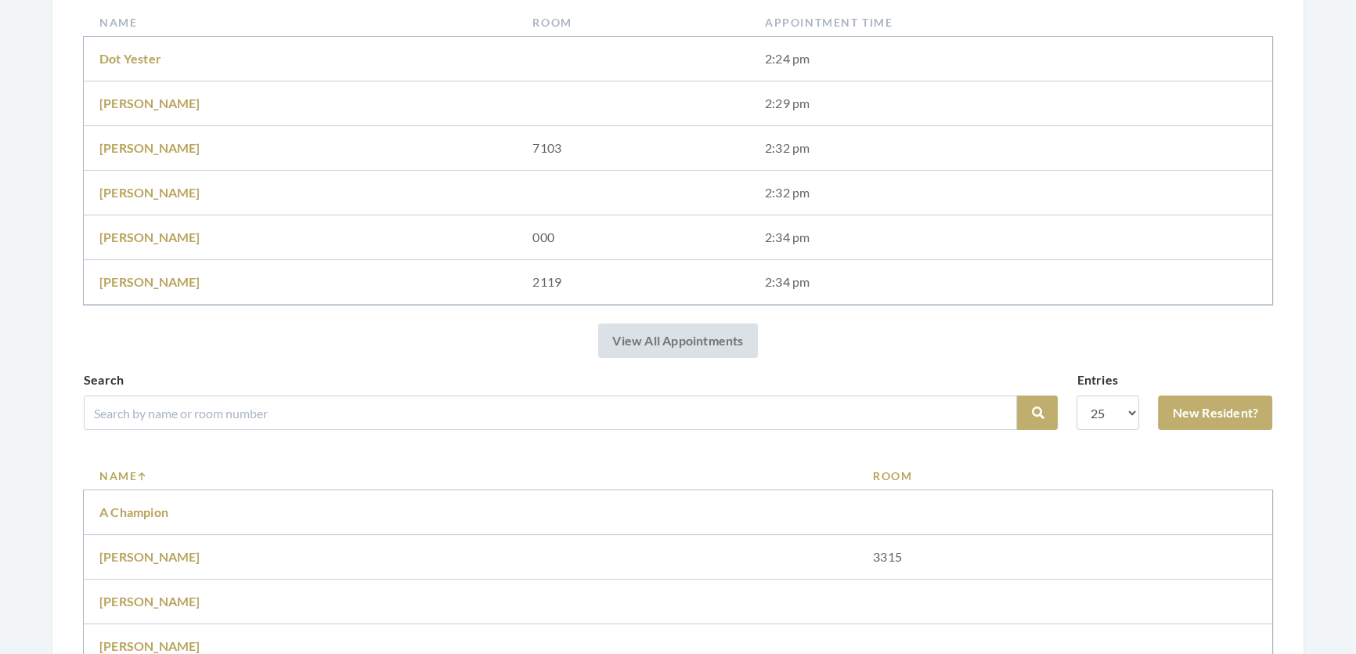
scroll to position [498, 0]
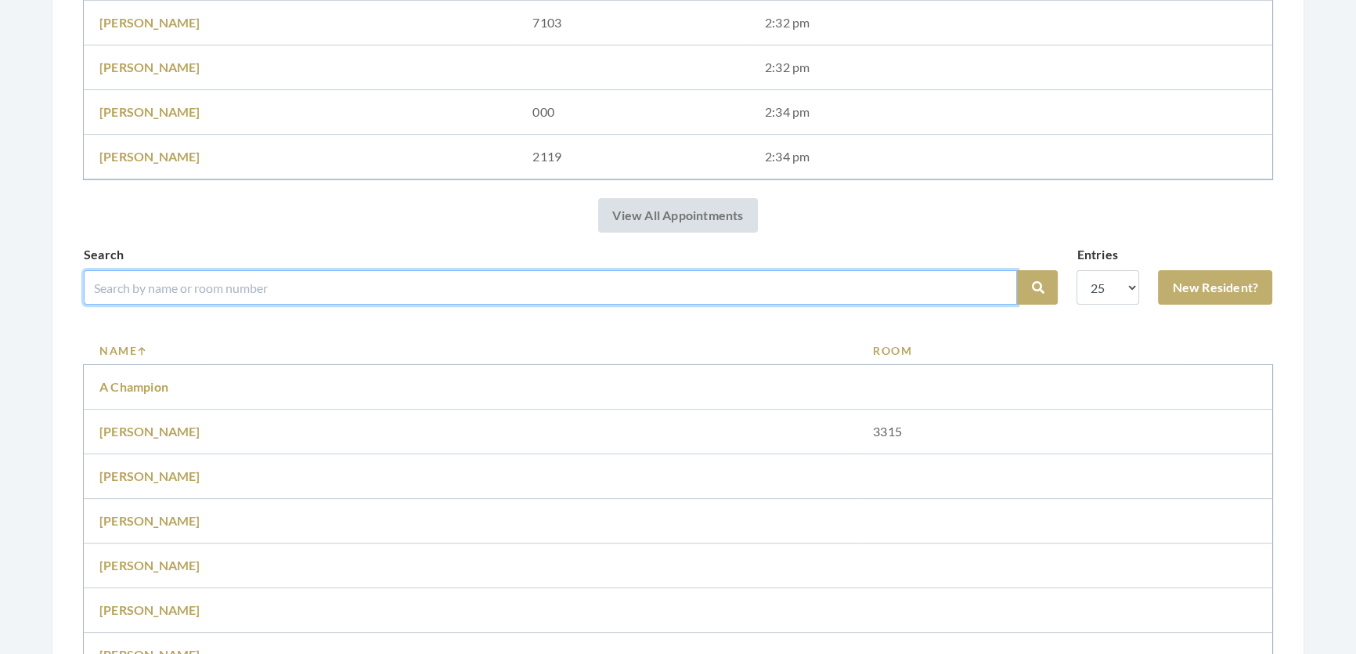
click at [283, 284] on input "search" at bounding box center [550, 287] width 933 height 34
type input "[PERSON_NAME]"
click at [1017, 270] on button "Search" at bounding box center [1037, 287] width 41 height 34
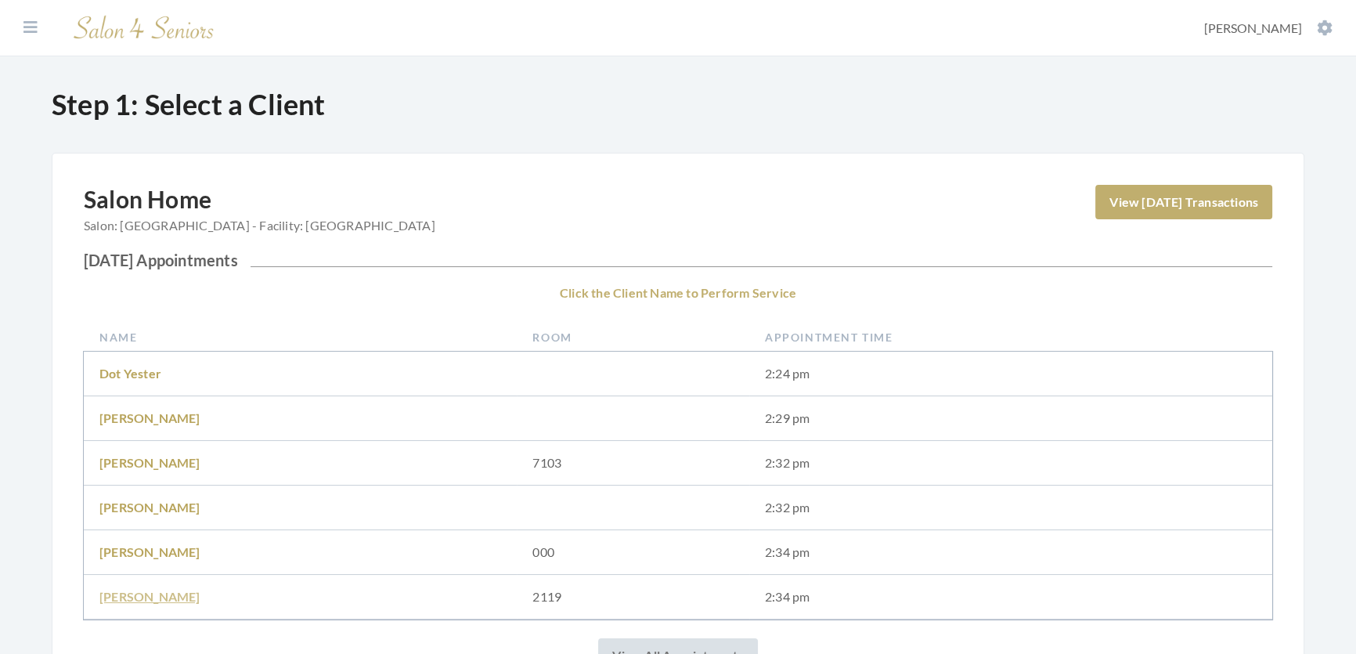
click at [150, 595] on link "[PERSON_NAME]" at bounding box center [149, 596] width 101 height 15
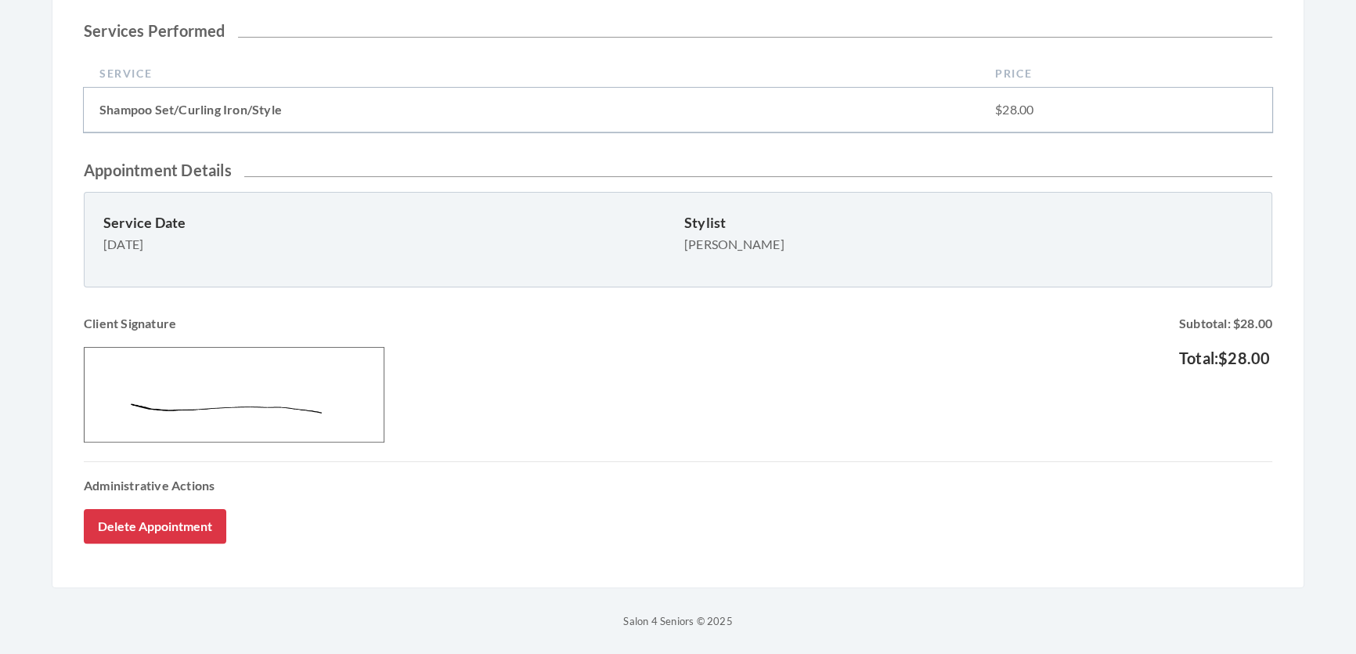
scroll to position [399, 0]
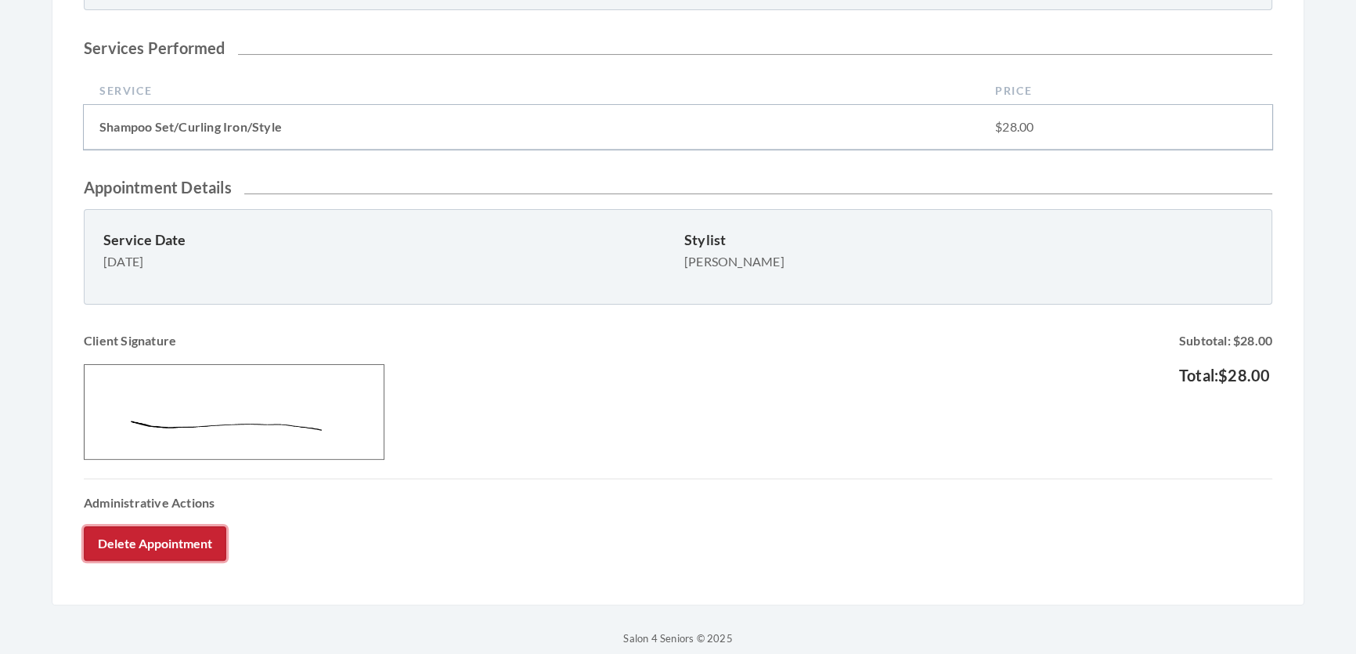
click at [196, 560] on button "Delete Appointment" at bounding box center [155, 543] width 142 height 34
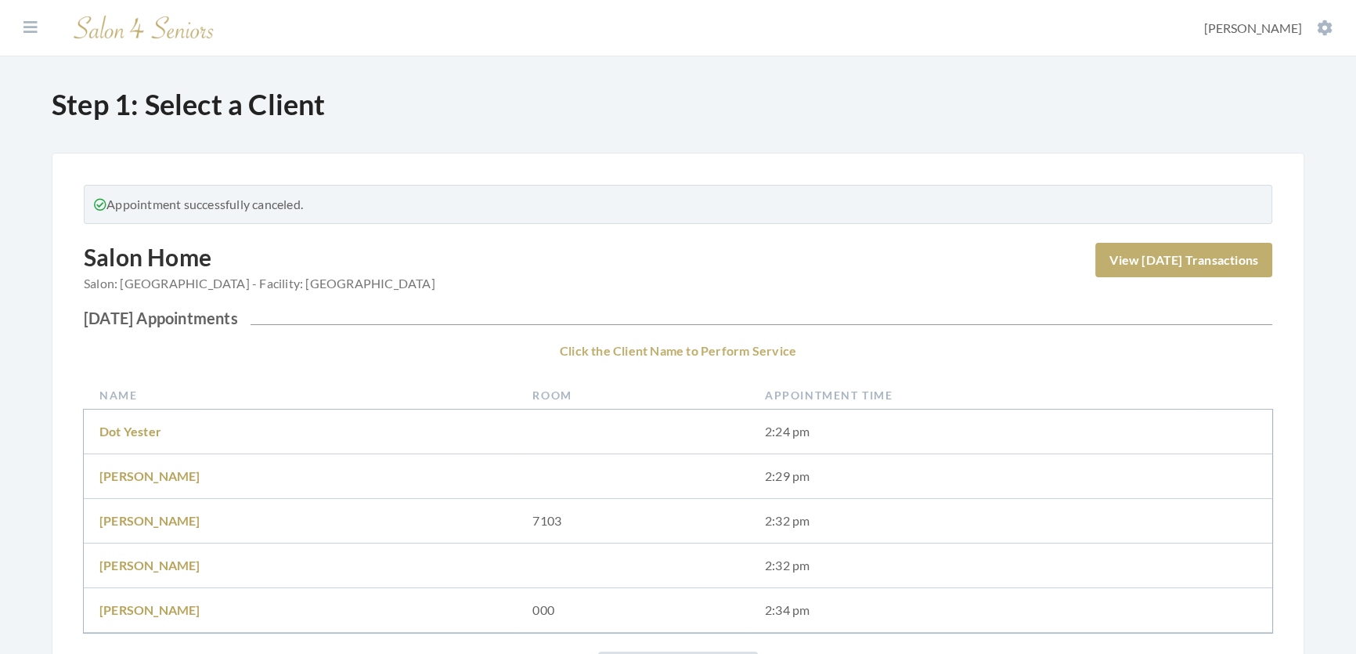
scroll to position [213, 0]
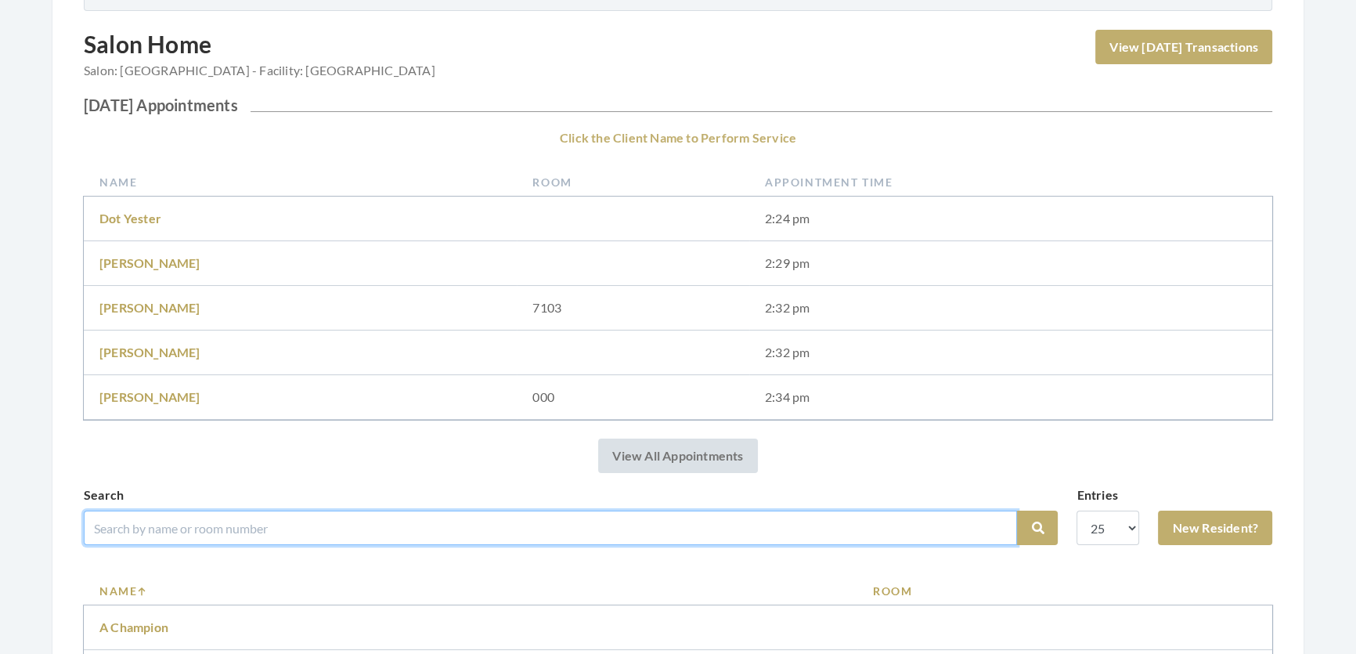
click at [308, 543] on input "search" at bounding box center [550, 527] width 933 height 34
type input "Dickerson"
click at [1017, 510] on button "Search" at bounding box center [1037, 527] width 41 height 34
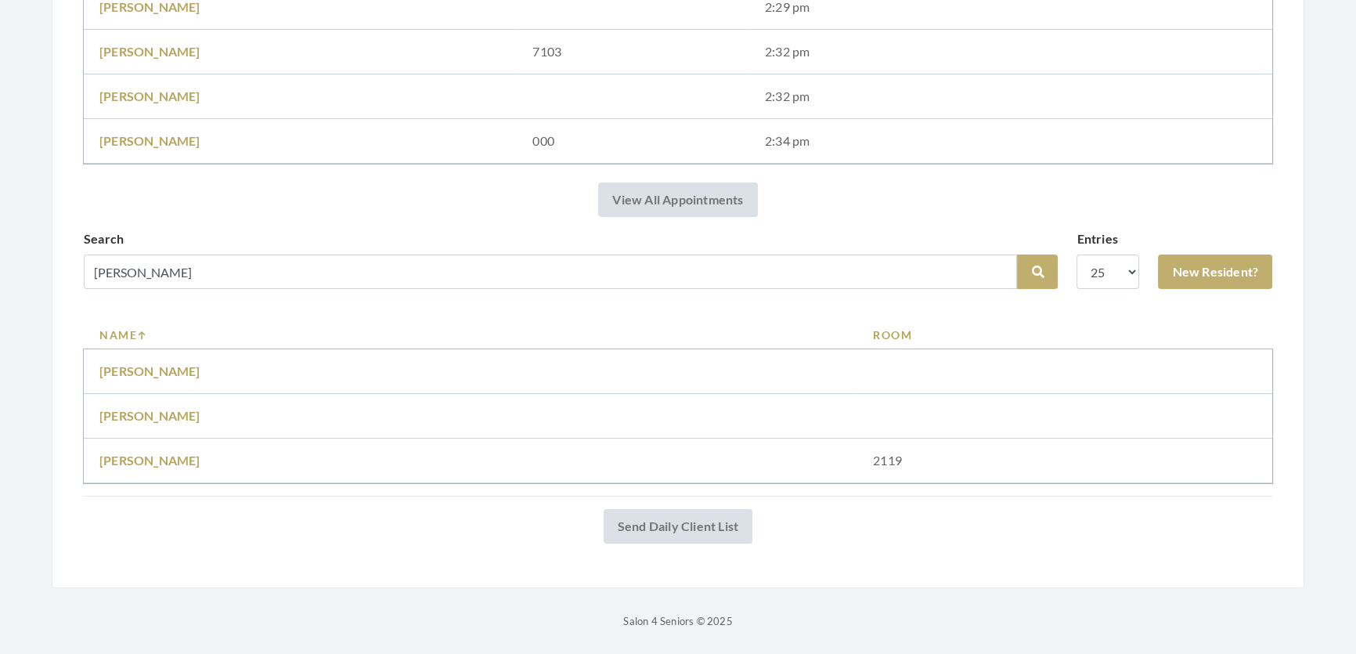
scroll to position [448, 0]
click at [160, 452] on link "[PERSON_NAME]" at bounding box center [149, 459] width 101 height 15
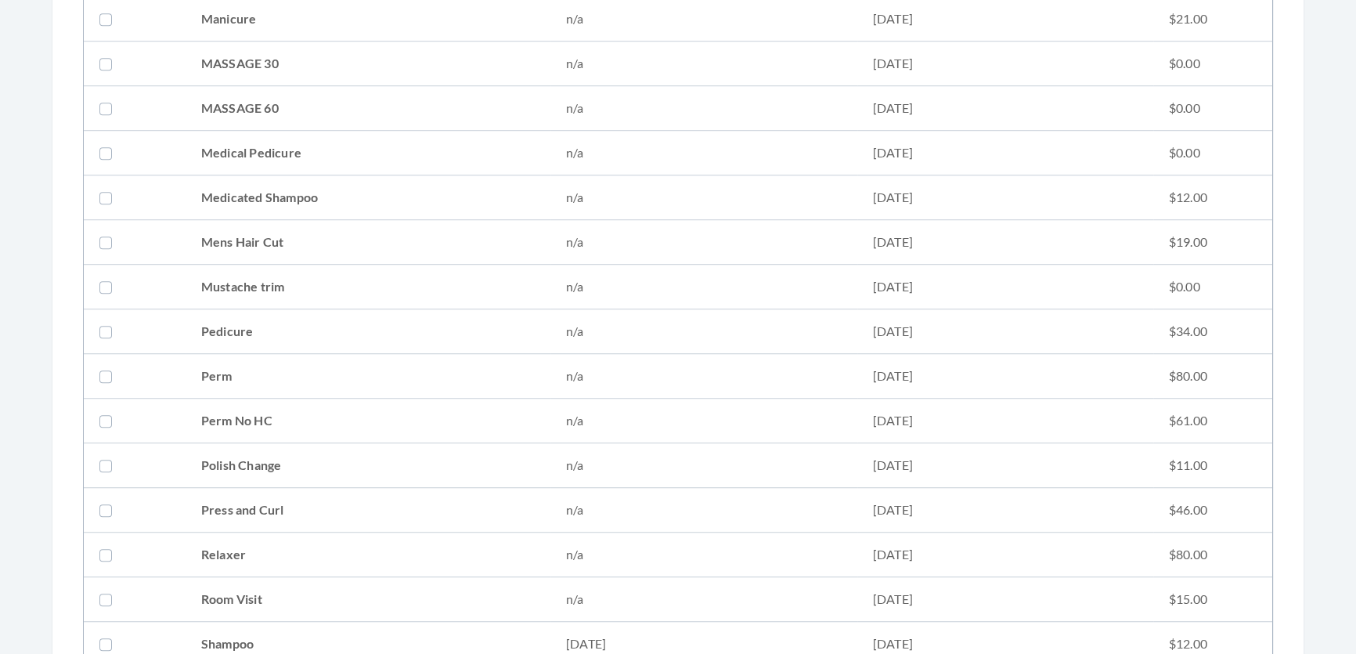
scroll to position [1636, 0]
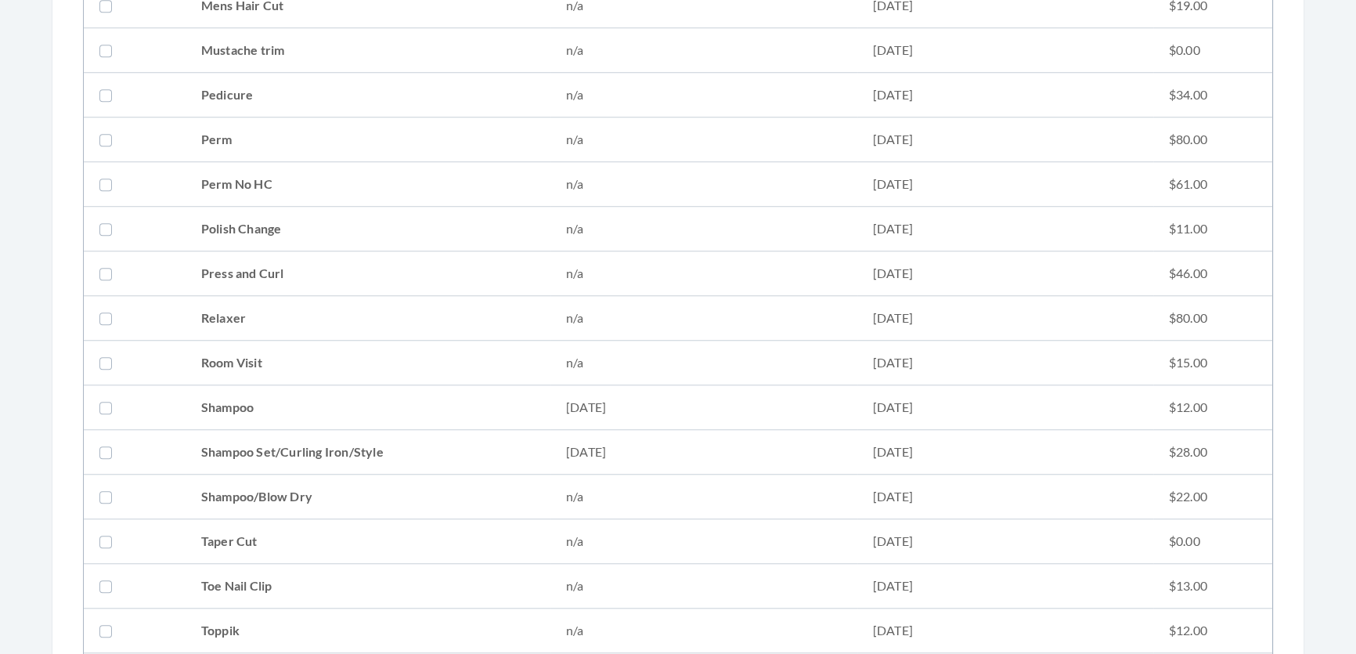
click at [236, 455] on td "Shampoo Set/Curling Iron/Style" at bounding box center [367, 452] width 365 height 45
checkbox input "true"
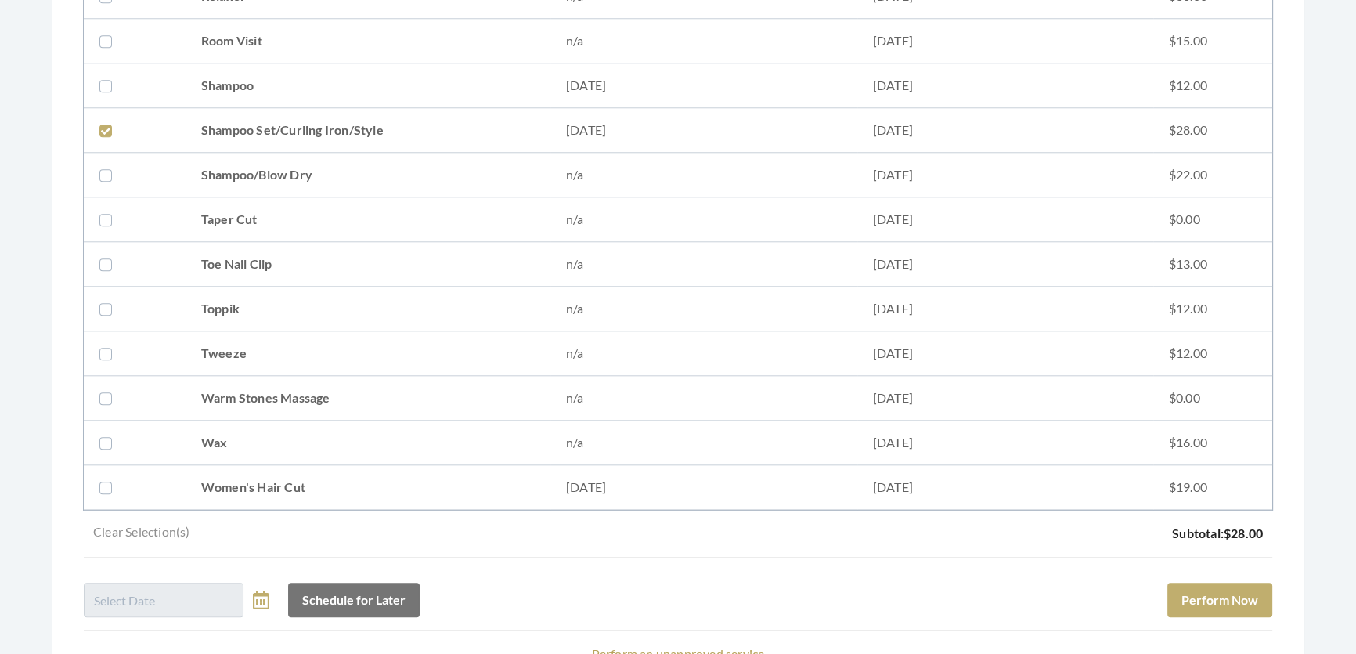
scroll to position [2102, 0]
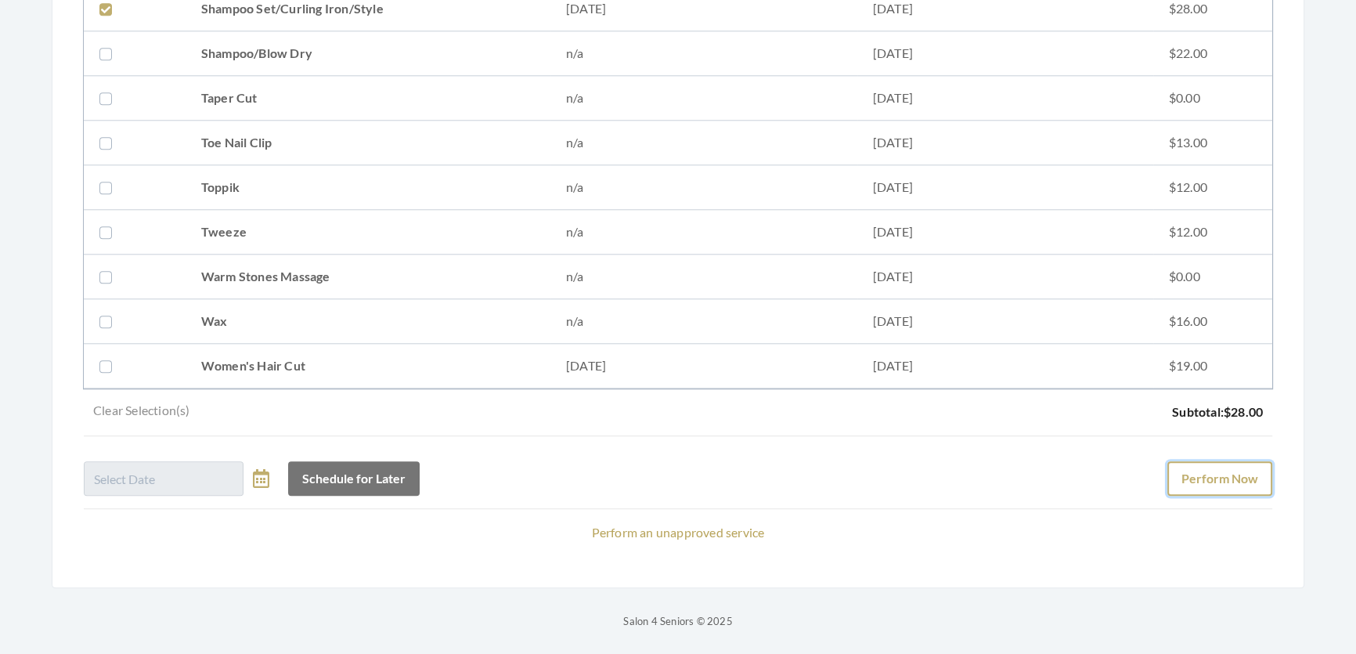
click at [1167, 467] on button "Perform Now" at bounding box center [1219, 478] width 105 height 34
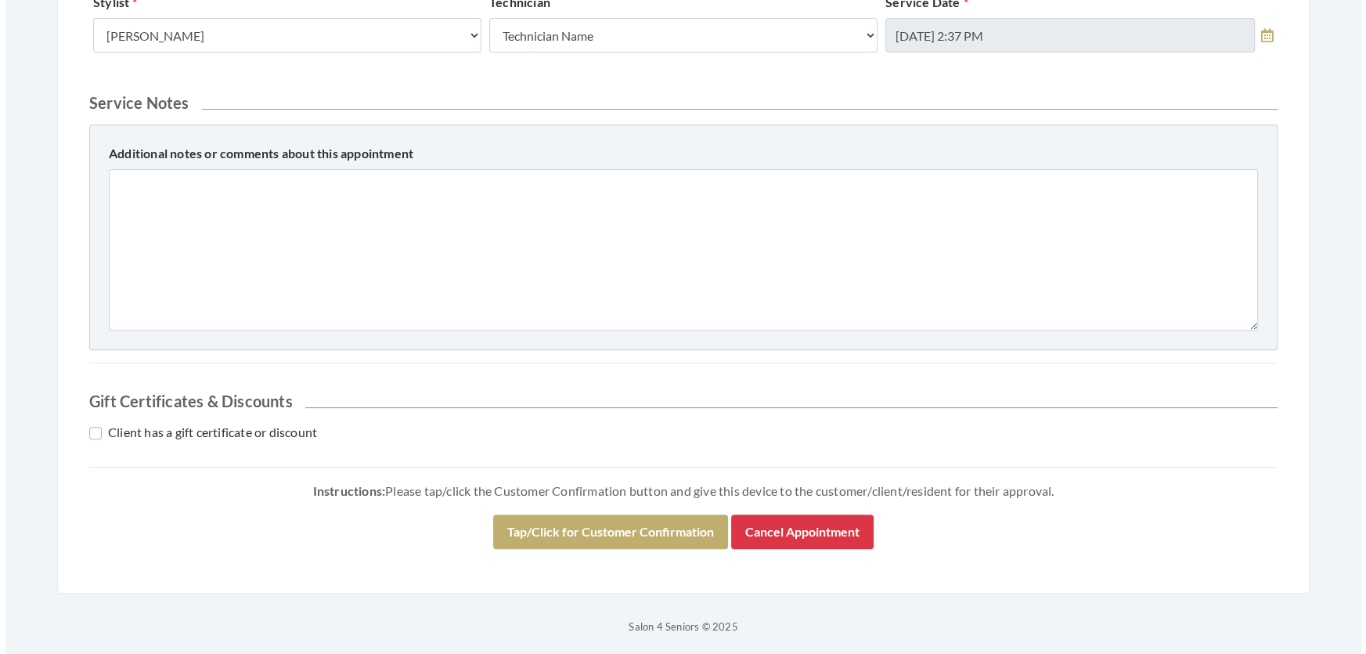
scroll to position [772, 0]
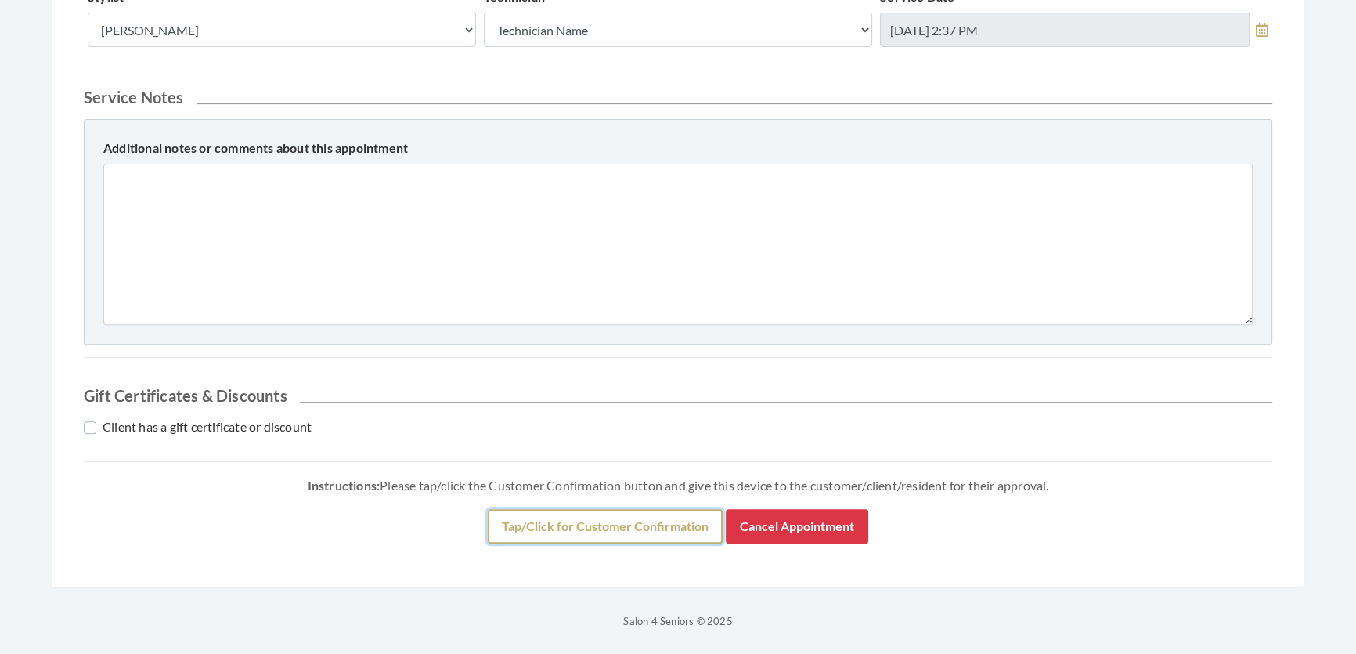
click at [610, 524] on button "Tap/Click for Customer Confirmation" at bounding box center [605, 526] width 235 height 34
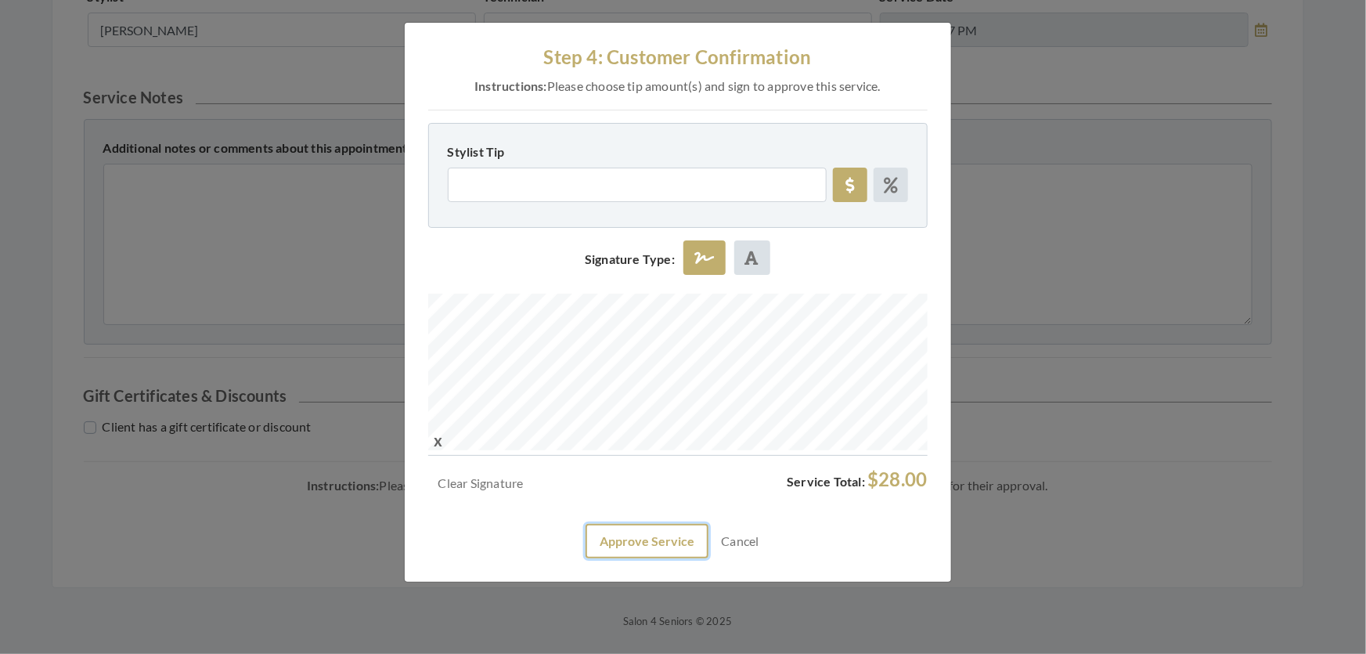
click at [621, 558] on button "Approve Service" at bounding box center [646, 541] width 123 height 34
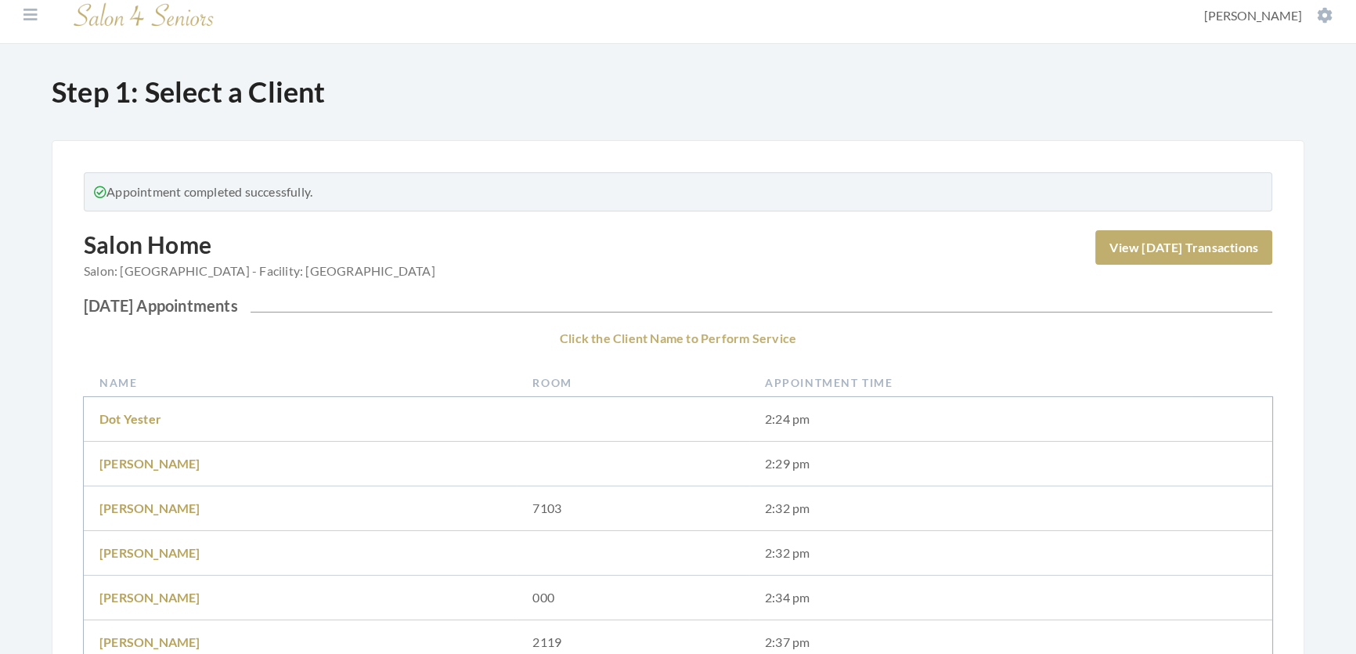
scroll to position [427, 0]
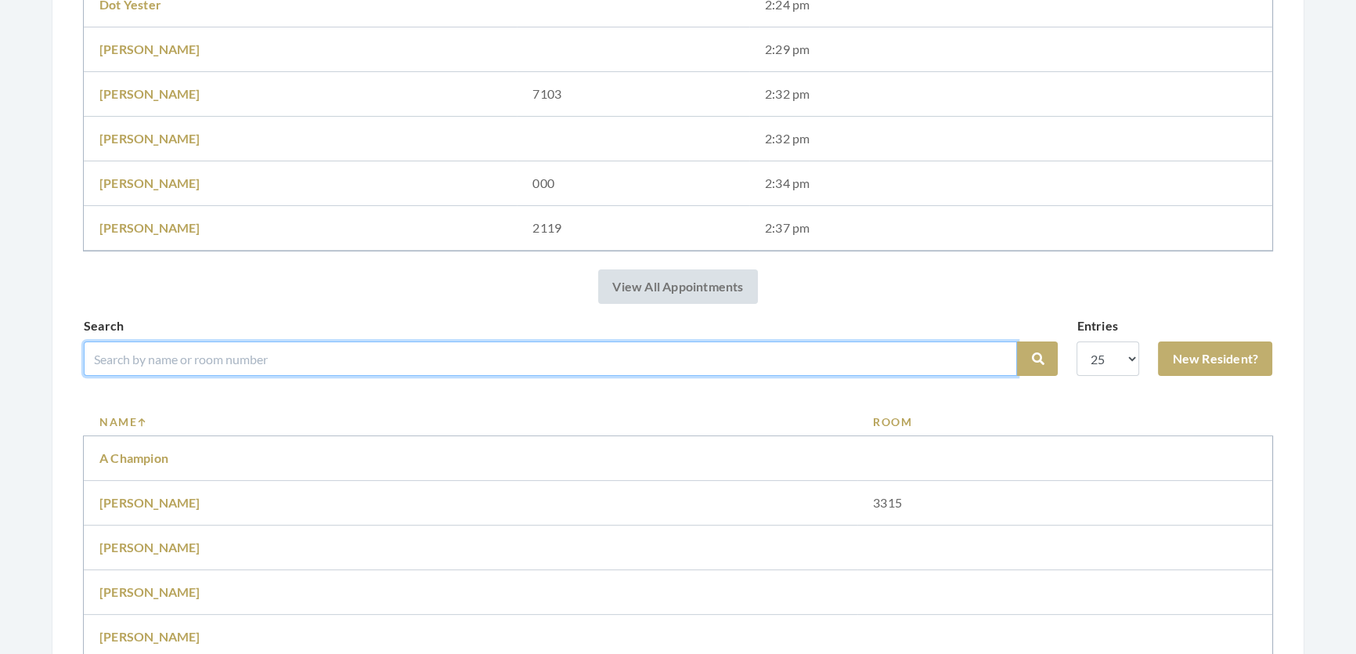
drag, startPoint x: 511, startPoint y: 371, endPoint x: 509, endPoint y: 385, distance: 14.3
click at [511, 371] on input "search" at bounding box center [550, 358] width 933 height 34
type input "[PERSON_NAME]"
click at [1017, 341] on button "Search" at bounding box center [1037, 358] width 41 height 34
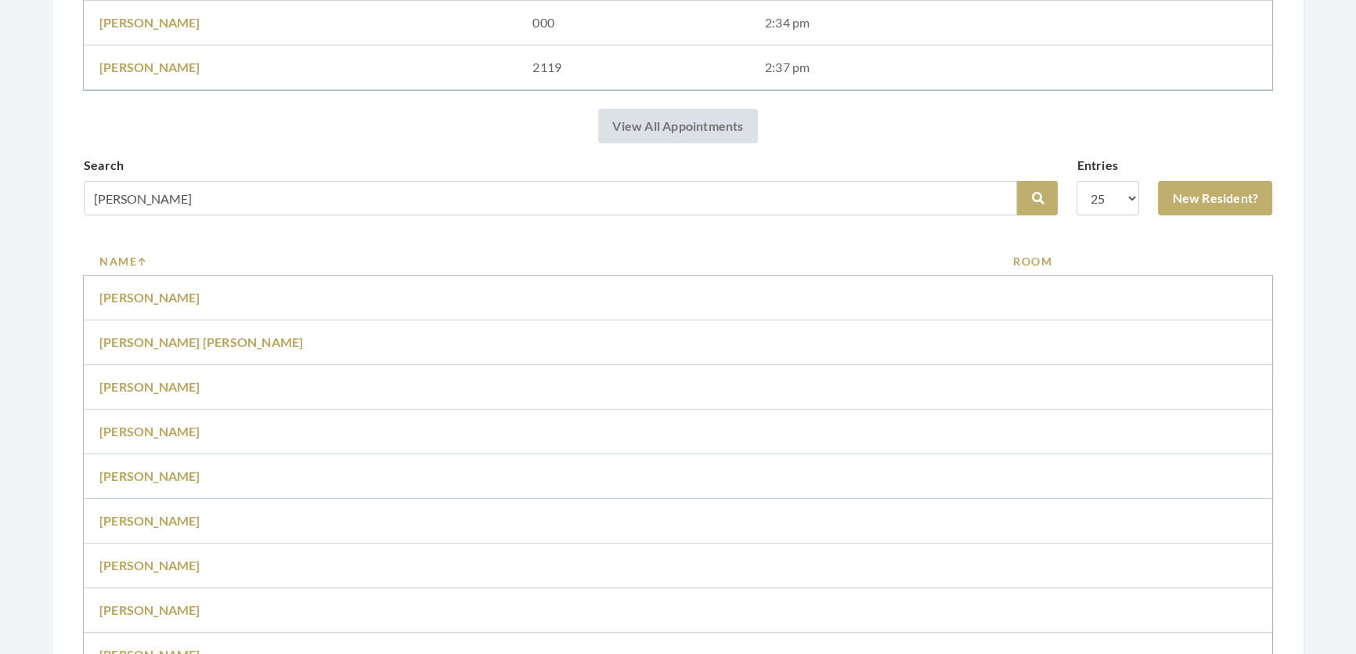
scroll to position [640, 0]
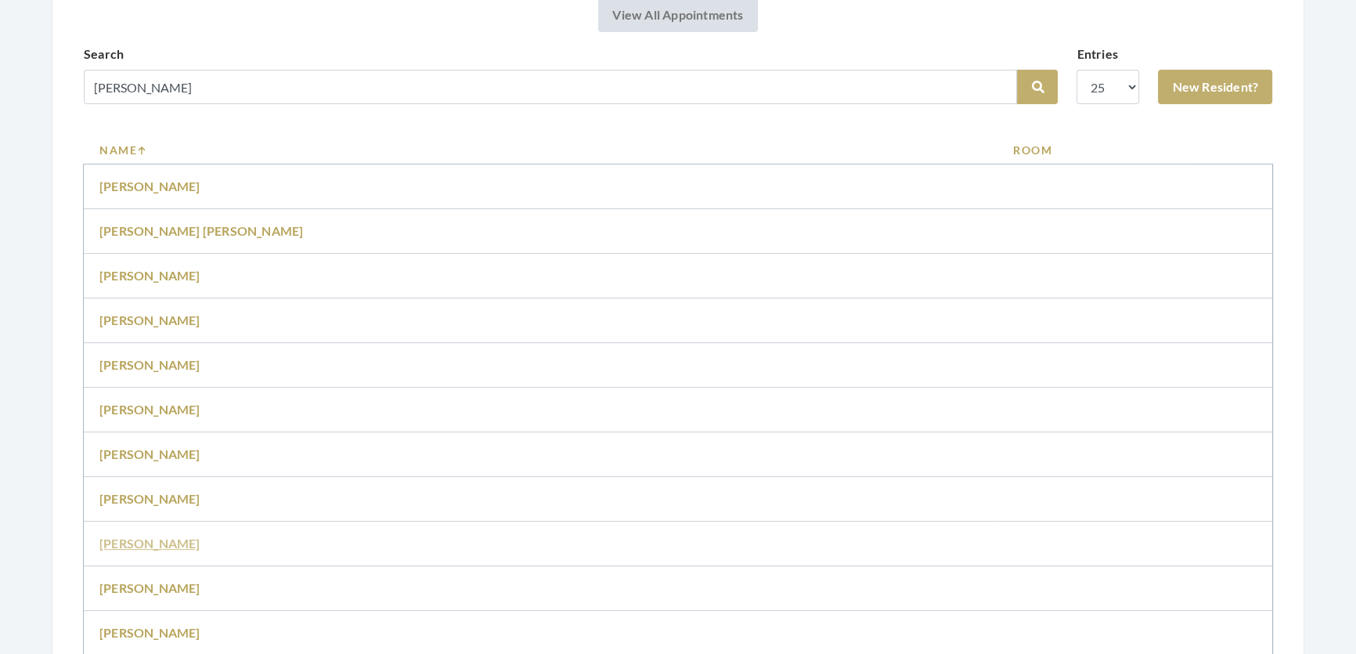
click at [141, 550] on link "[PERSON_NAME]" at bounding box center [149, 542] width 101 height 15
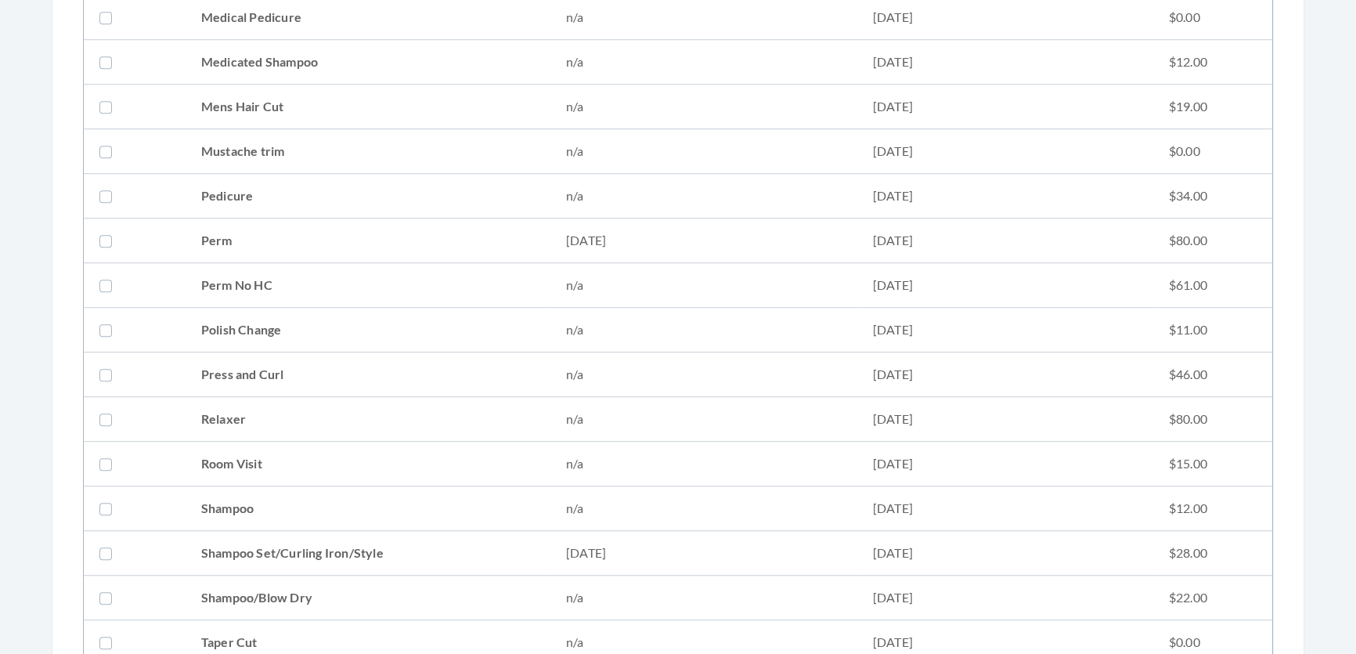
scroll to position [1707, 0]
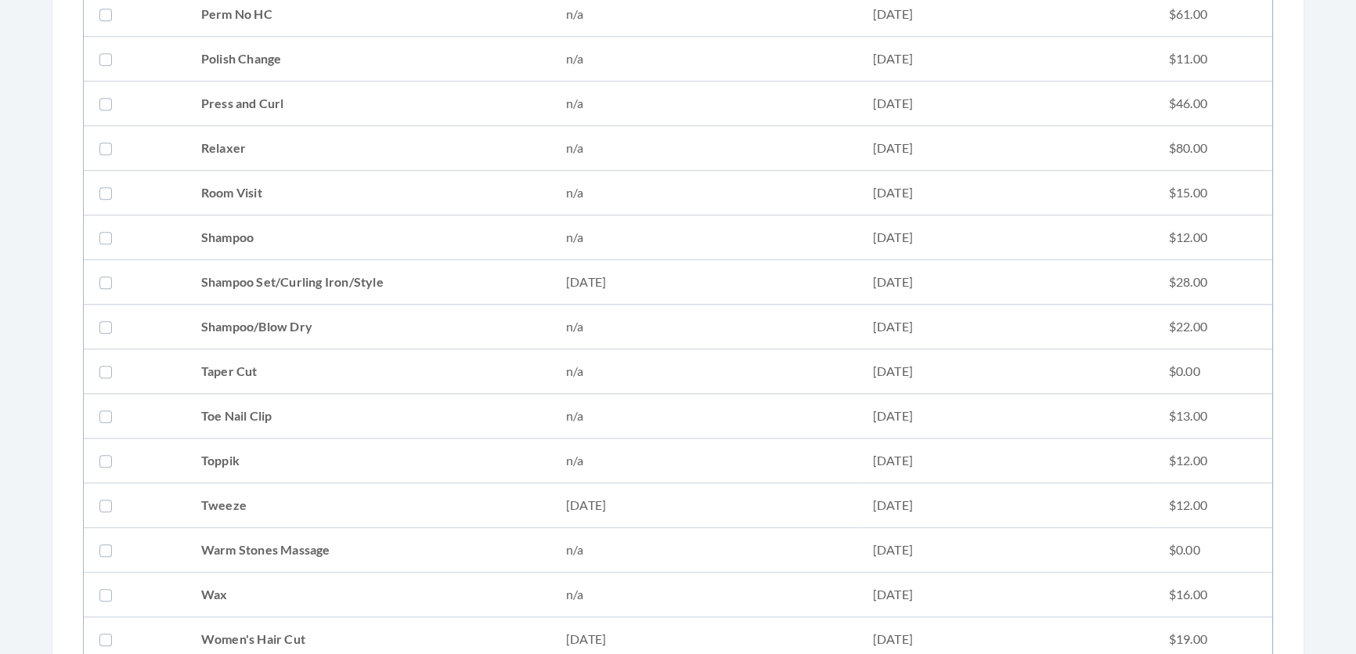
click at [362, 272] on td "Shampoo Set/Curling Iron/Style" at bounding box center [367, 282] width 365 height 45
checkbox input "true"
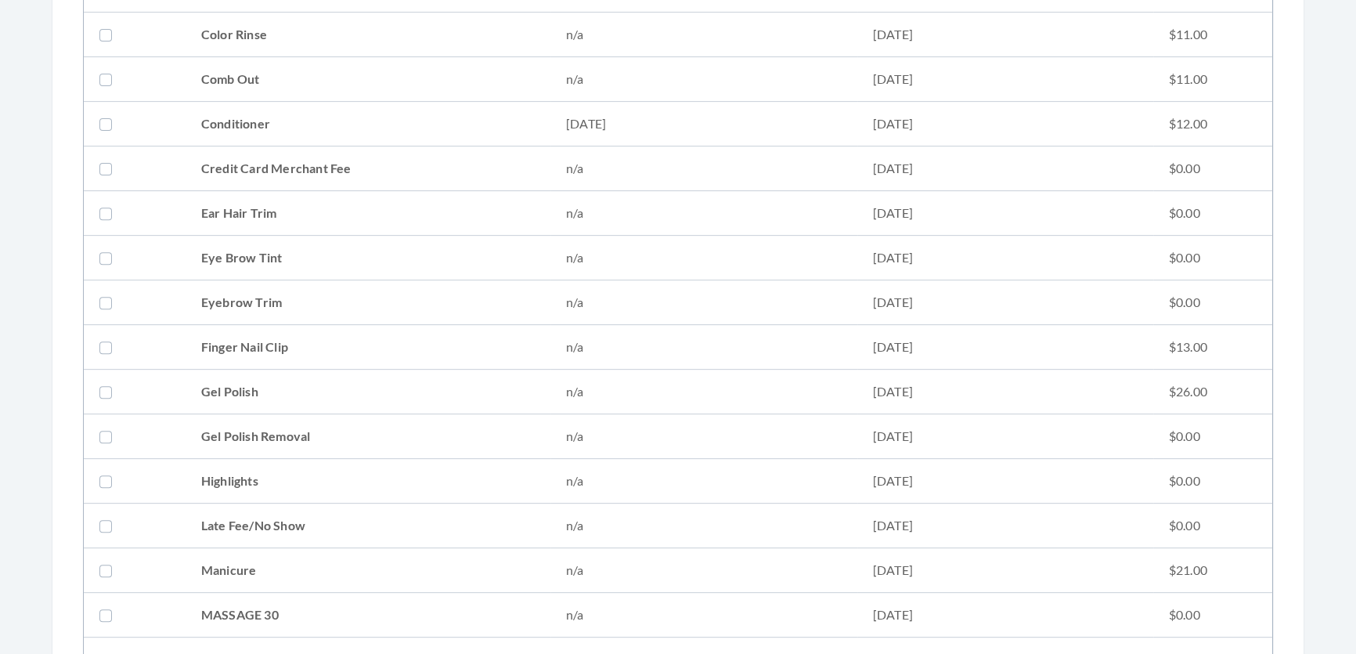
scroll to position [711, 0]
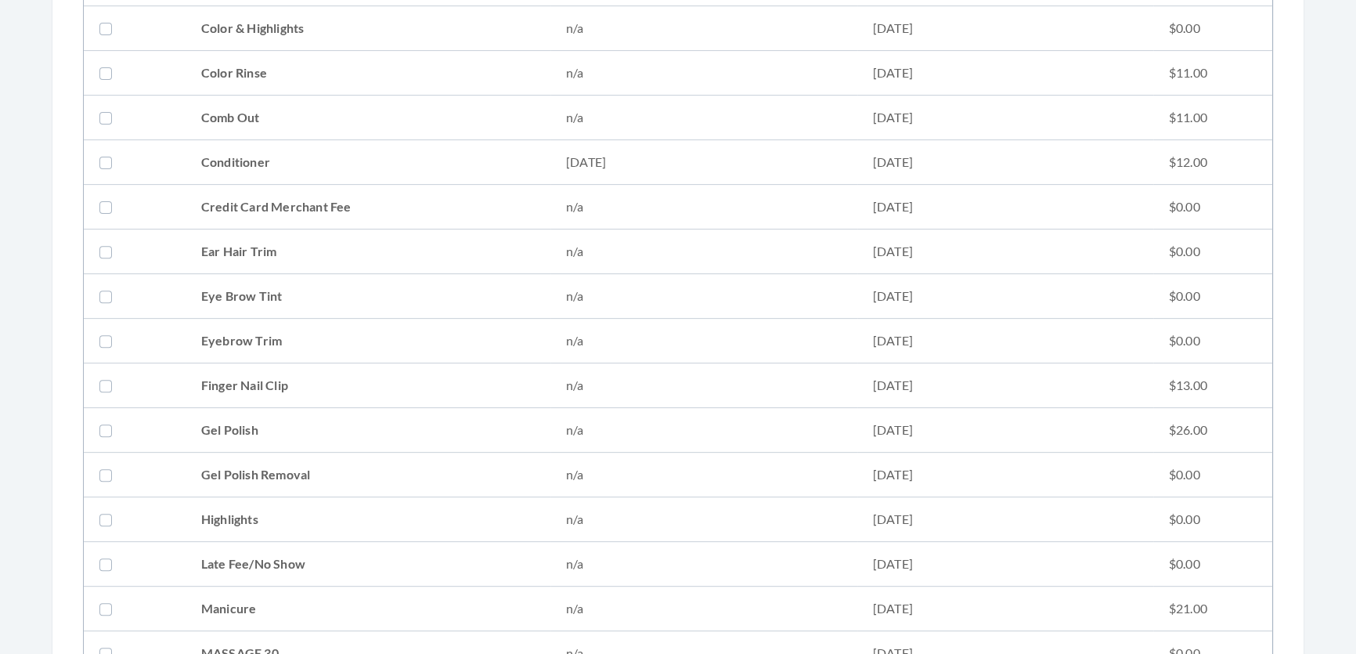
click at [276, 170] on td "Conditioner" at bounding box center [367, 162] width 365 height 45
checkbox input "true"
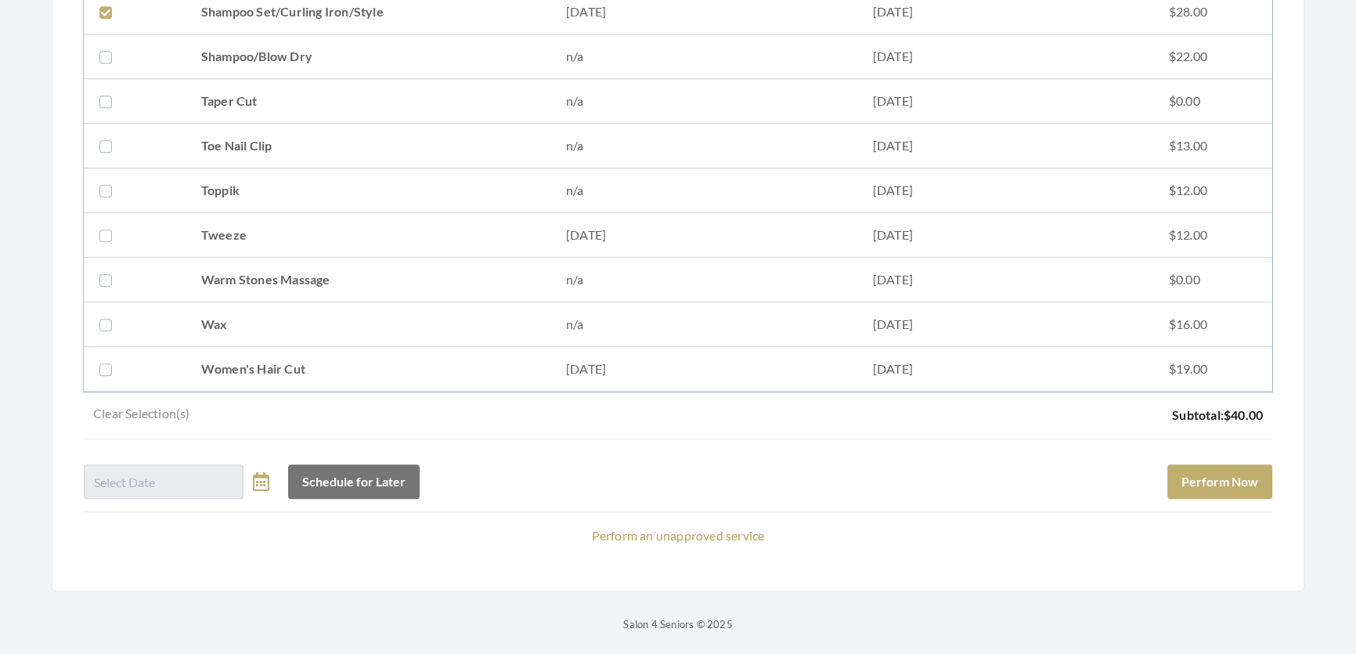
scroll to position [2001, 0]
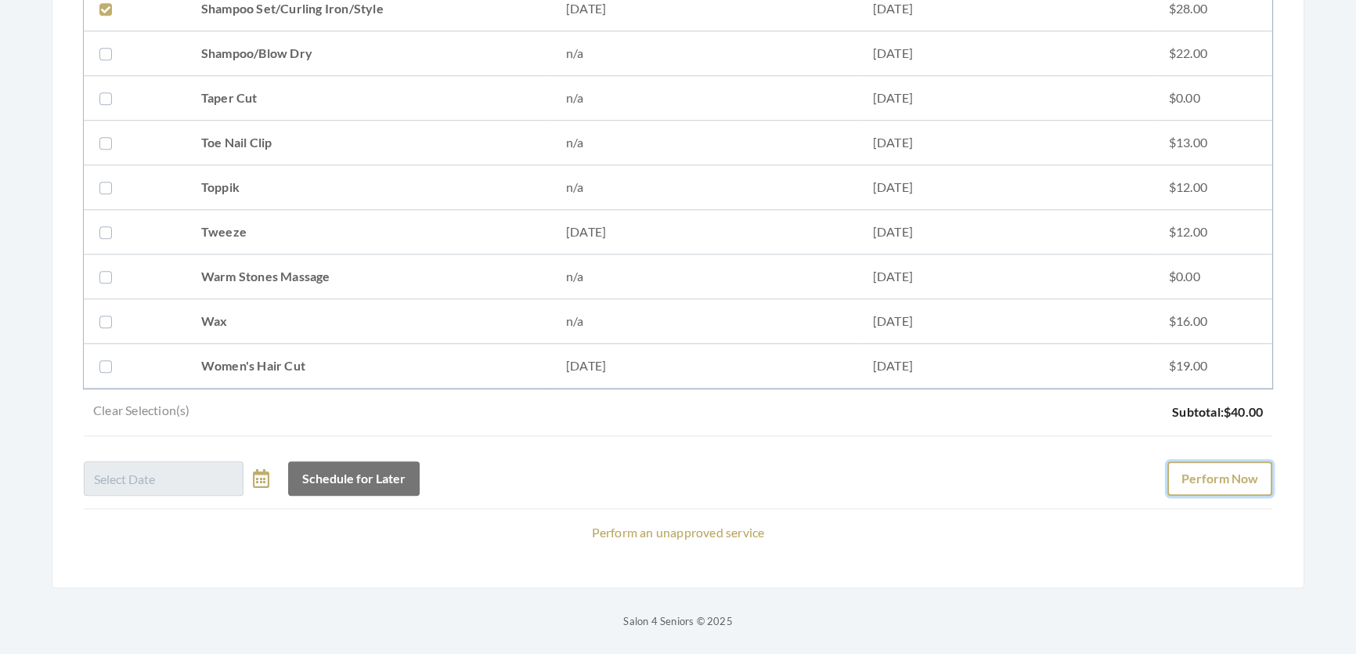
click at [1223, 461] on button "Perform Now" at bounding box center [1219, 478] width 105 height 34
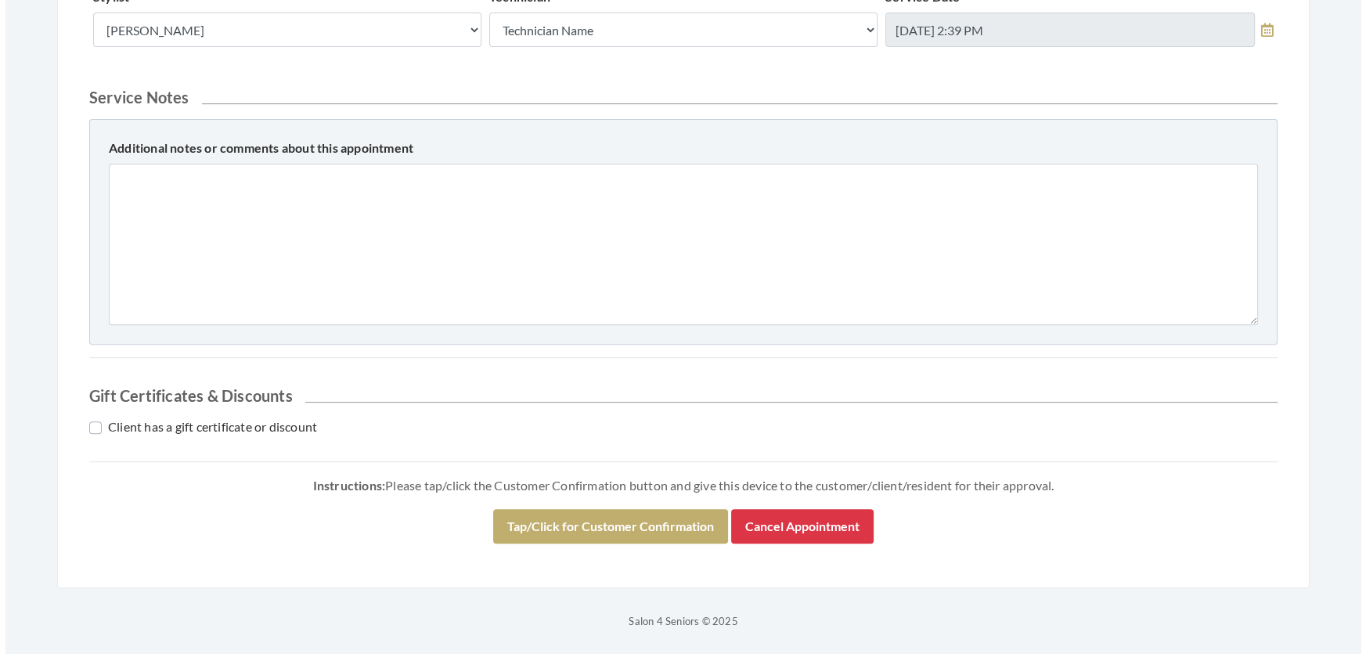
scroll to position [715, 0]
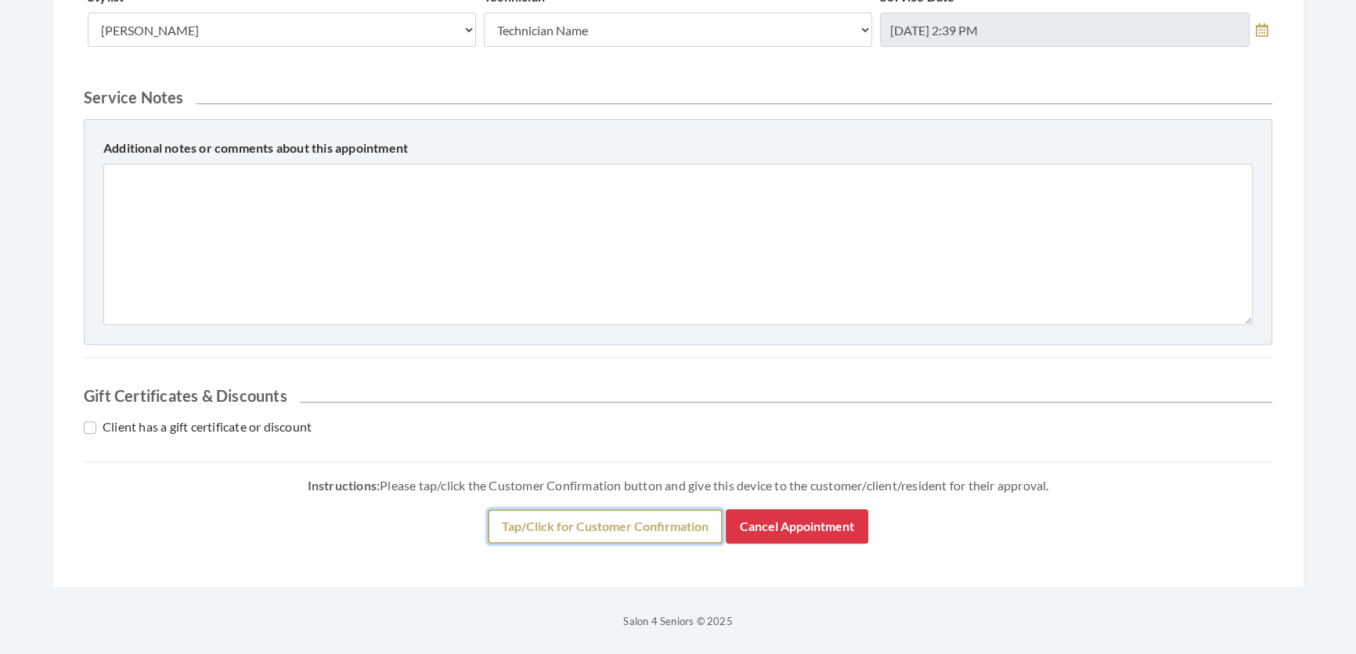
click at [666, 528] on button "Tap/Click for Customer Confirmation" at bounding box center [605, 526] width 235 height 34
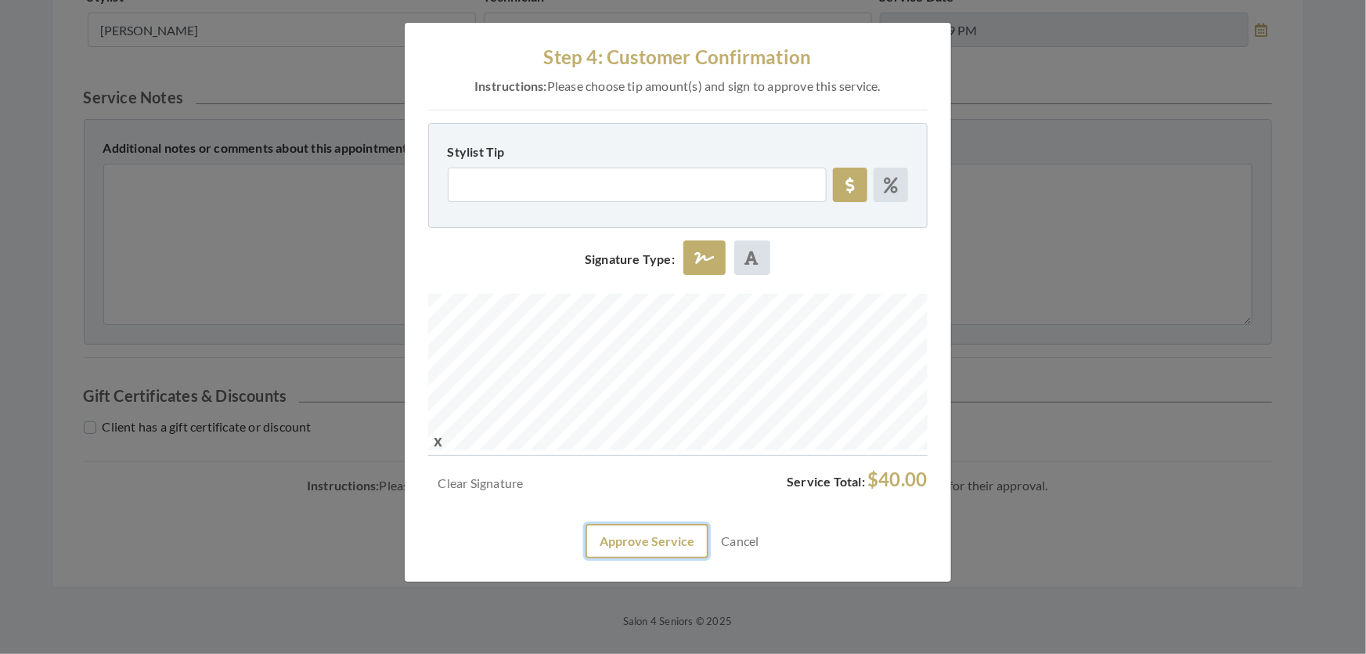
click at [645, 558] on button "Approve Service" at bounding box center [646, 541] width 123 height 34
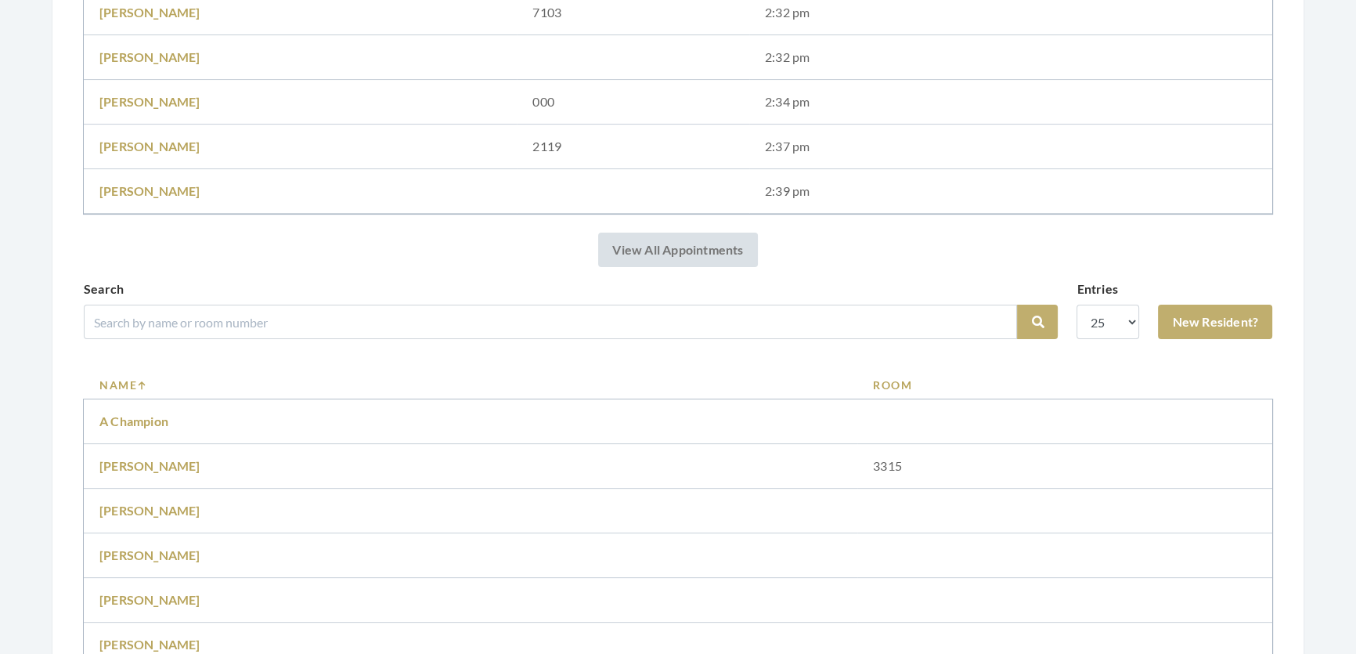
scroll to position [427, 0]
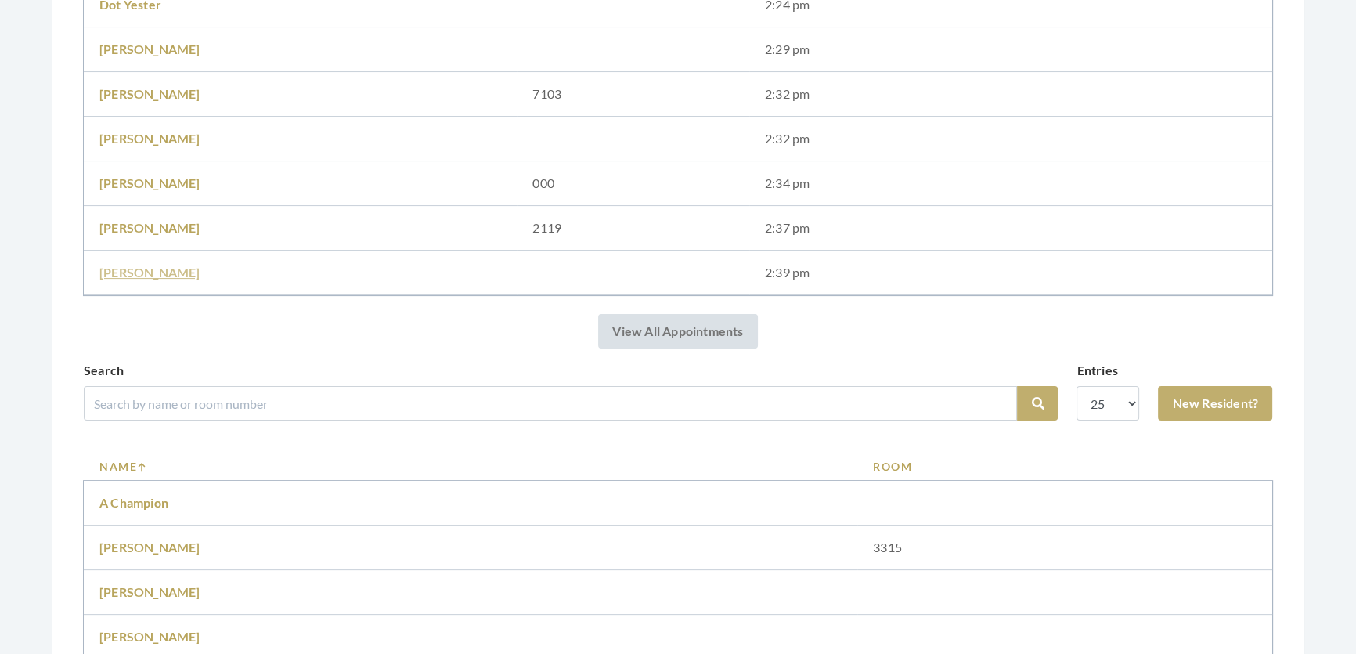
click at [124, 271] on link "[PERSON_NAME]" at bounding box center [149, 272] width 101 height 15
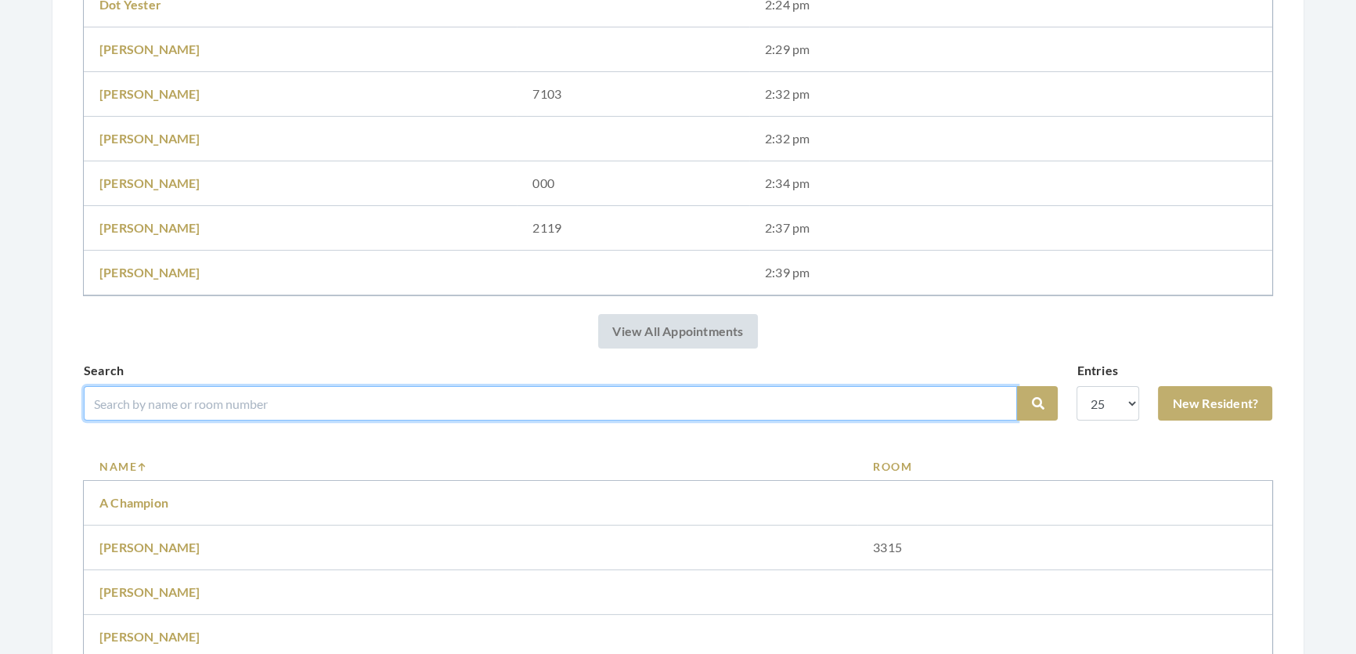
click at [330, 420] on input "search" at bounding box center [550, 403] width 933 height 34
type input "[PERSON_NAME]"
click at [1017, 386] on button "Search" at bounding box center [1037, 403] width 41 height 34
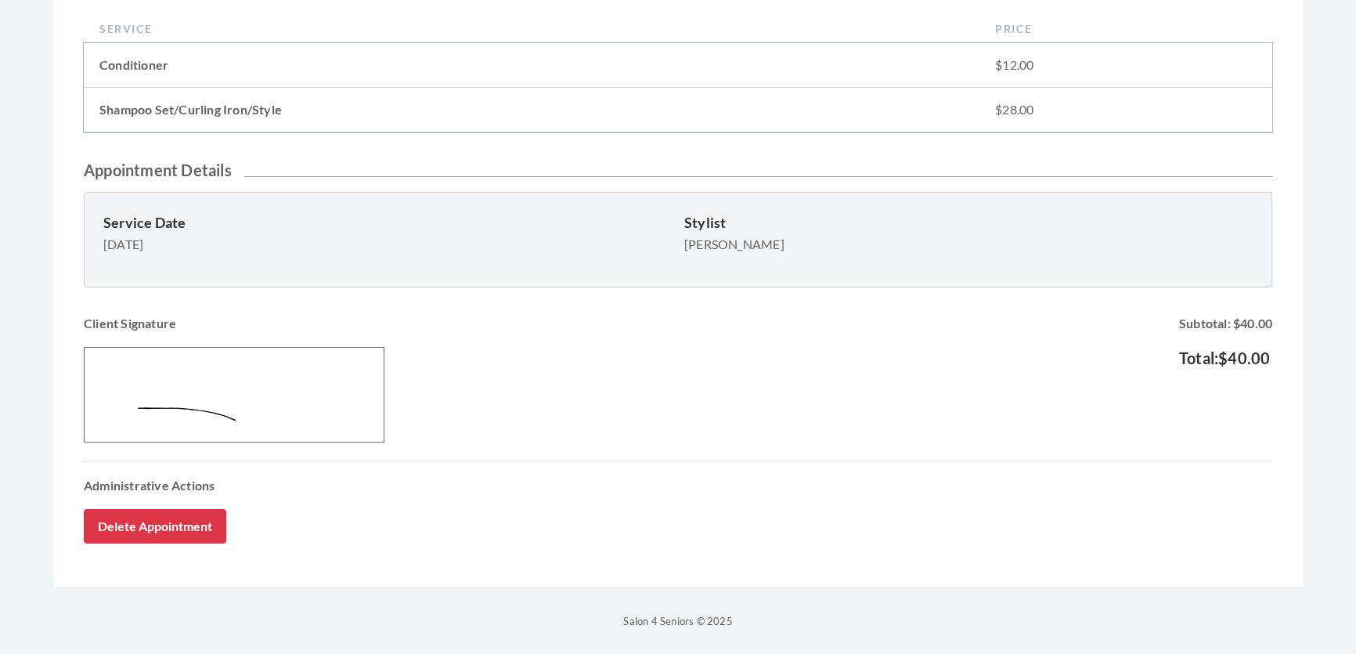
scroll to position [414, 0]
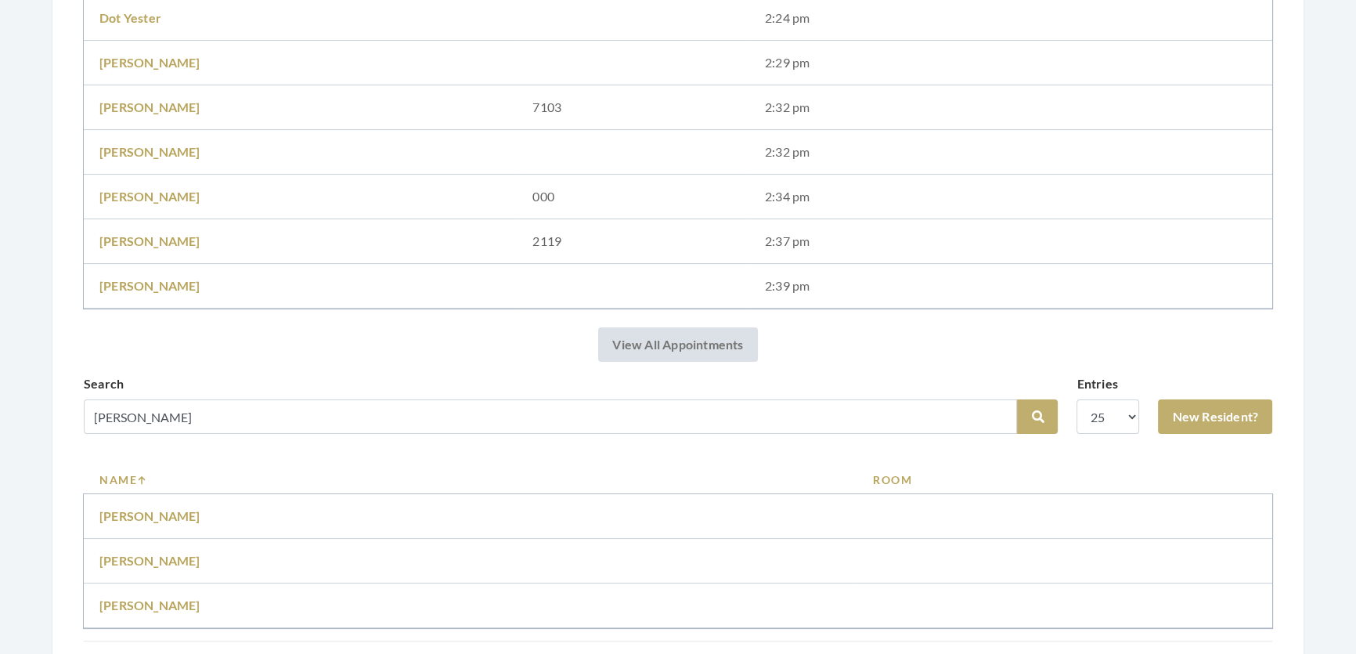
scroll to position [538, 0]
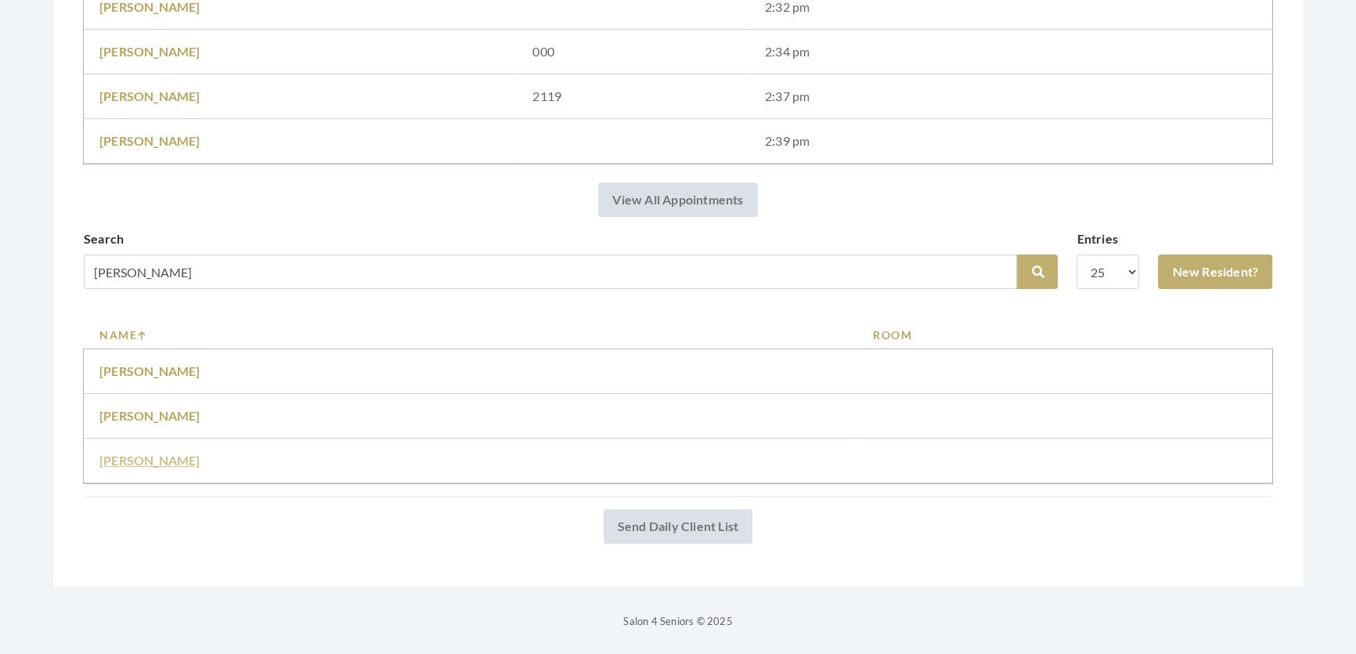
click at [175, 452] on link "Maryanne mcdonald" at bounding box center [149, 459] width 101 height 15
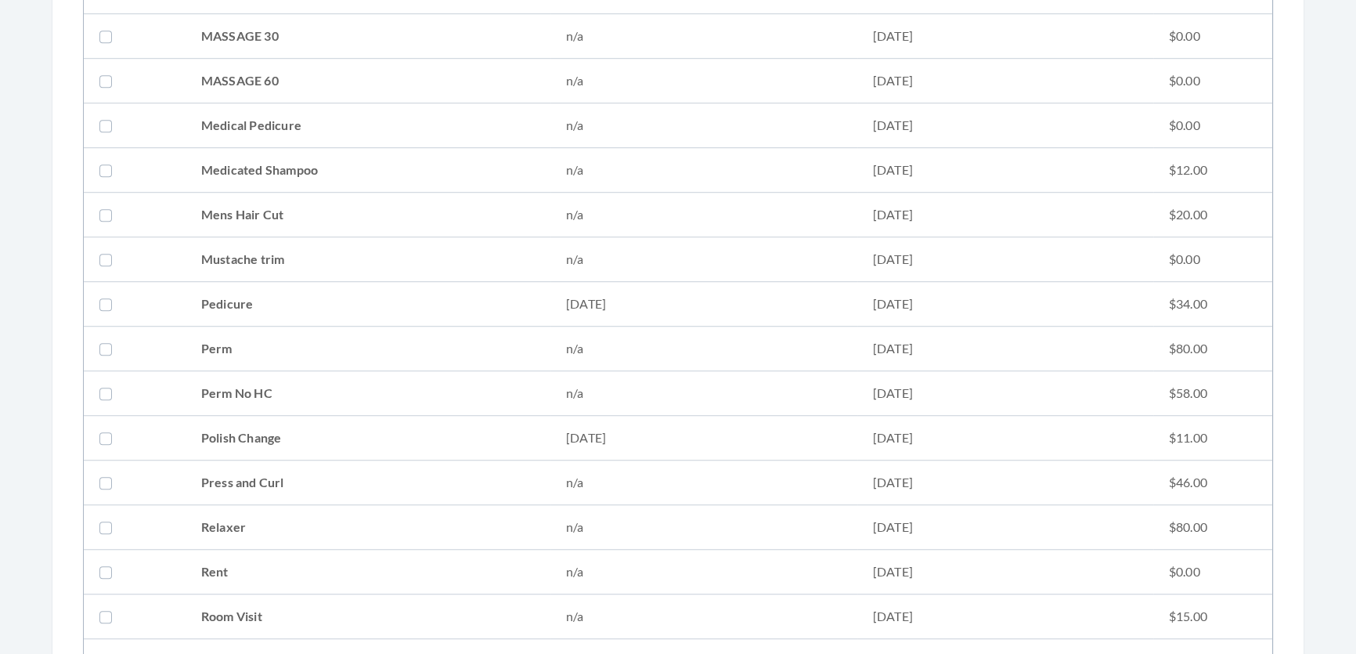
scroll to position [1636, 0]
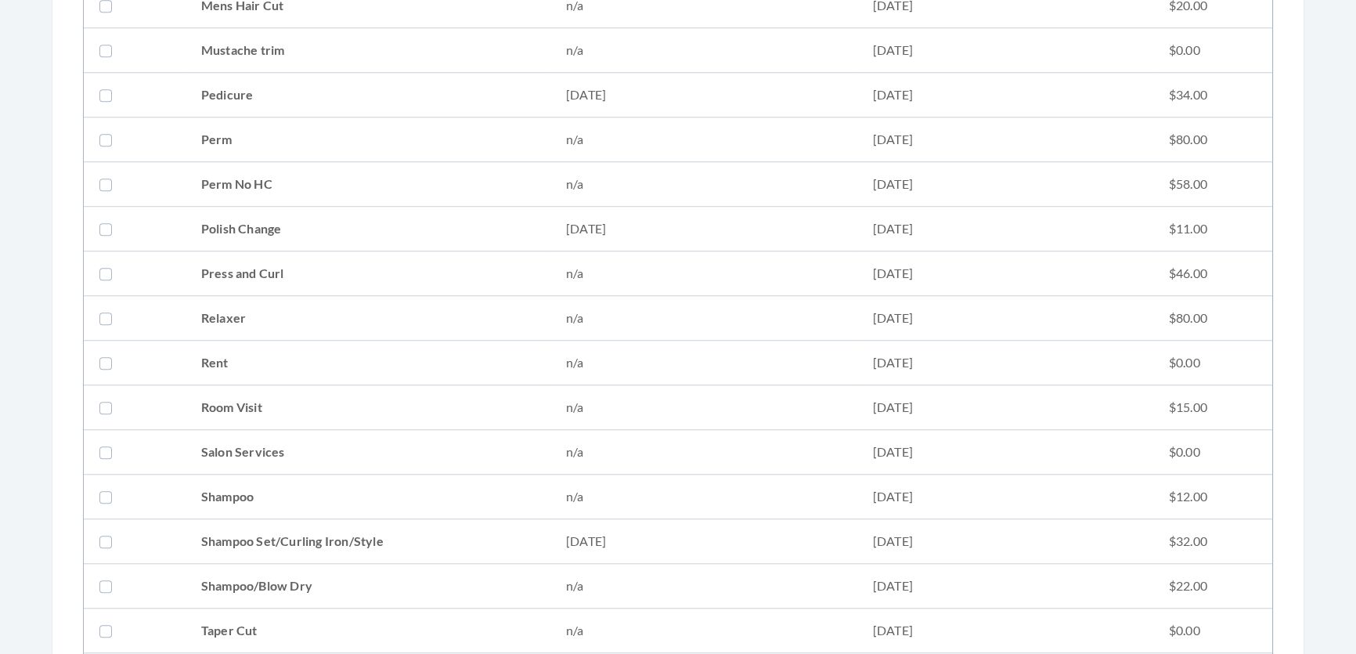
click at [299, 537] on td "Shampoo Set/Curling Iron/Style" at bounding box center [367, 541] width 365 height 45
checkbox input "true"
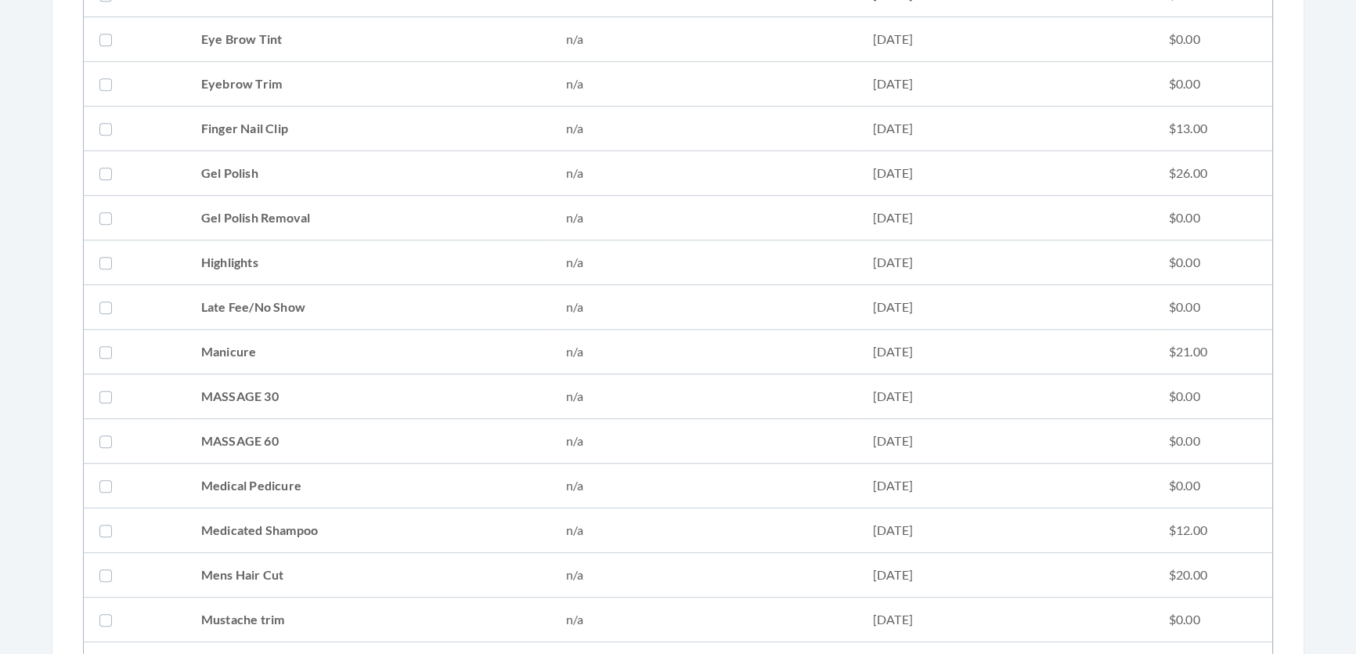
scroll to position [711, 0]
click at [279, 255] on td "Conditioner" at bounding box center [367, 261] width 365 height 45
checkbox input "true"
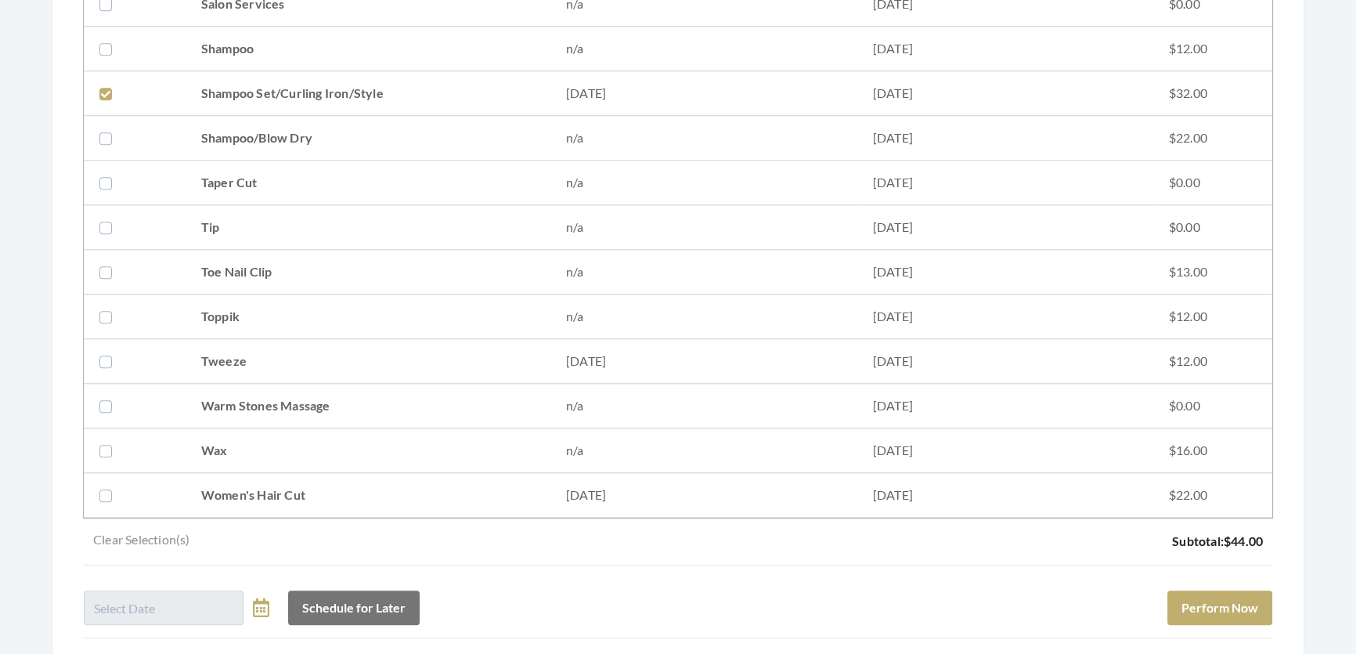
scroll to position [2236, 0]
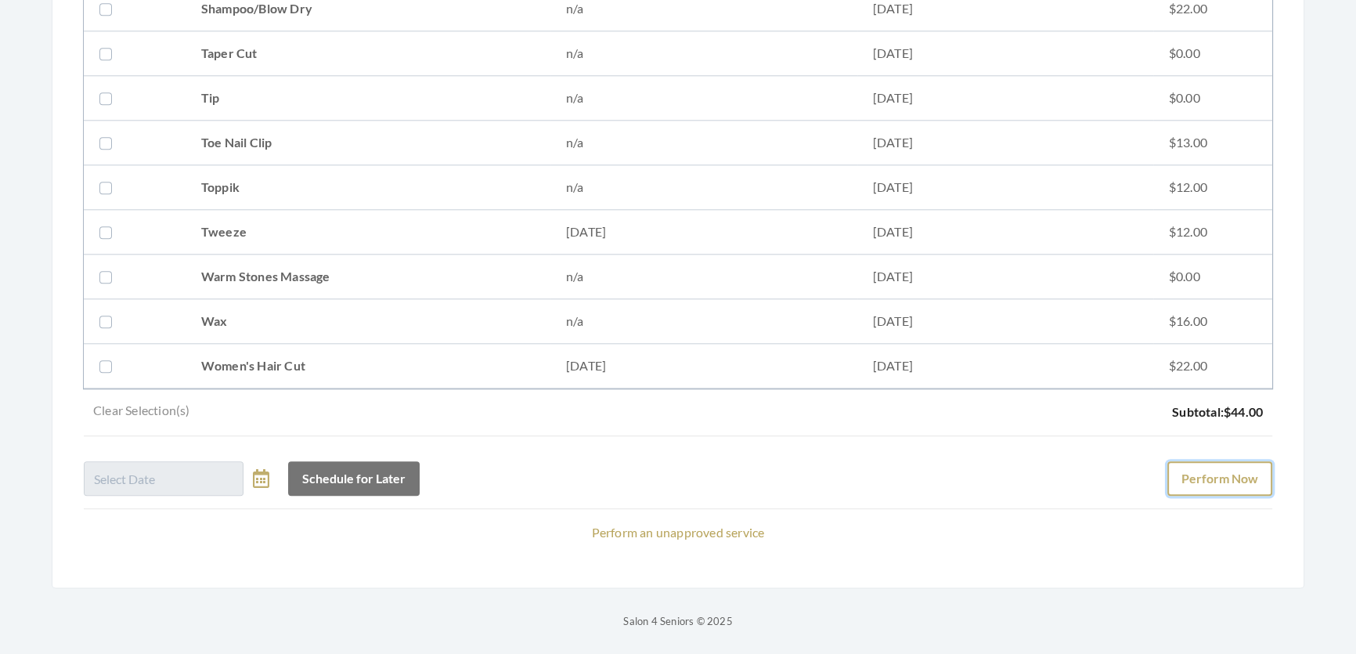
click at [1239, 461] on button "Perform Now" at bounding box center [1219, 478] width 105 height 34
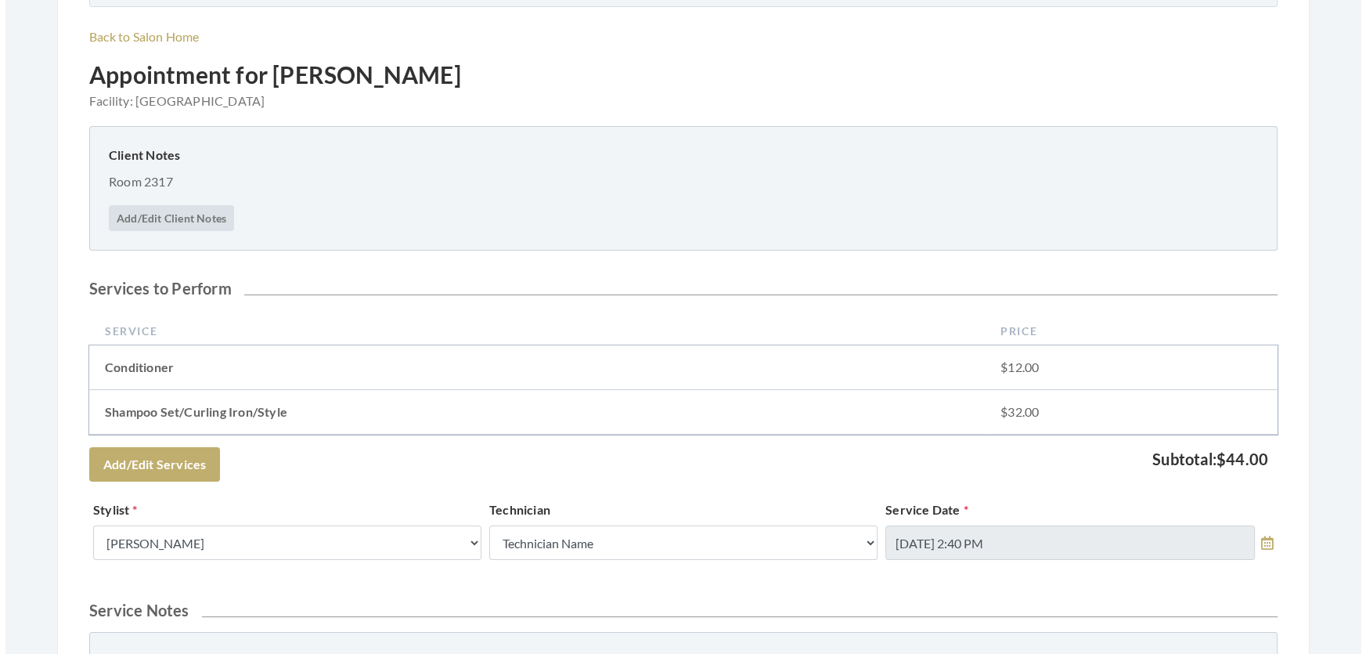
scroll to position [711, 0]
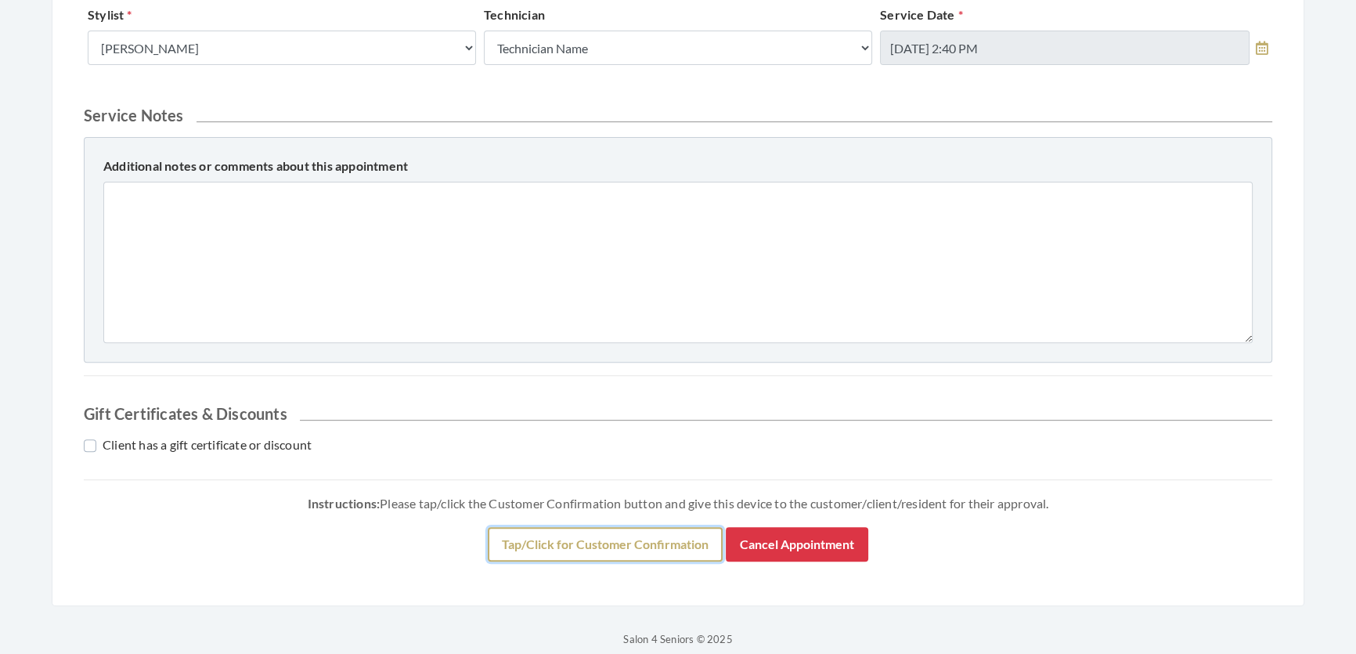
click at [648, 561] on button "Tap/Click for Customer Confirmation" at bounding box center [605, 544] width 235 height 34
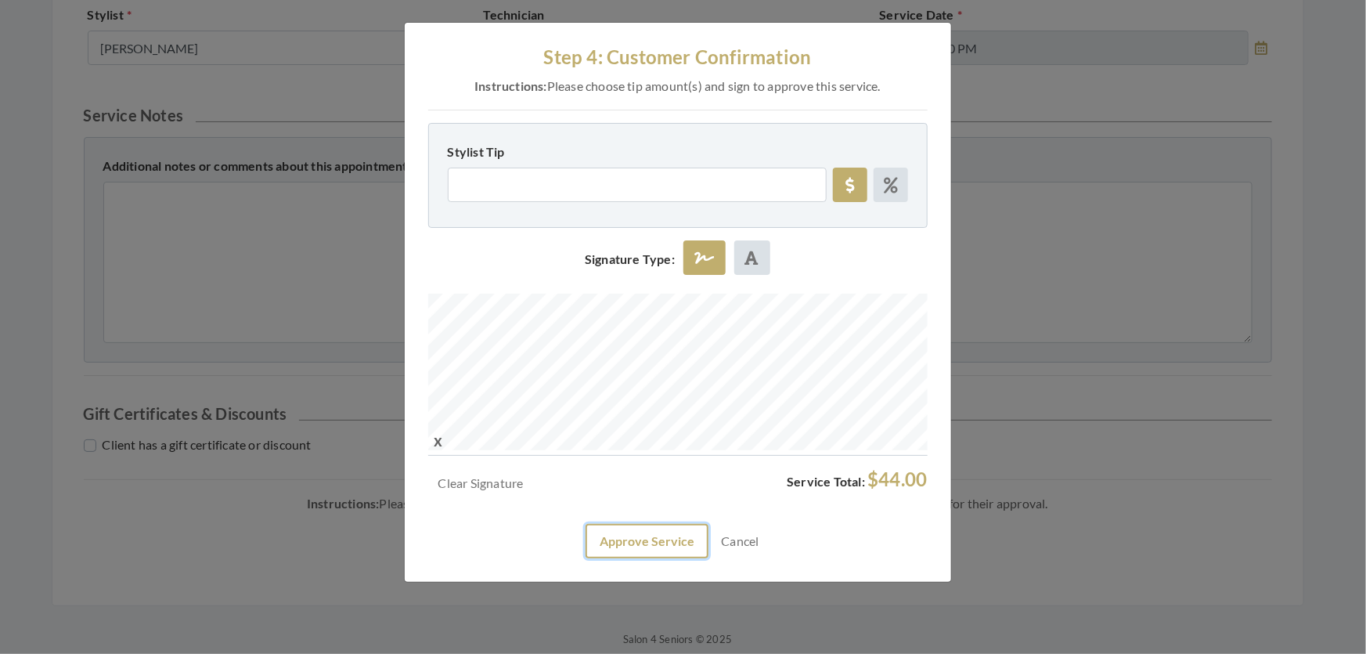
click at [625, 558] on button "Approve Service" at bounding box center [646, 541] width 123 height 34
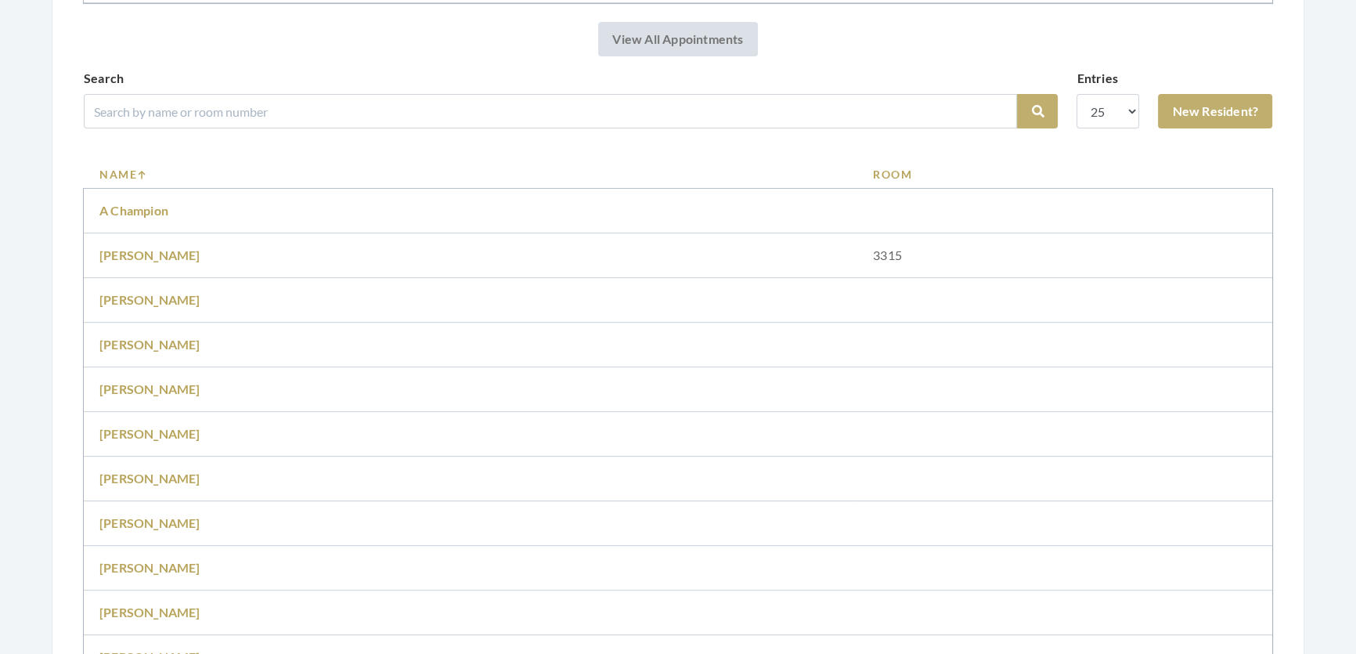
scroll to position [783, 0]
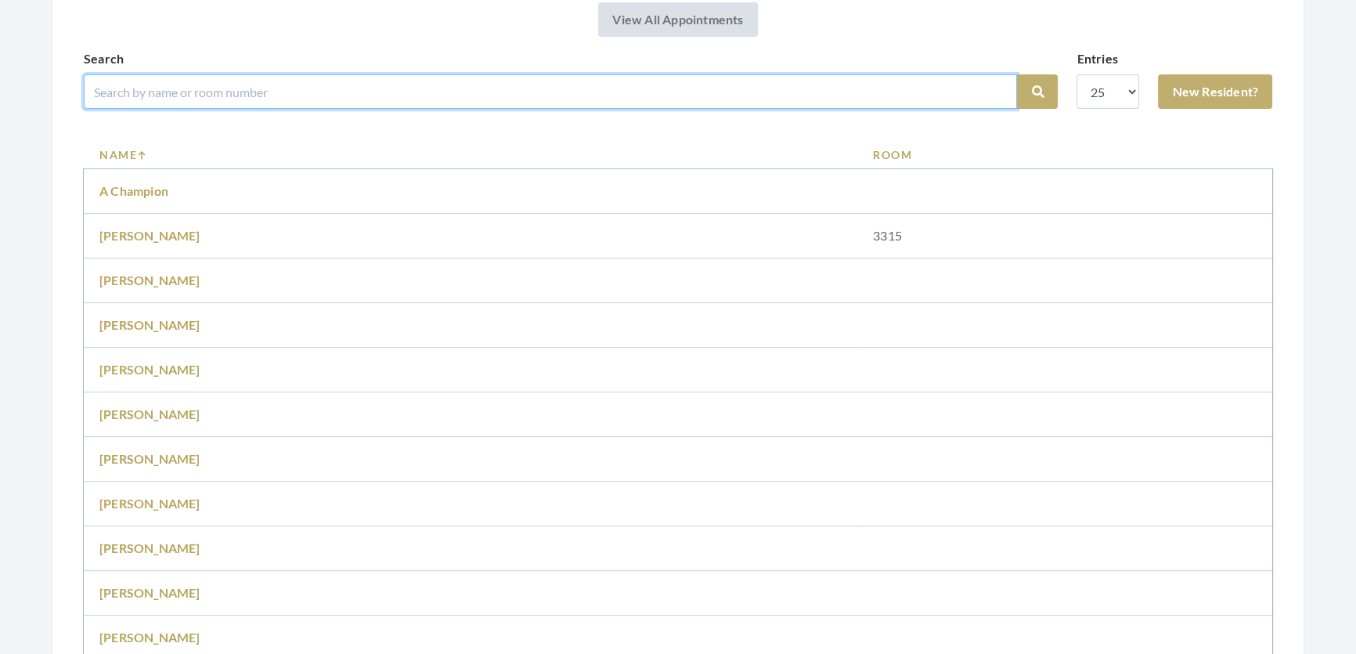
click at [407, 109] on input "search" at bounding box center [550, 91] width 933 height 34
click at [142, 109] on input "[PERSON_NAME]" at bounding box center [550, 91] width 933 height 34
type input "[PERSON_NAME]"
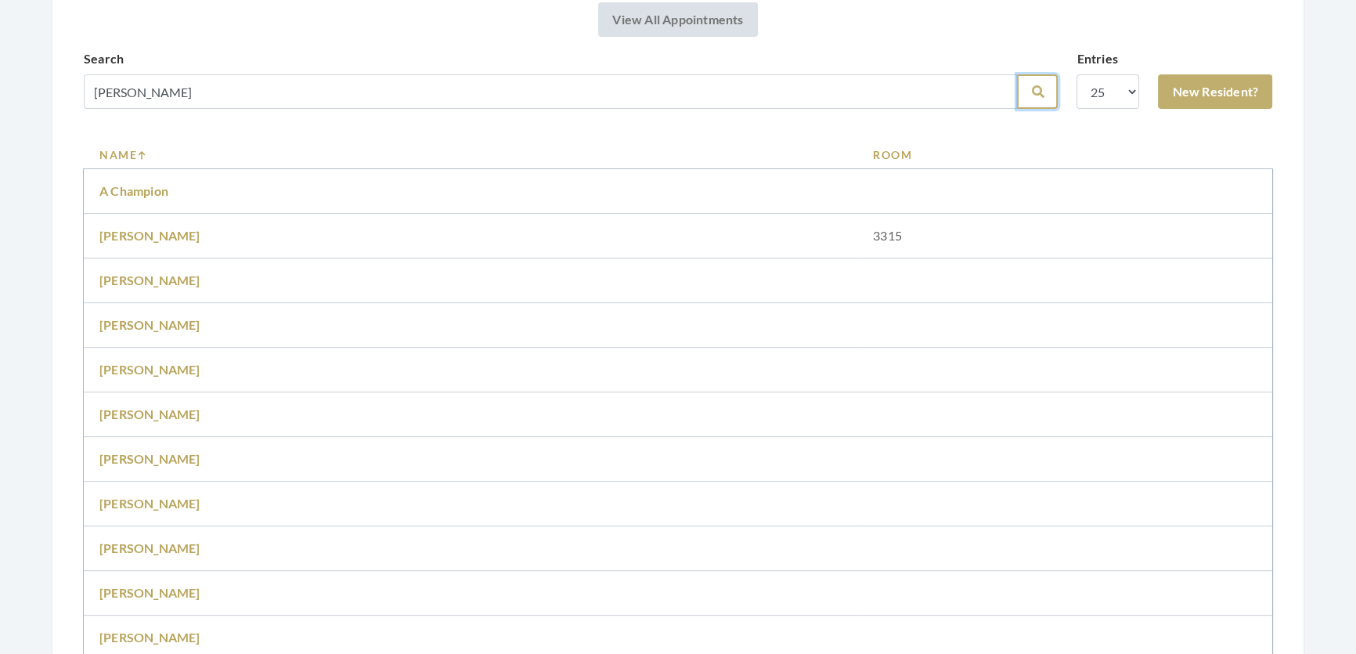
click at [1031, 98] on icon "submit" at bounding box center [1037, 91] width 13 height 13
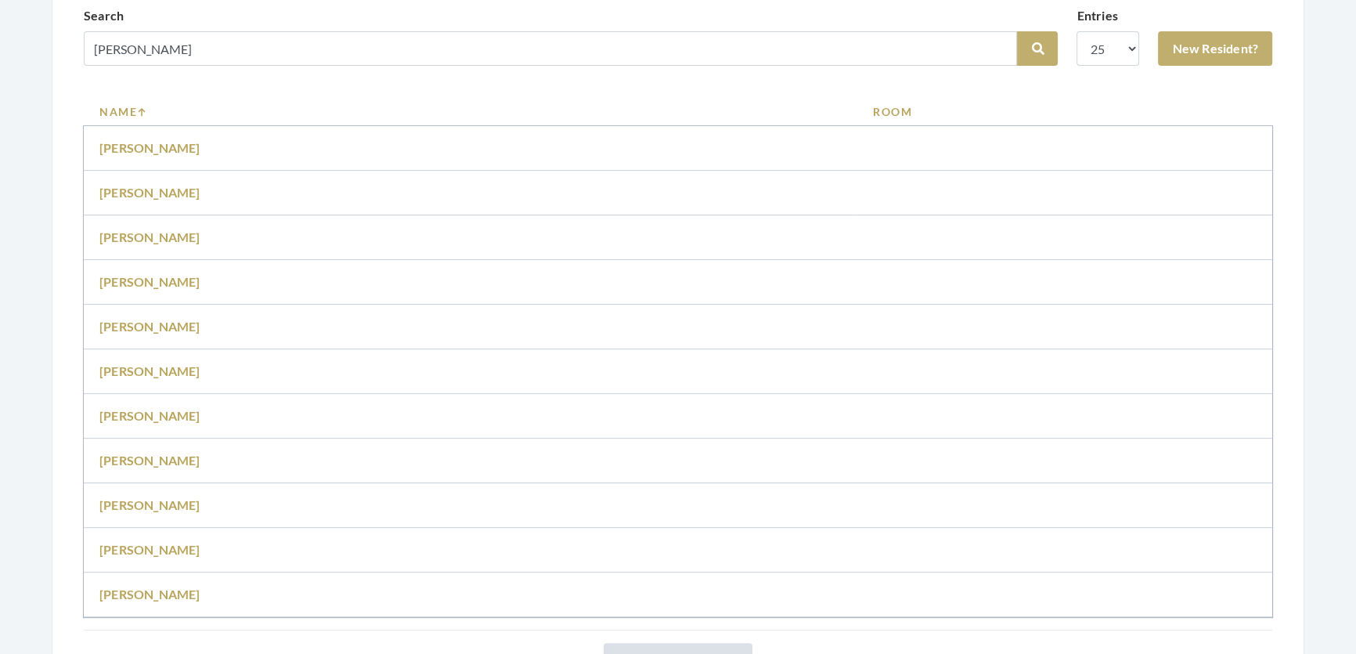
scroll to position [498, 0]
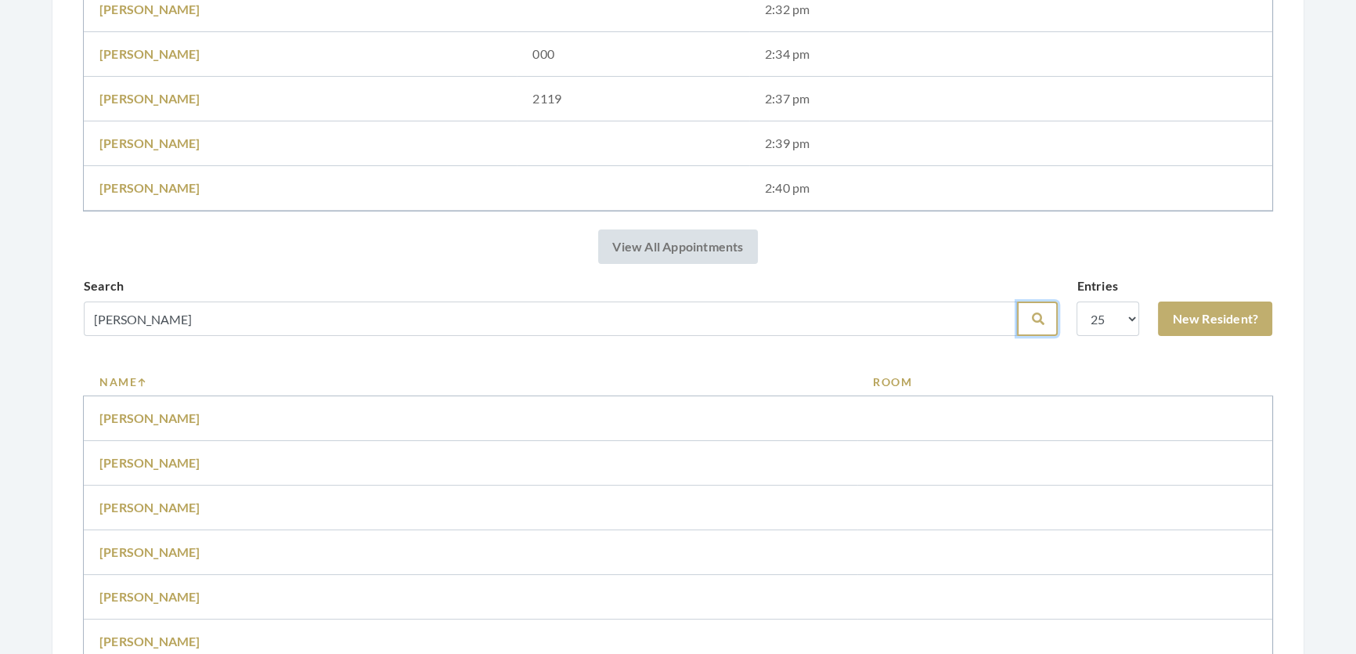
click at [1017, 329] on button "Search" at bounding box center [1037, 318] width 41 height 34
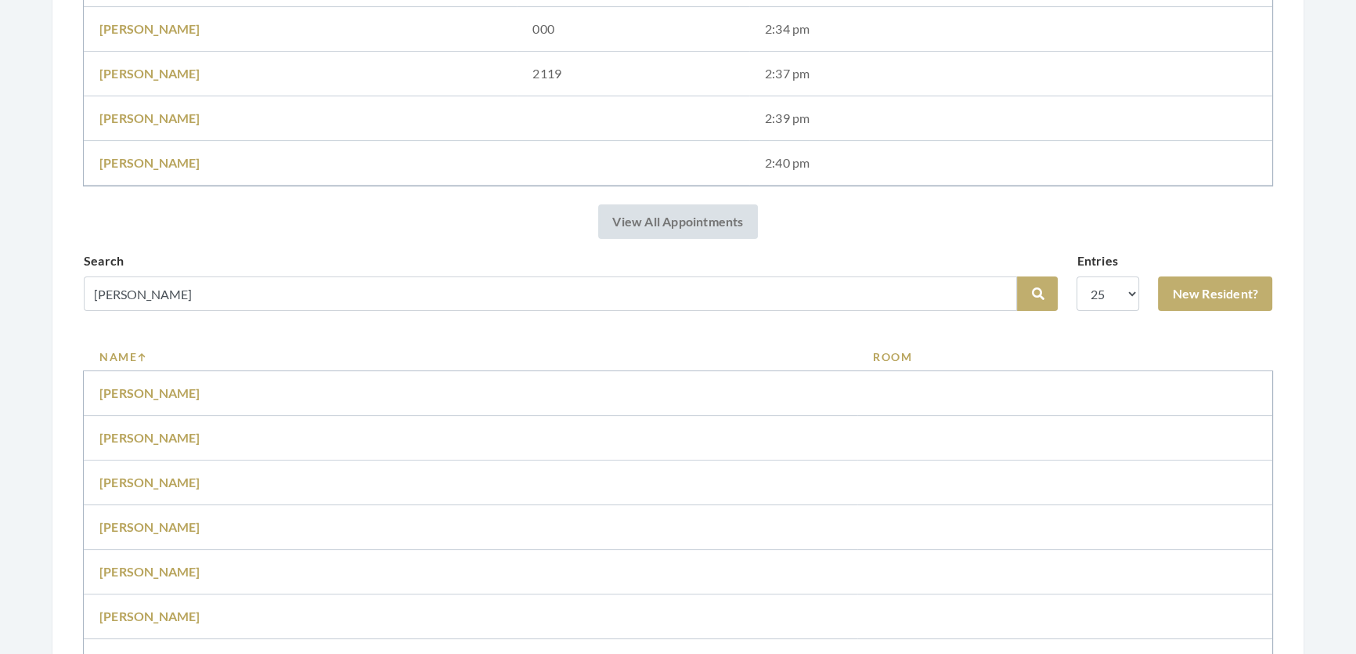
scroll to position [511, 0]
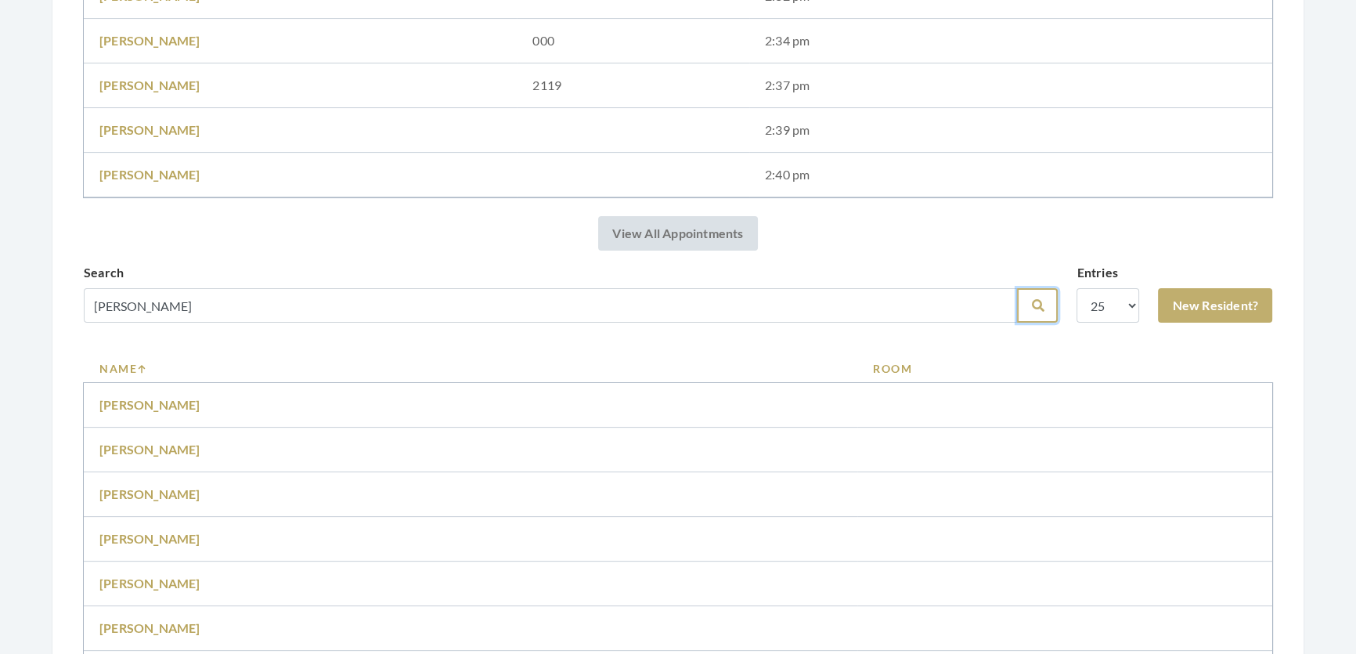
click at [1017, 322] on button "Search" at bounding box center [1037, 305] width 41 height 34
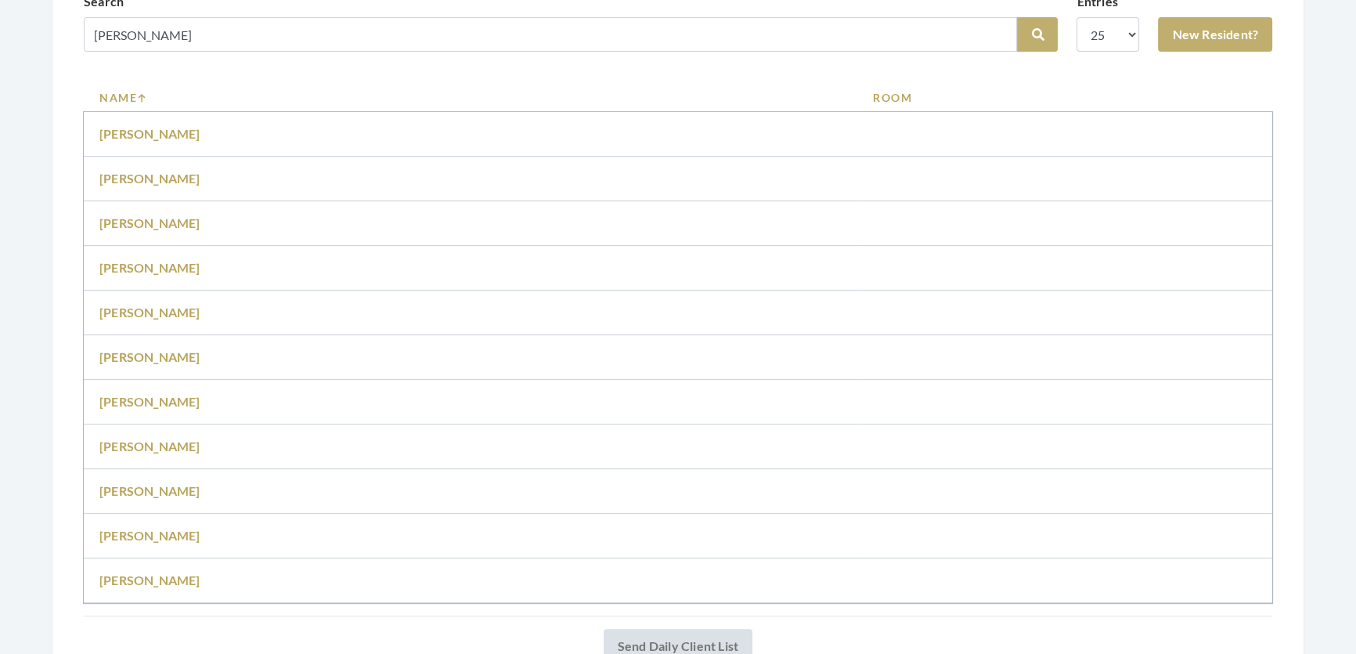
scroll to position [783, 0]
drag, startPoint x: 160, startPoint y: 237, endPoint x: 157, endPoint y: 251, distance: 14.4
click at [158, 242] on td "Judith Eanes" at bounding box center [470, 222] width 773 height 45
click at [157, 245] on td "Judith Eanes" at bounding box center [470, 222] width 773 height 45
click at [167, 229] on link "Judith Eanes" at bounding box center [149, 221] width 101 height 15
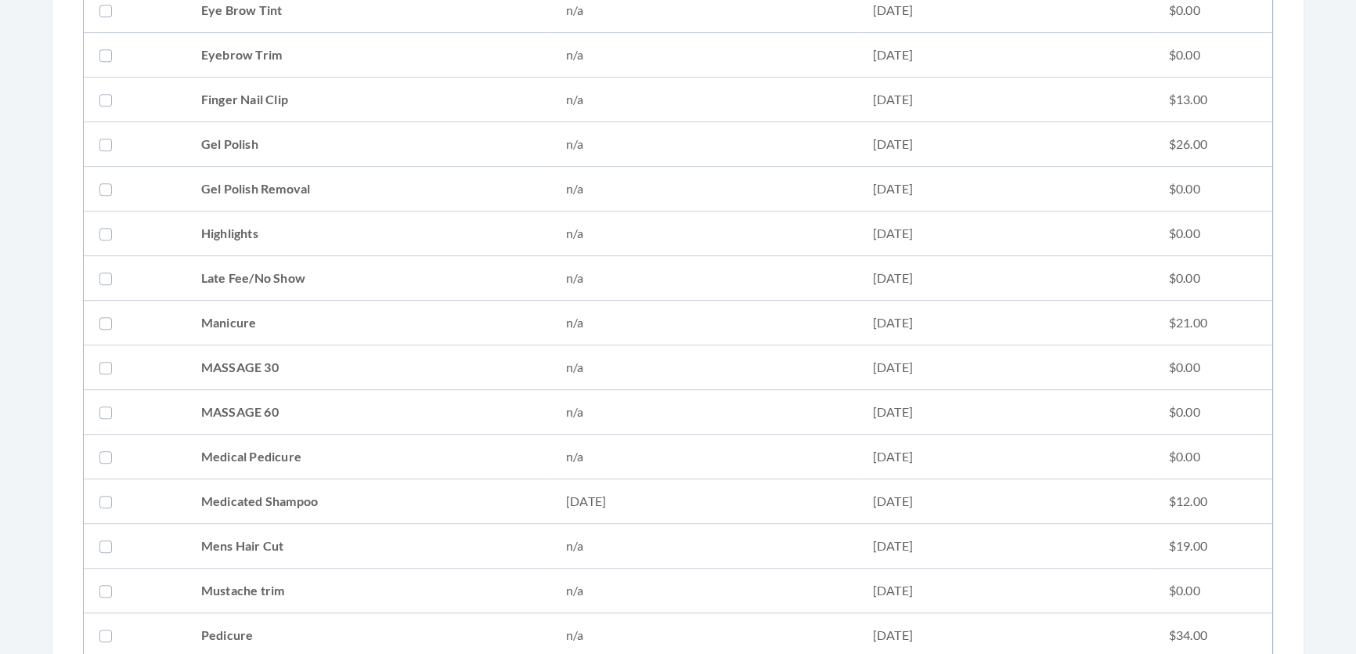
scroll to position [1067, 0]
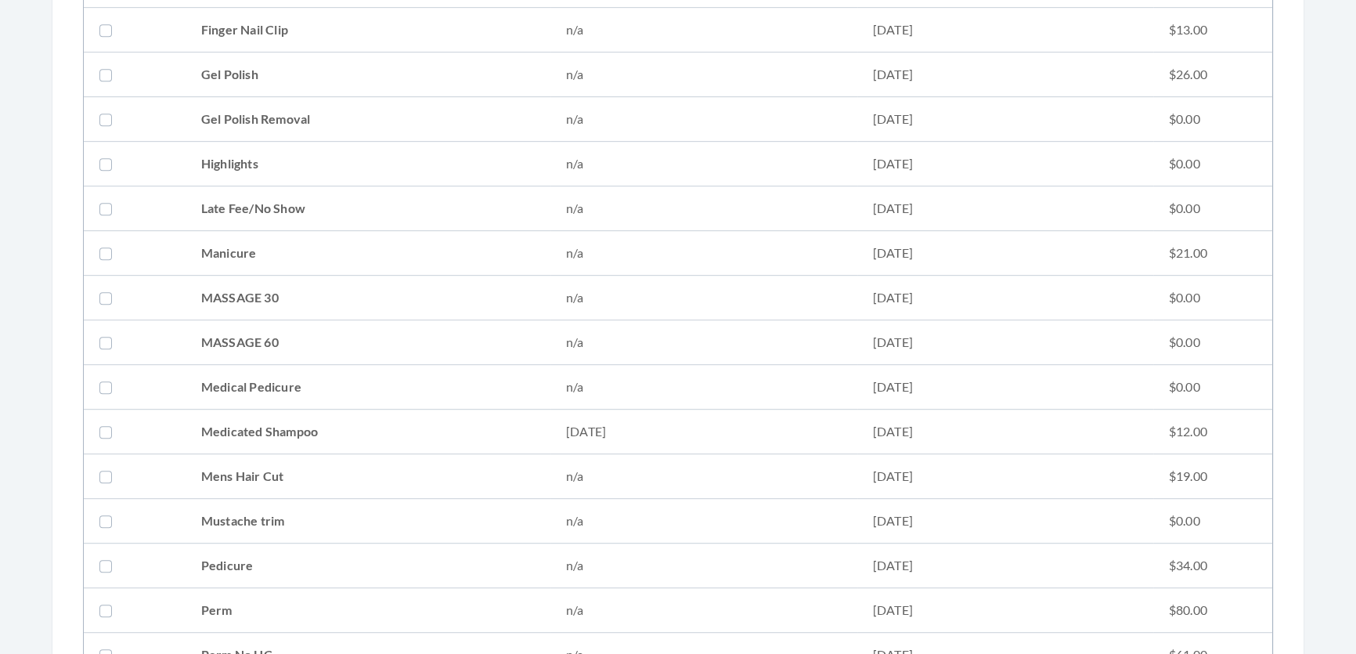
click at [394, 423] on td "Medicated Shampoo" at bounding box center [367, 431] width 365 height 45
checkbox input "true"
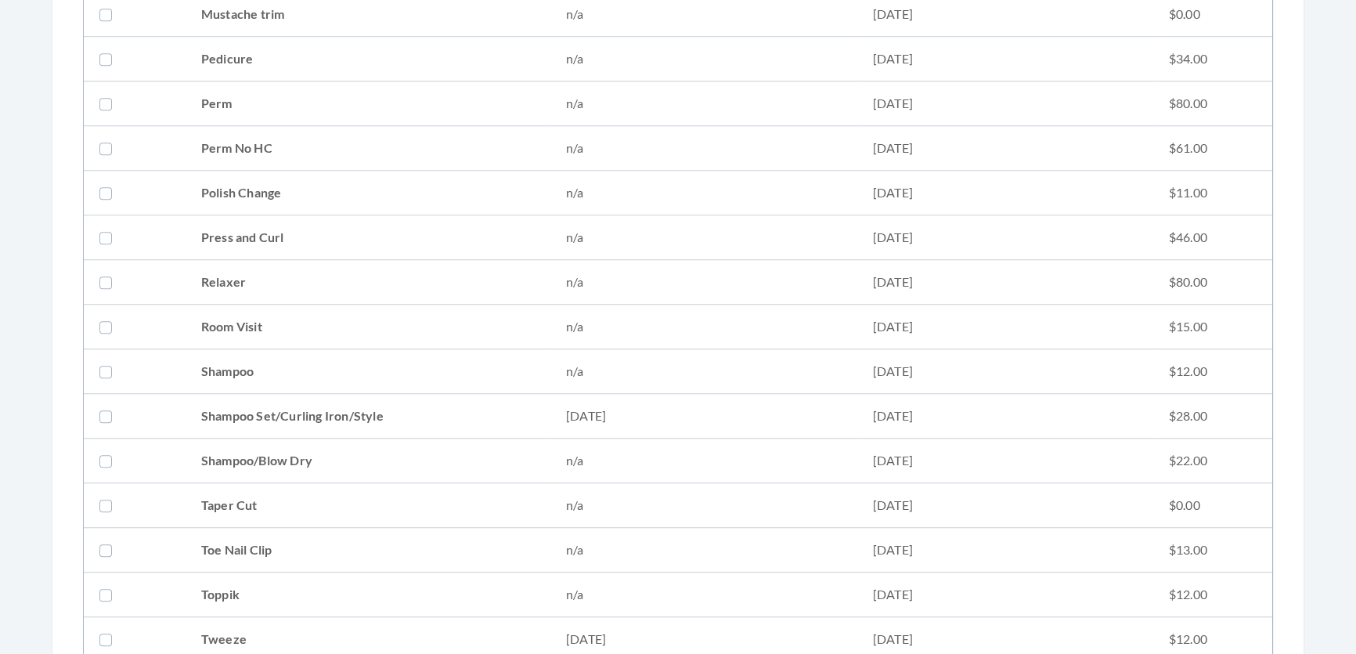
scroll to position [1778, 0]
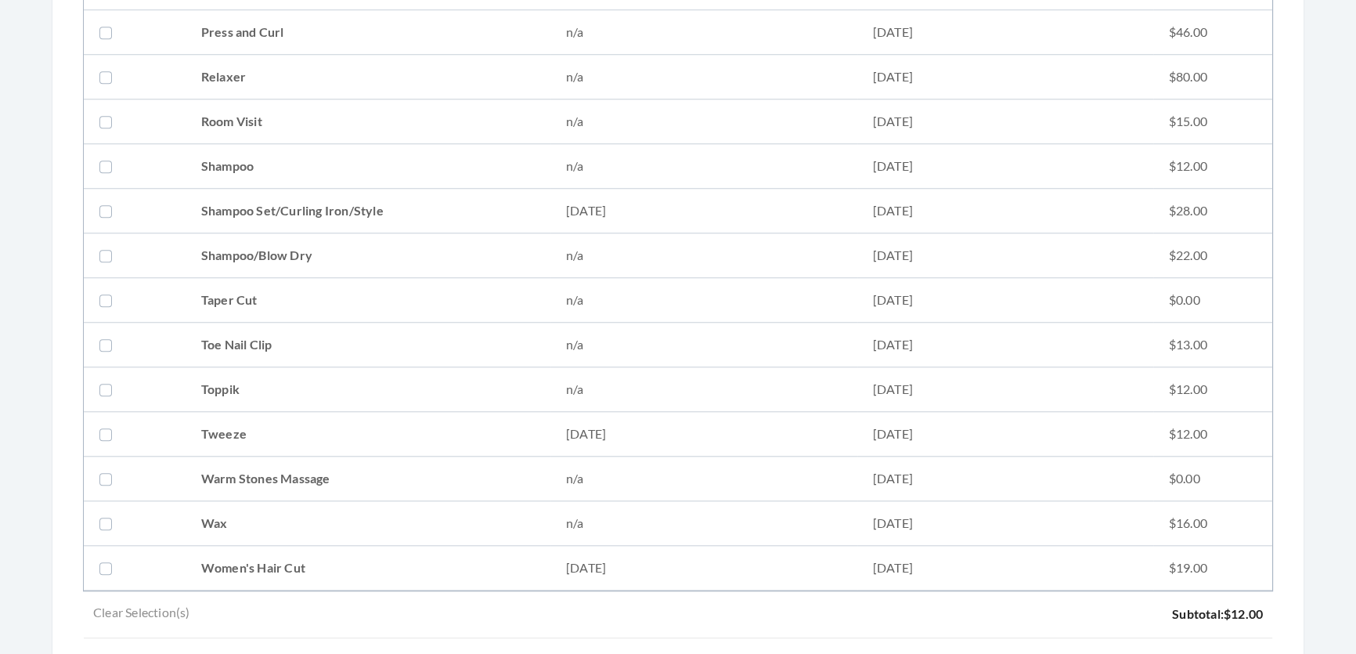
click at [342, 211] on td "Shampoo Set/Curling Iron/Style" at bounding box center [367, 211] width 365 height 45
checkbox input "true"
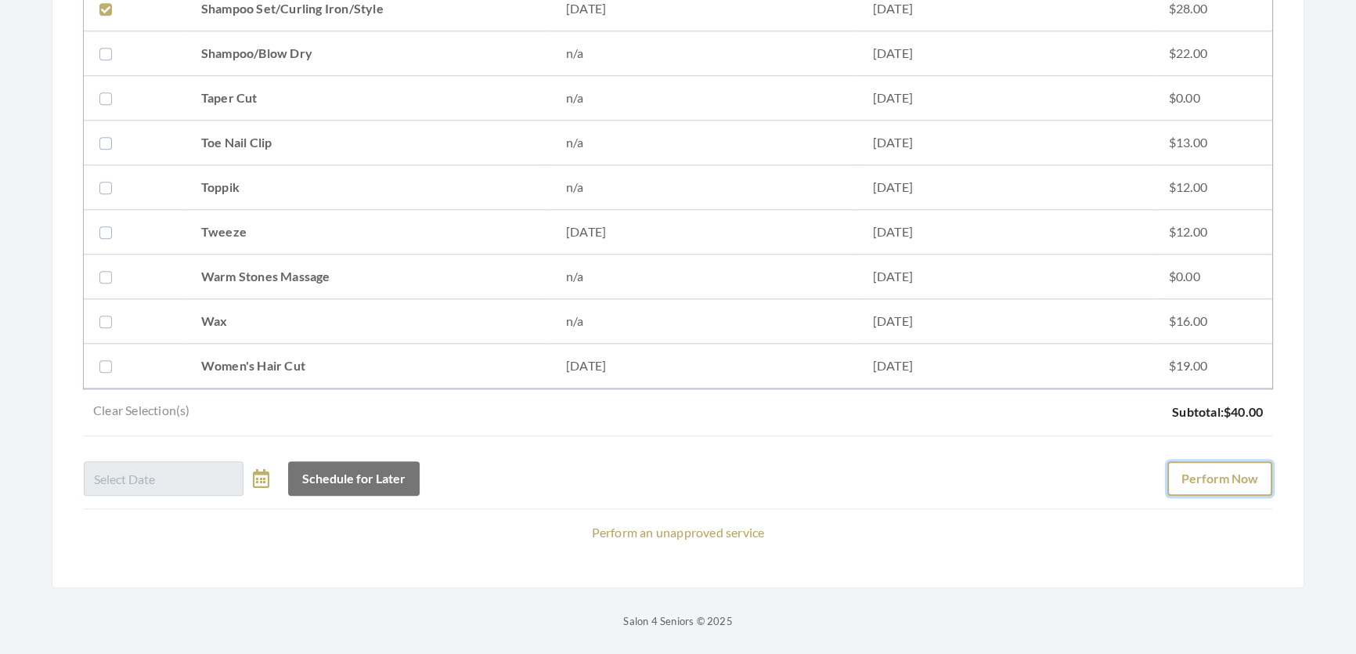
click at [1167, 469] on button "Perform Now" at bounding box center [1219, 478] width 105 height 34
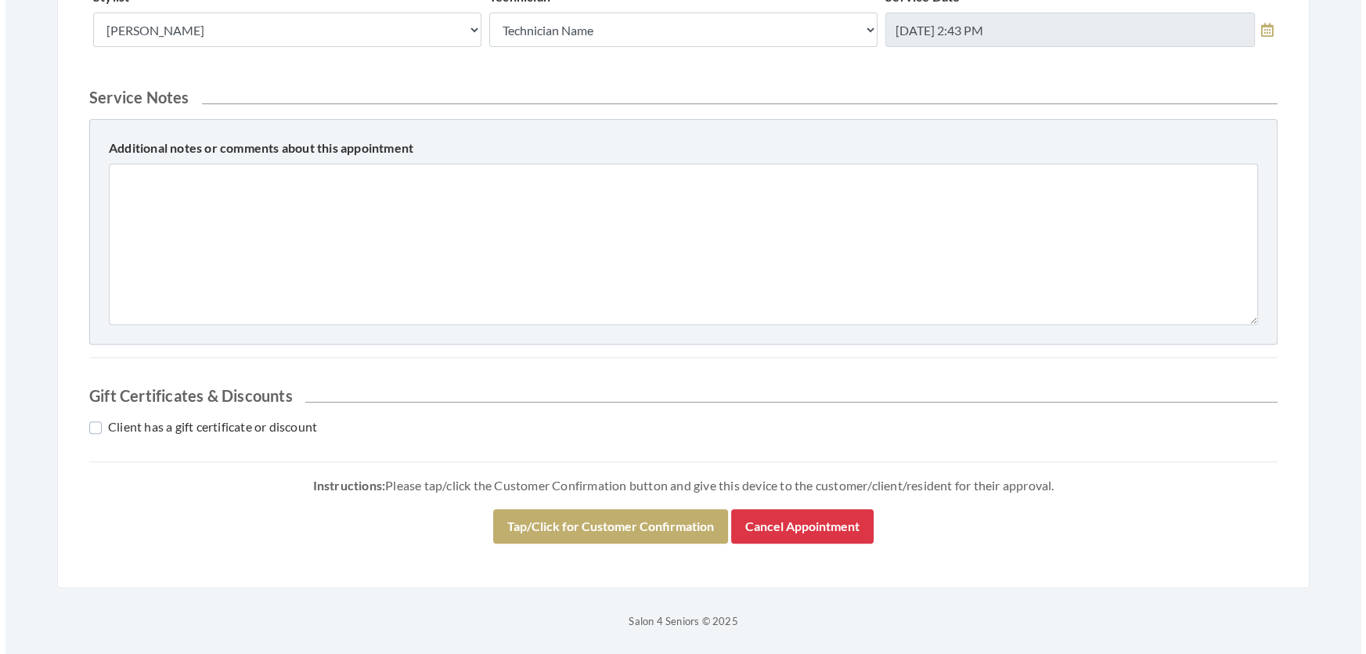
scroll to position [715, 0]
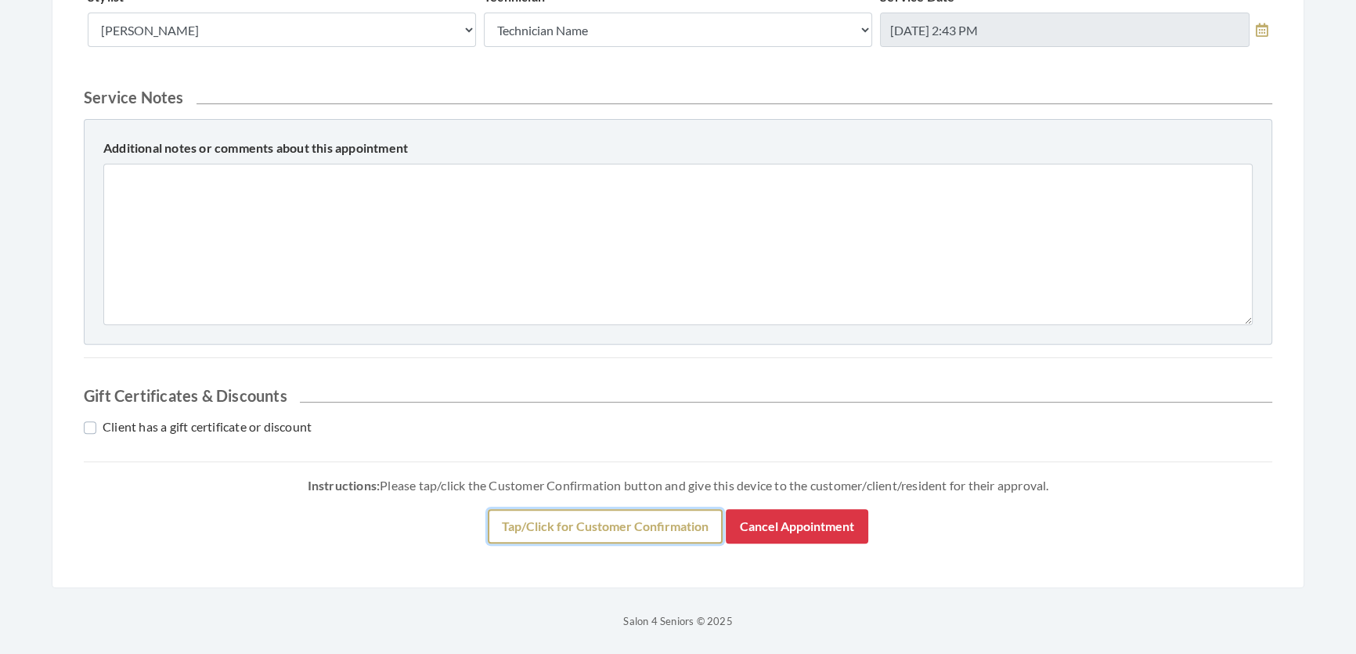
click at [602, 532] on button "Tap/Click for Customer Confirmation" at bounding box center [605, 526] width 235 height 34
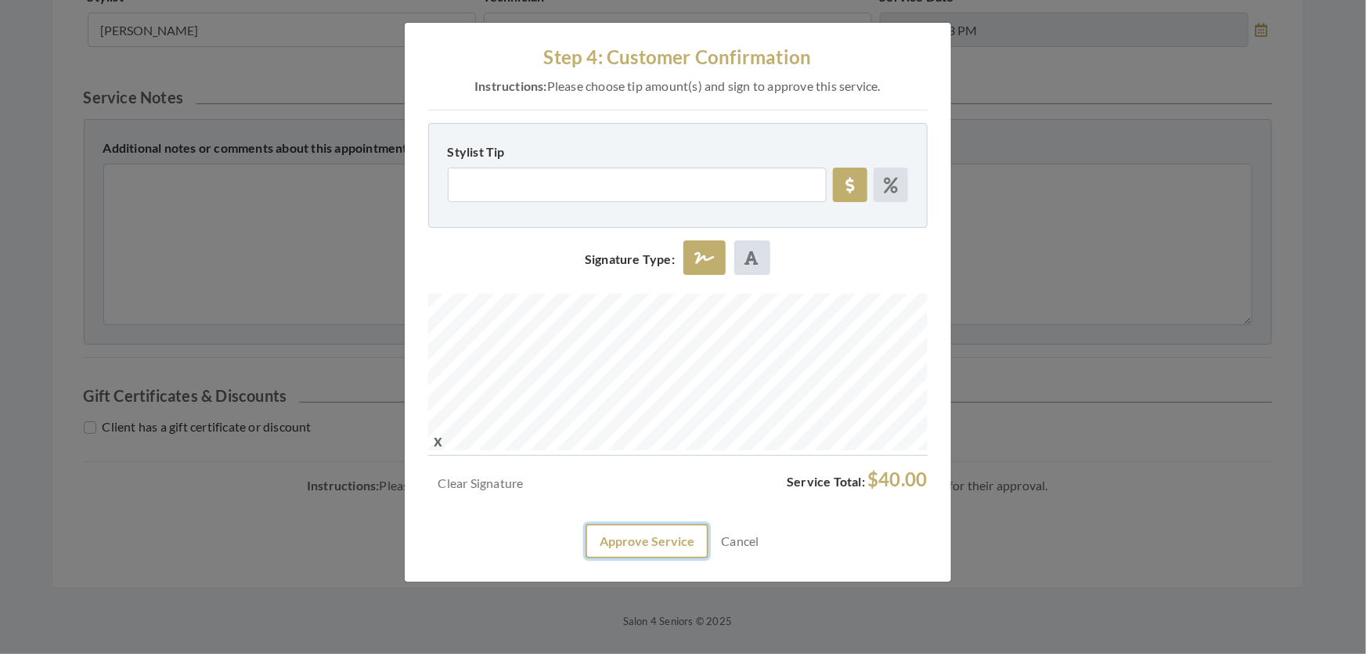
click at [640, 558] on button "Approve Service" at bounding box center [646, 541] width 123 height 34
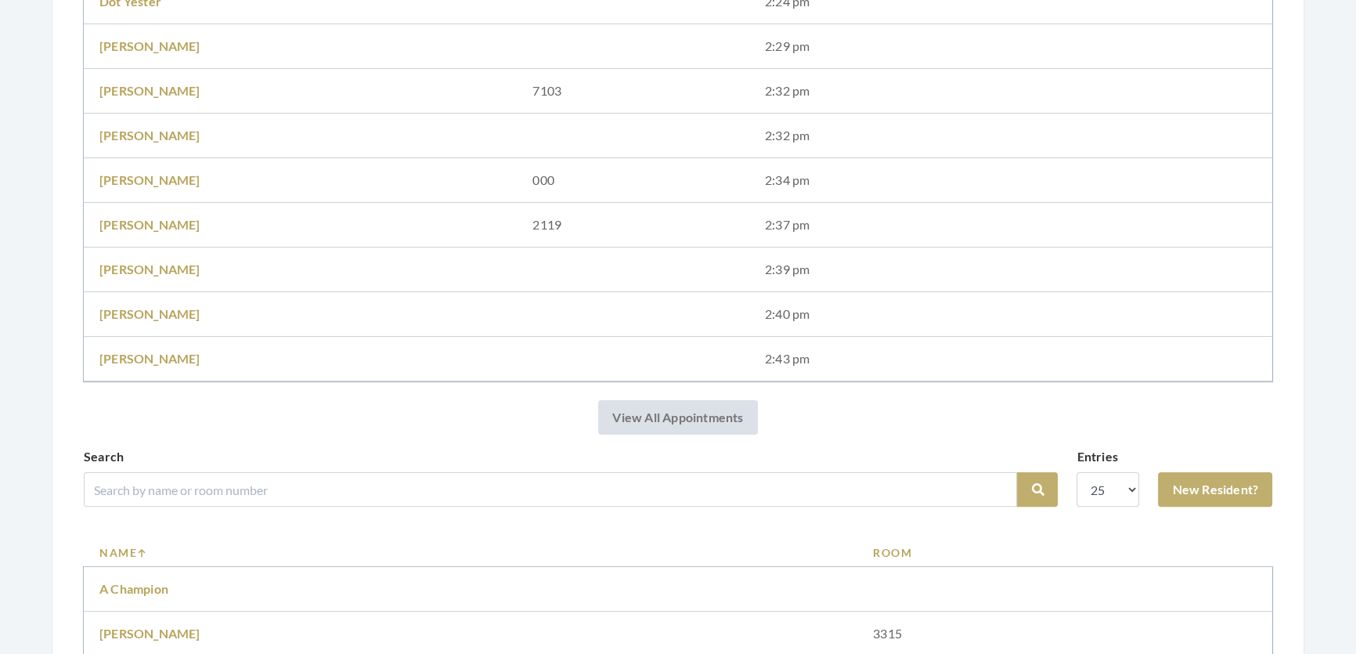
scroll to position [498, 0]
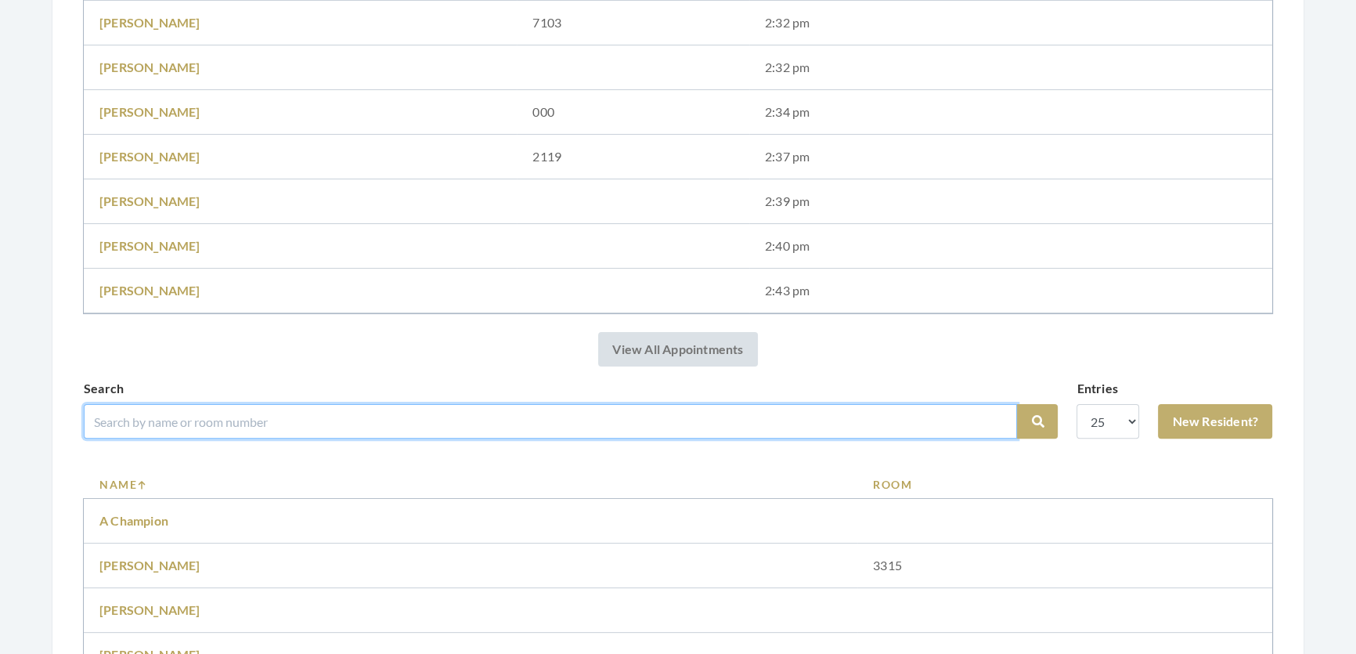
click at [183, 438] on input "search" at bounding box center [550, 421] width 933 height 34
type input "e"
type input "lee"
click at [1017, 404] on button "Search" at bounding box center [1037, 421] width 41 height 34
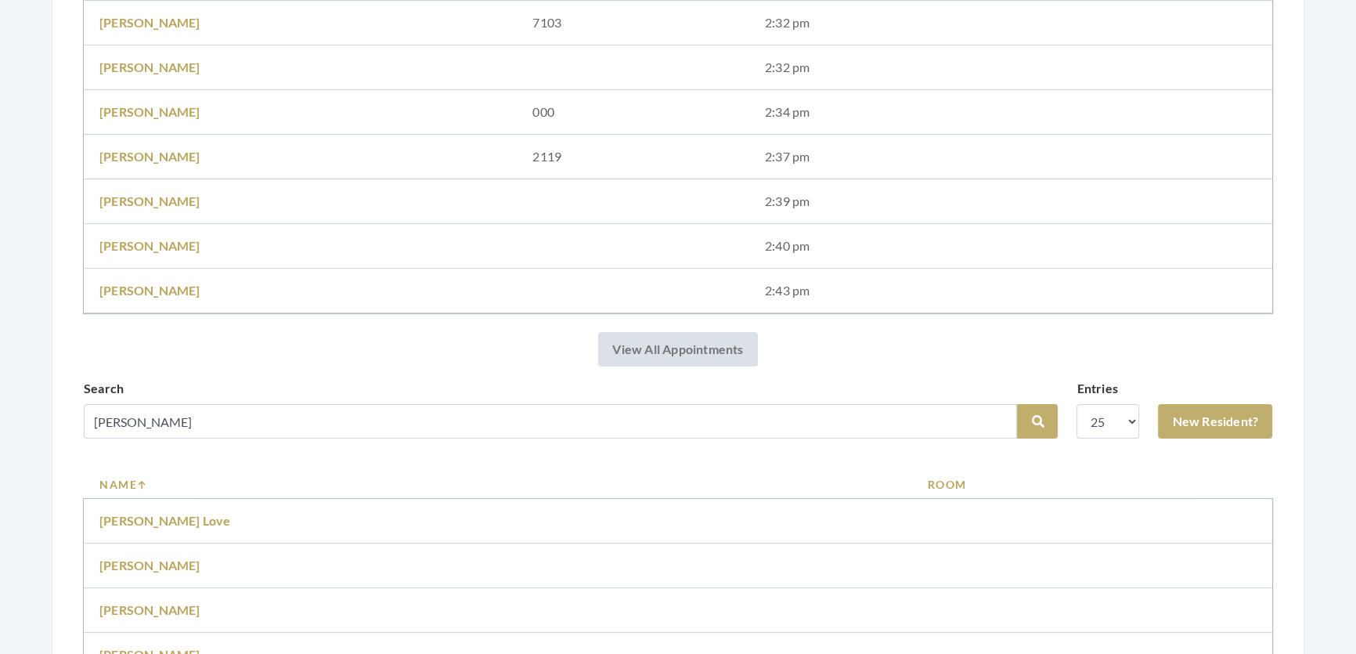
scroll to position [569, 0]
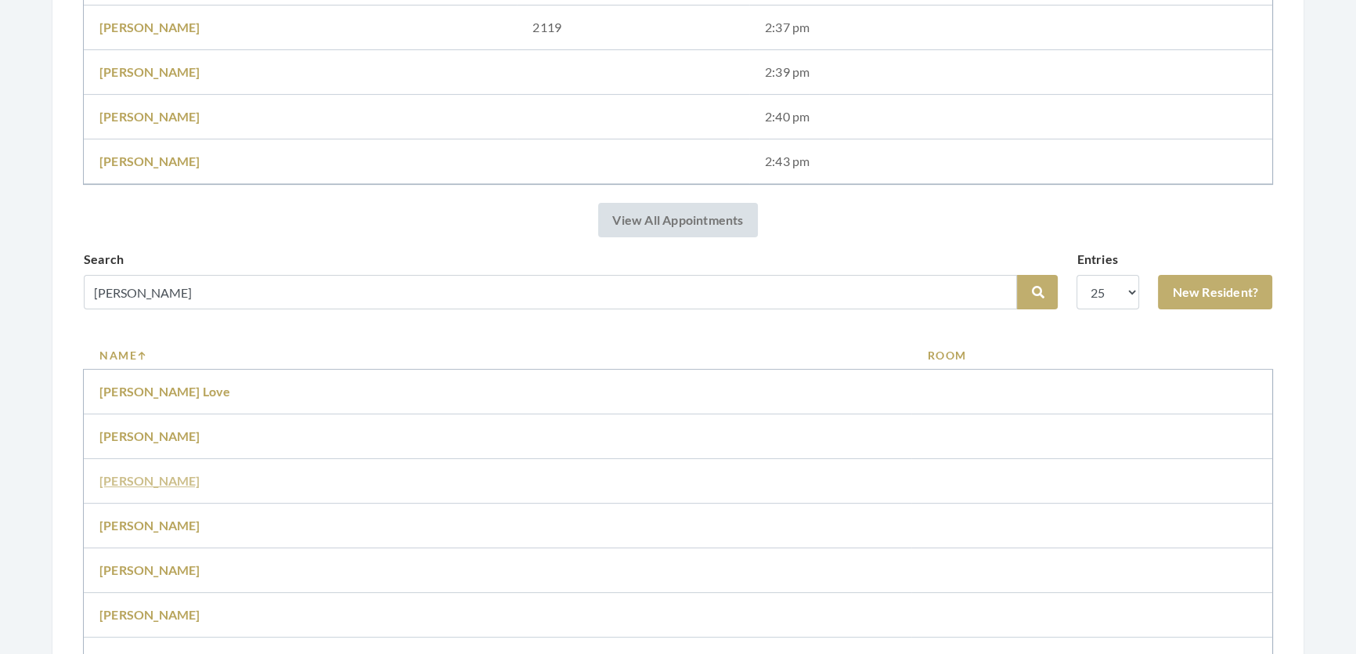
click at [141, 488] on link "[PERSON_NAME]" at bounding box center [149, 480] width 101 height 15
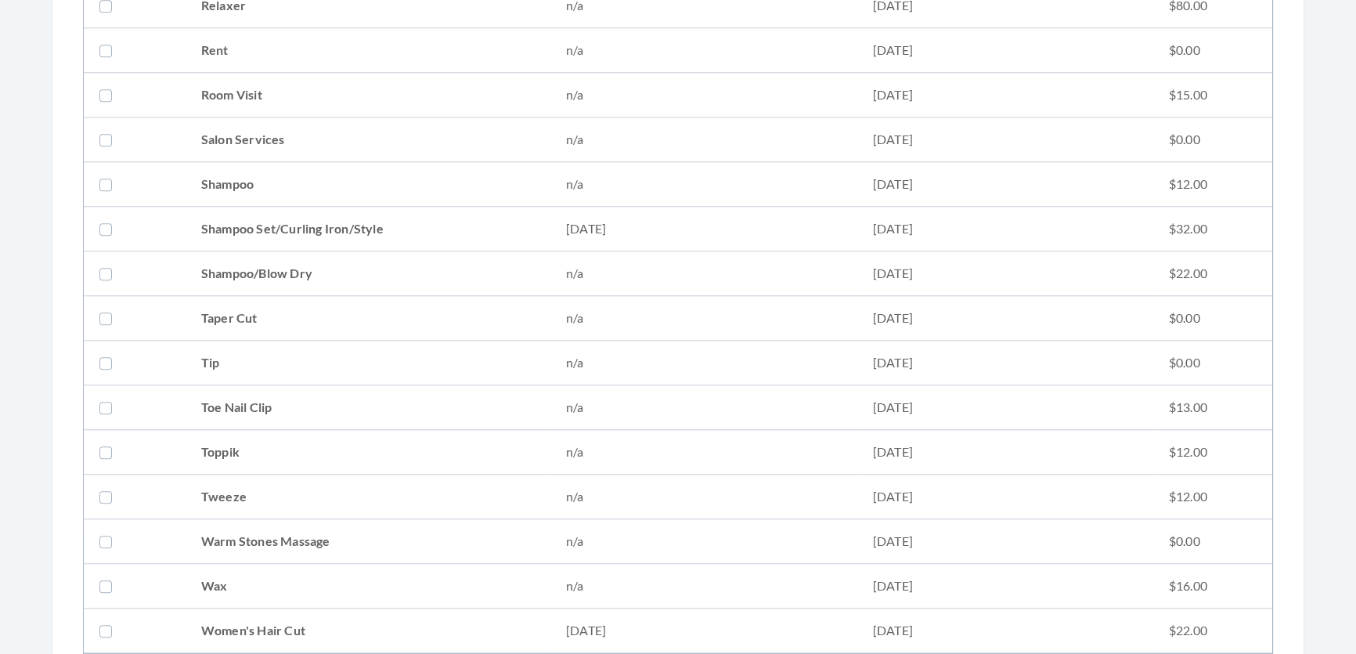
click at [226, 233] on td "Shampoo Set/Curling Iron/Style" at bounding box center [367, 229] width 365 height 45
checkbox input "true"
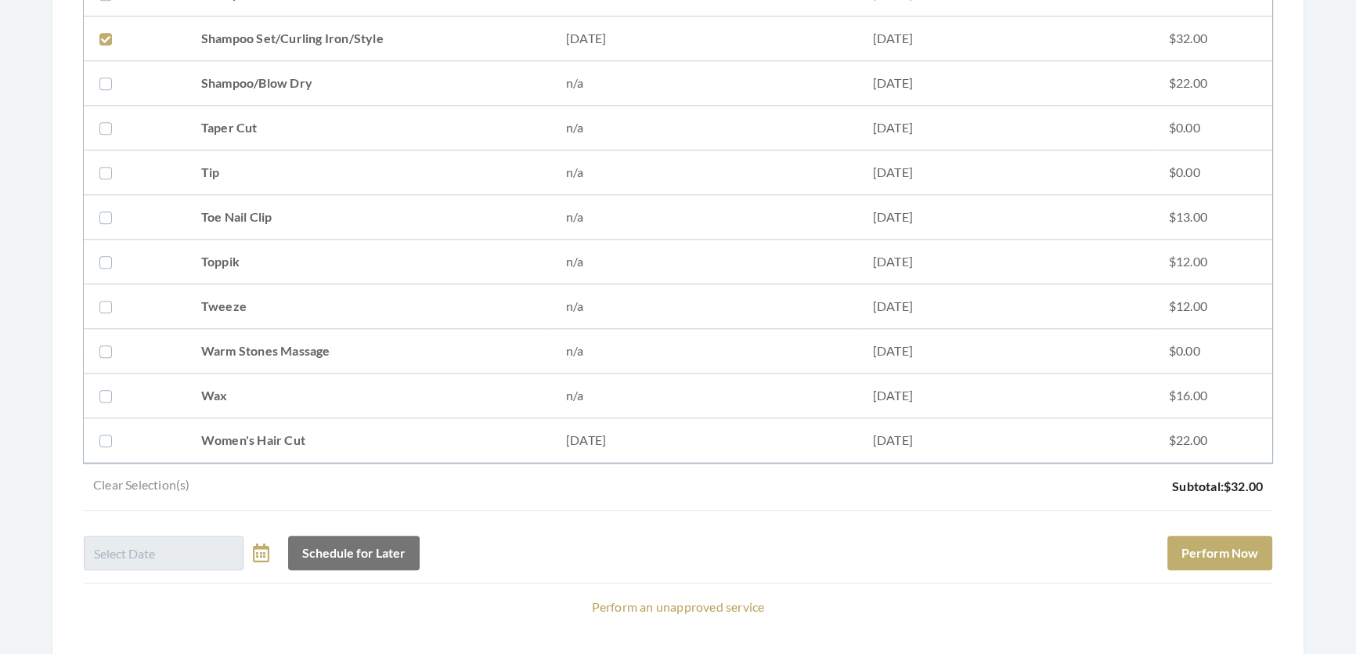
scroll to position [2134, 0]
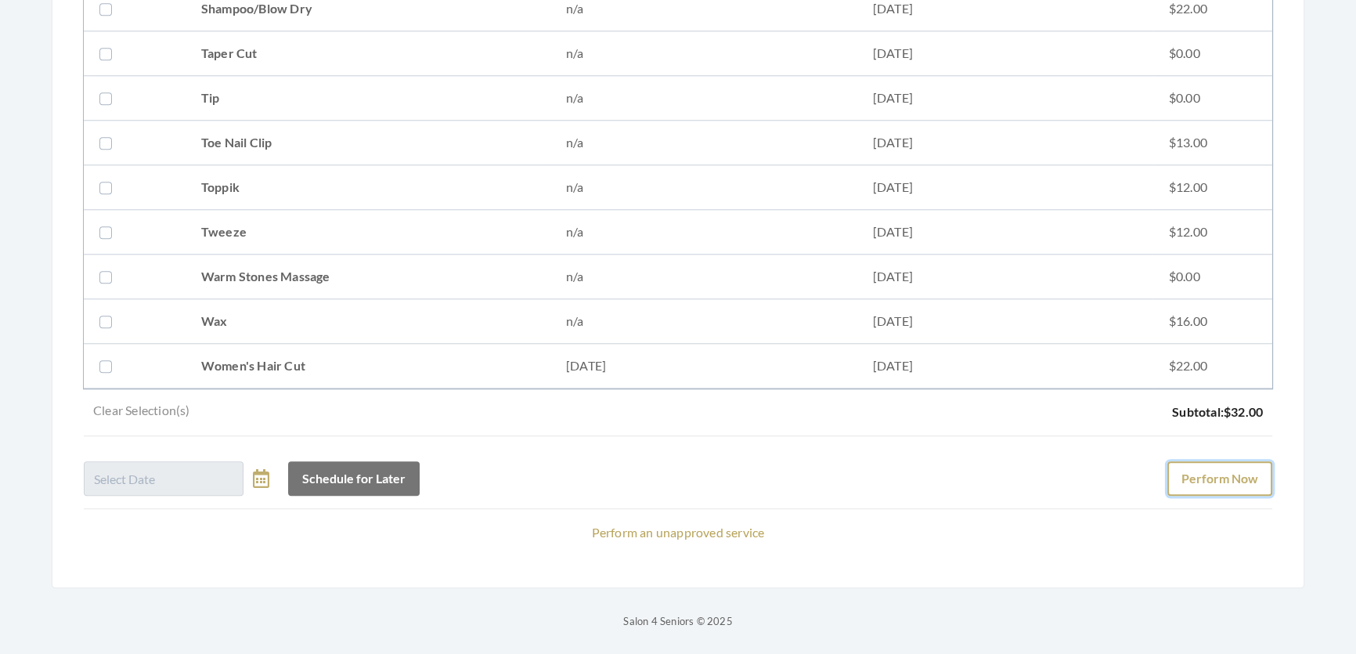
click at [1201, 461] on button "Perform Now" at bounding box center [1219, 478] width 105 height 34
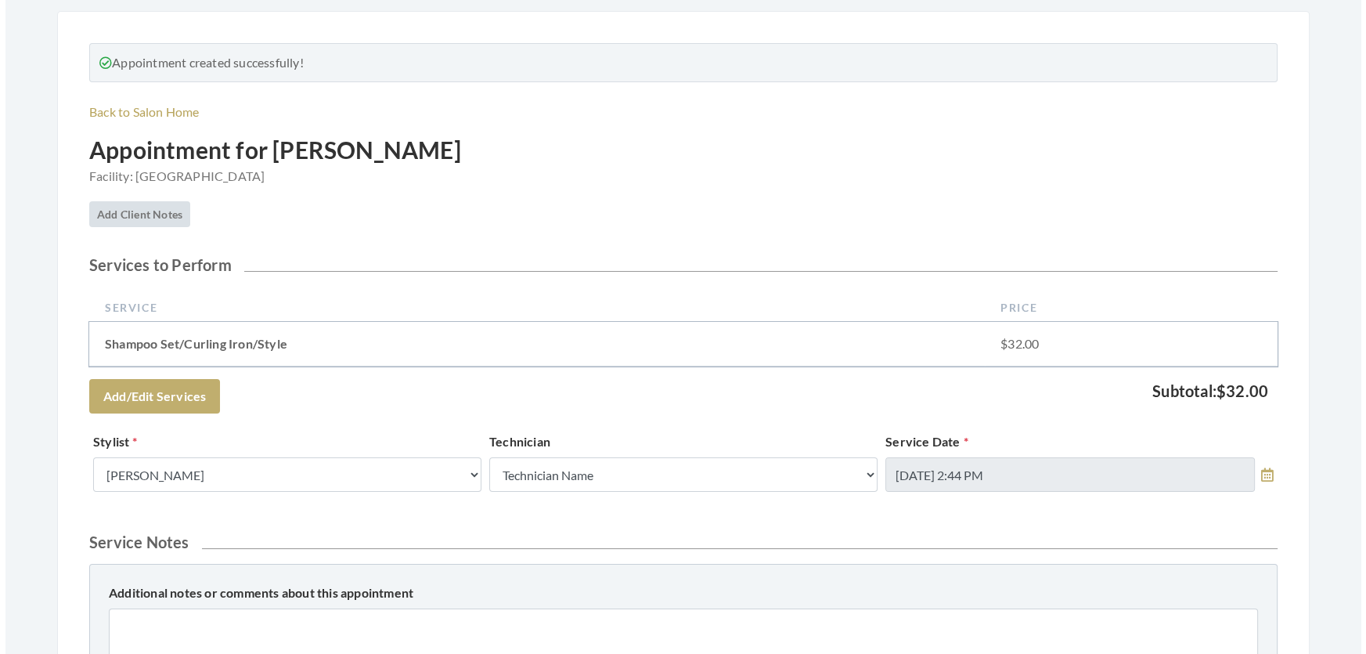
scroll to position [569, 0]
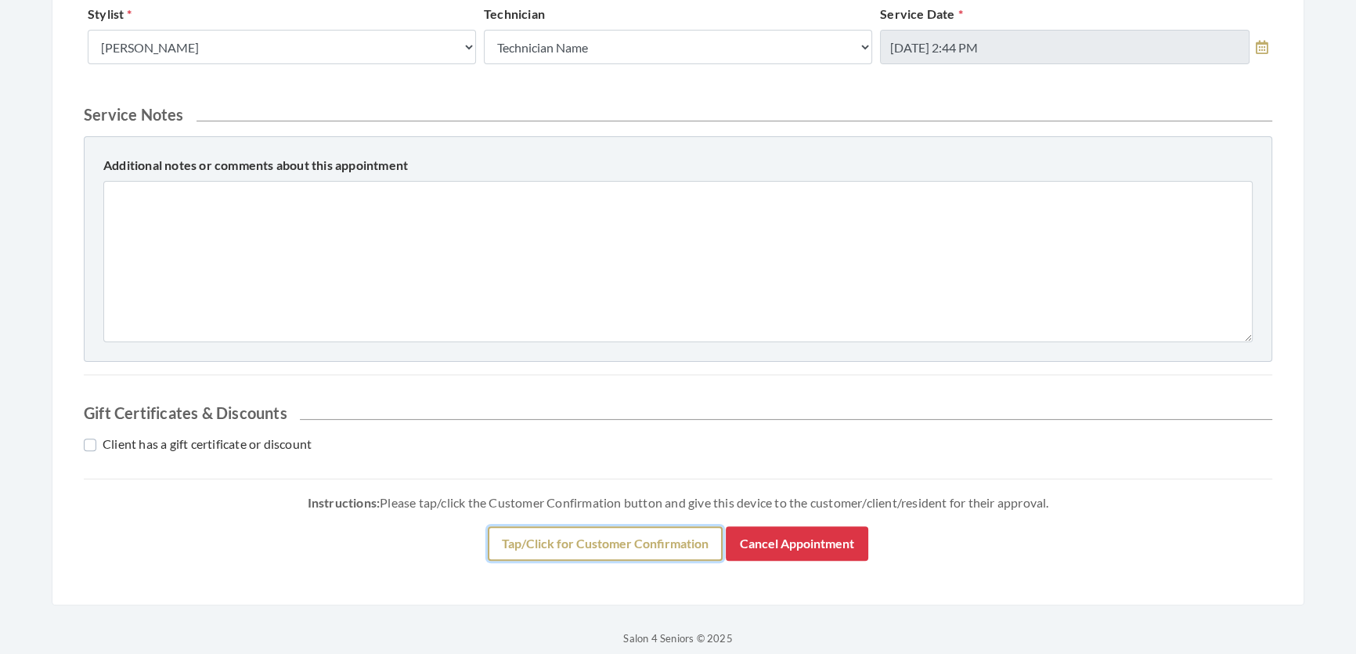
click at [513, 560] on button "Tap/Click for Customer Confirmation" at bounding box center [605, 543] width 235 height 34
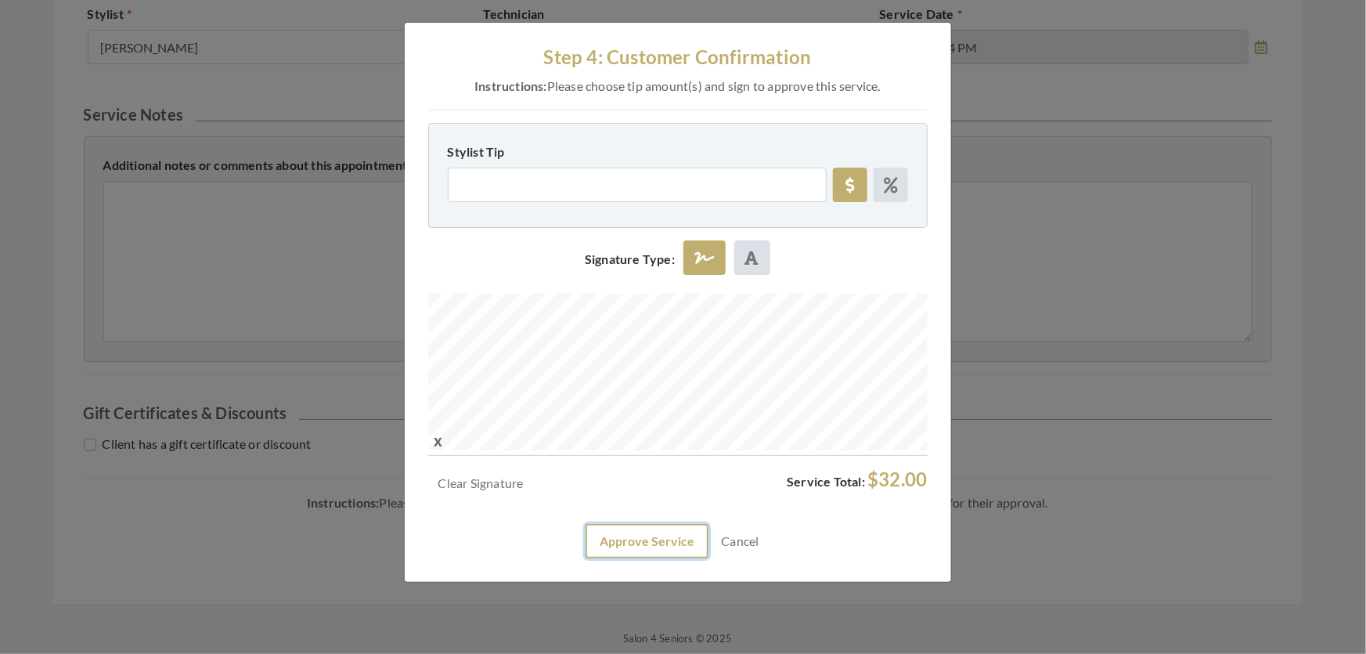
click at [628, 558] on button "Approve Service" at bounding box center [646, 541] width 123 height 34
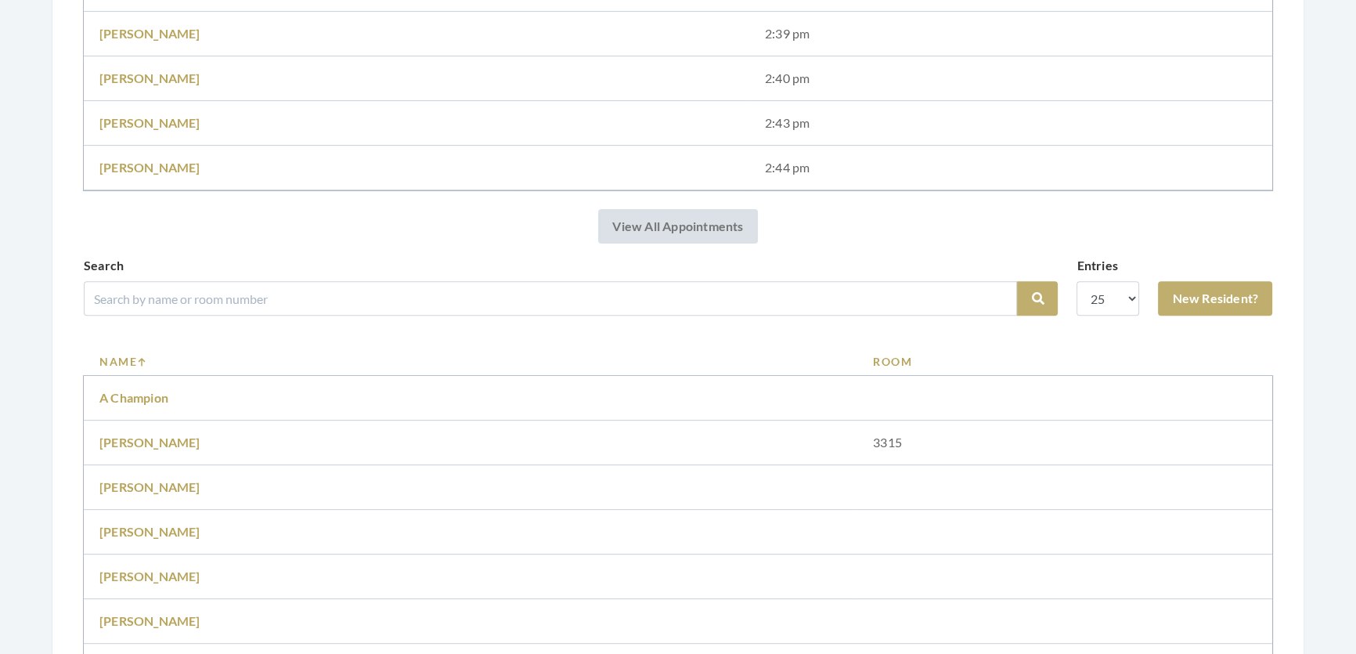
scroll to position [783, 0]
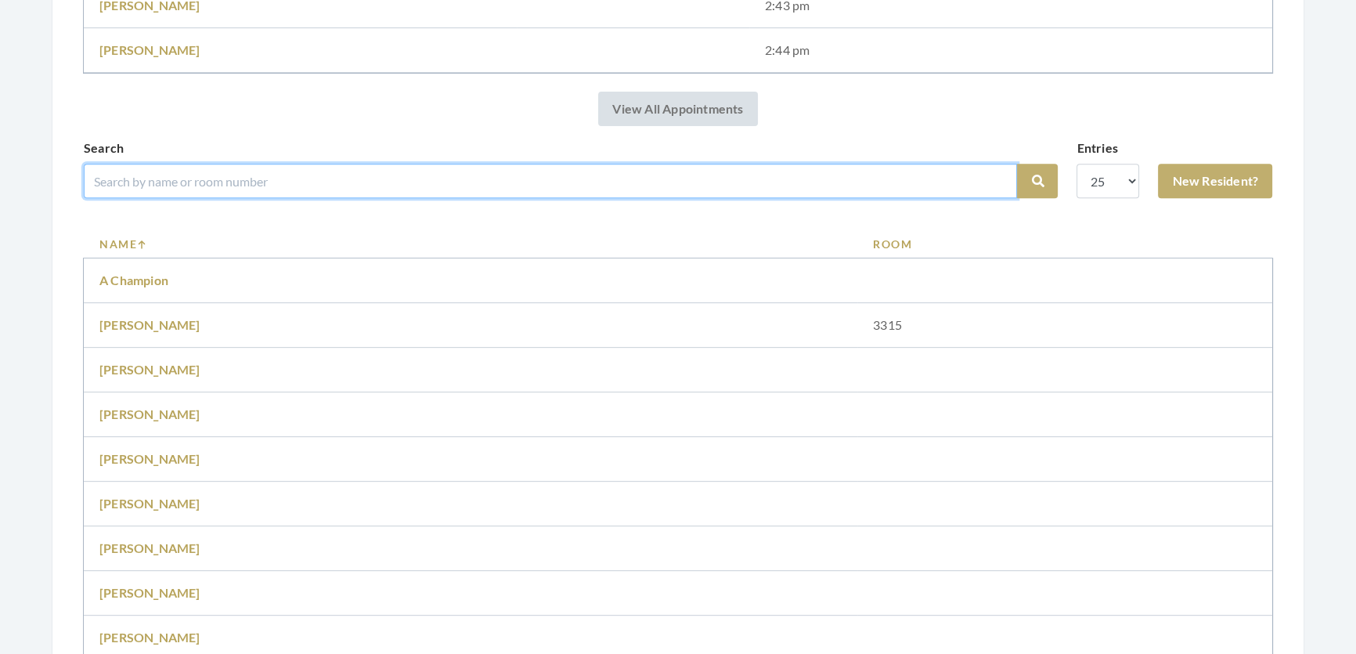
drag, startPoint x: 448, startPoint y: 218, endPoint x: 475, endPoint y: 218, distance: 26.6
click at [459, 198] on input "search" at bounding box center [550, 181] width 933 height 34
type input "alan"
click at [1017, 164] on button "Search" at bounding box center [1037, 181] width 41 height 34
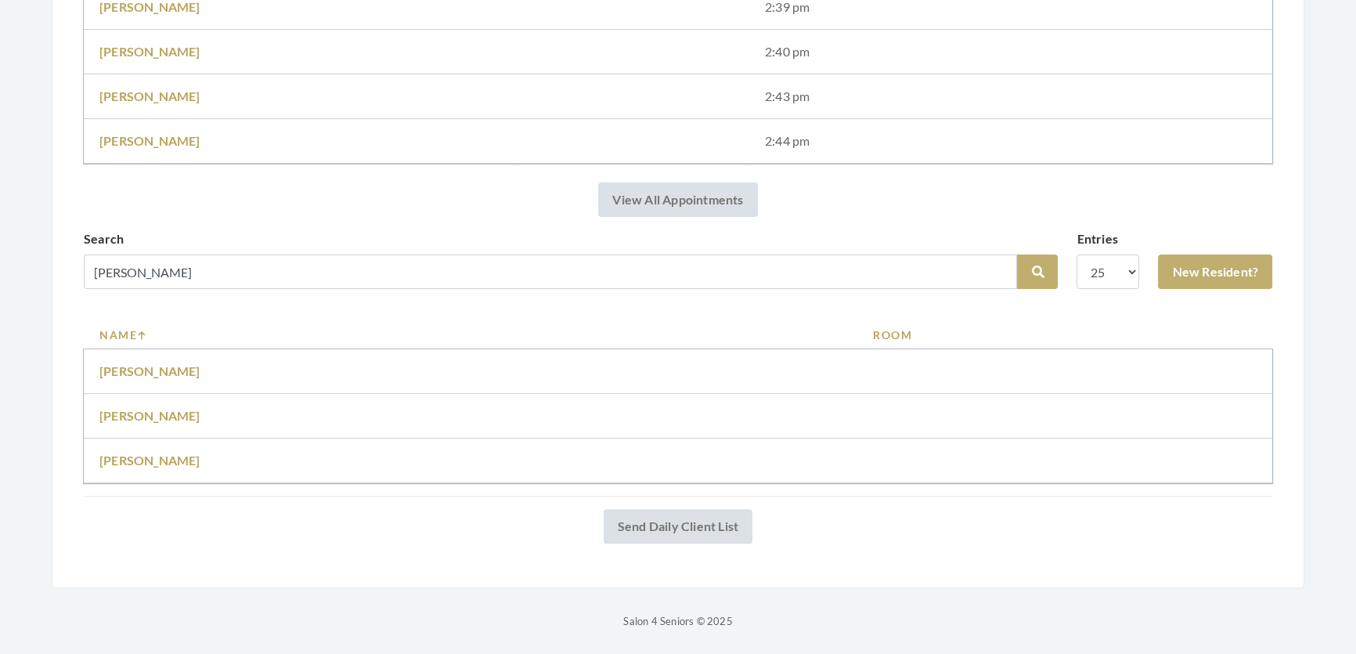
scroll to position [672, 0]
click at [157, 438] on td "Lichtenstein Alan" at bounding box center [470, 460] width 773 height 45
click at [157, 452] on link "Lichtenstein Alan" at bounding box center [149, 459] width 101 height 15
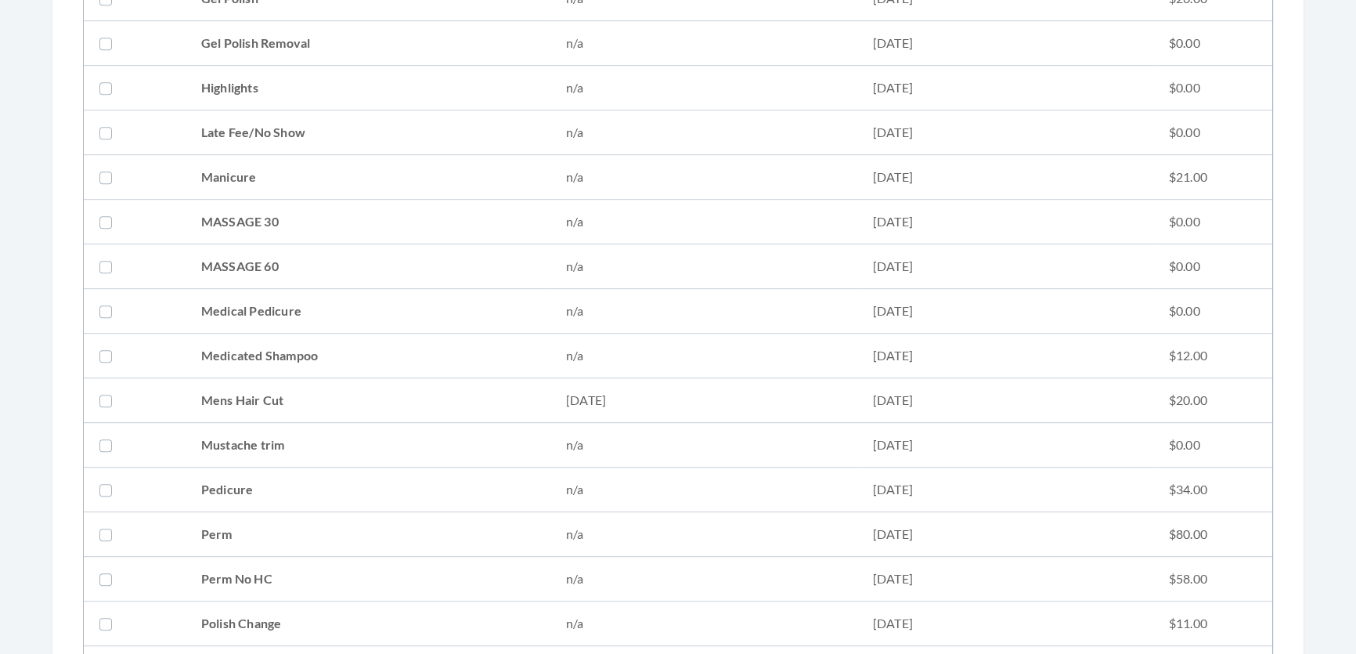
scroll to position [1280, 0]
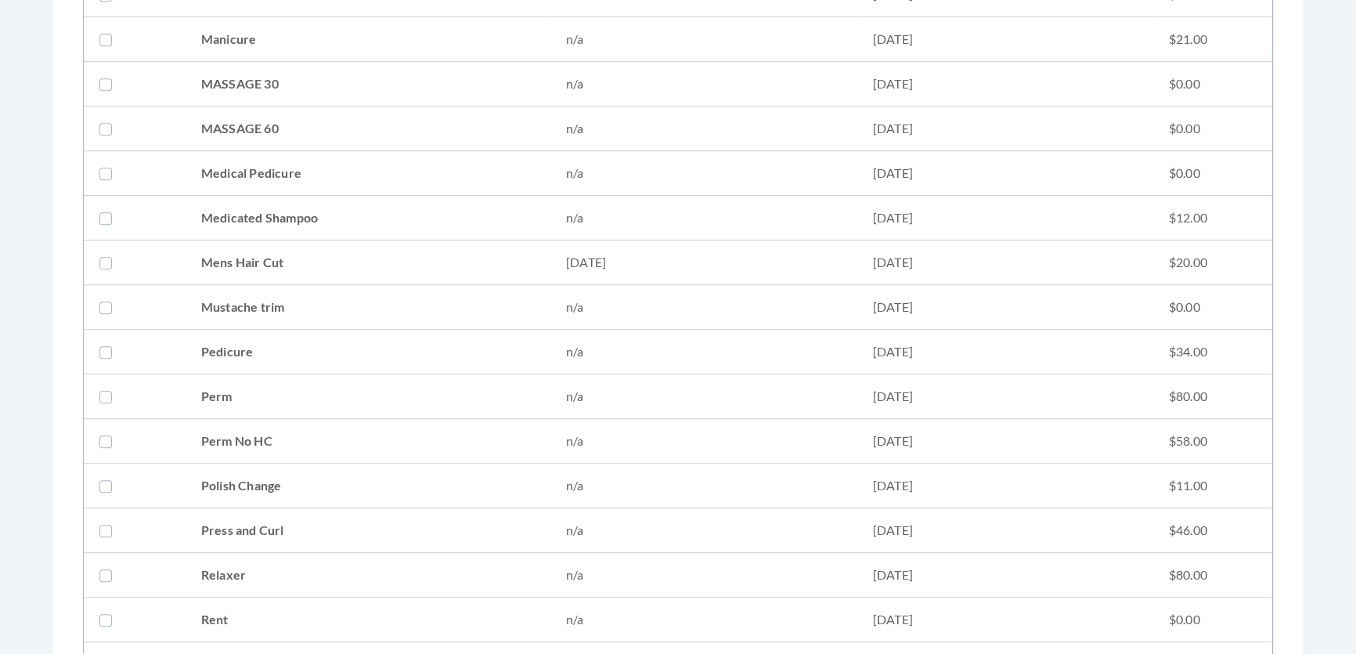
click at [556, 249] on td "02/10/2025" at bounding box center [703, 262] width 307 height 45
checkbox input "true"
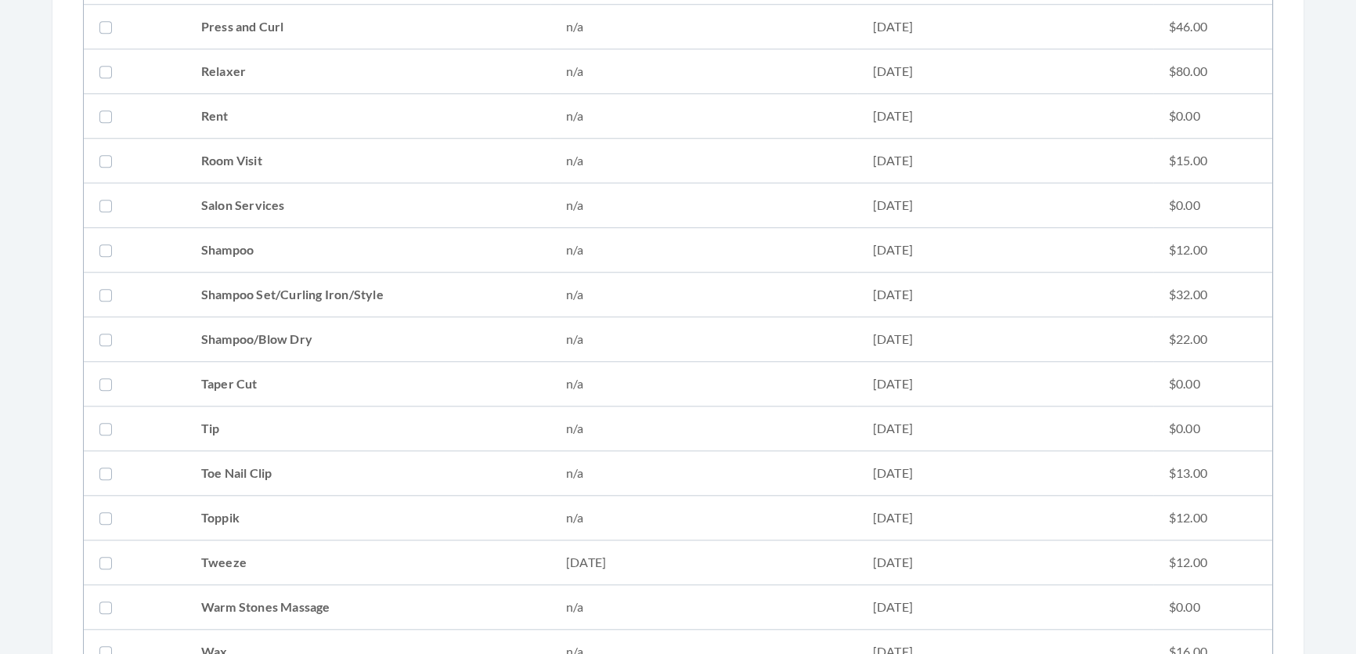
scroll to position [1992, 0]
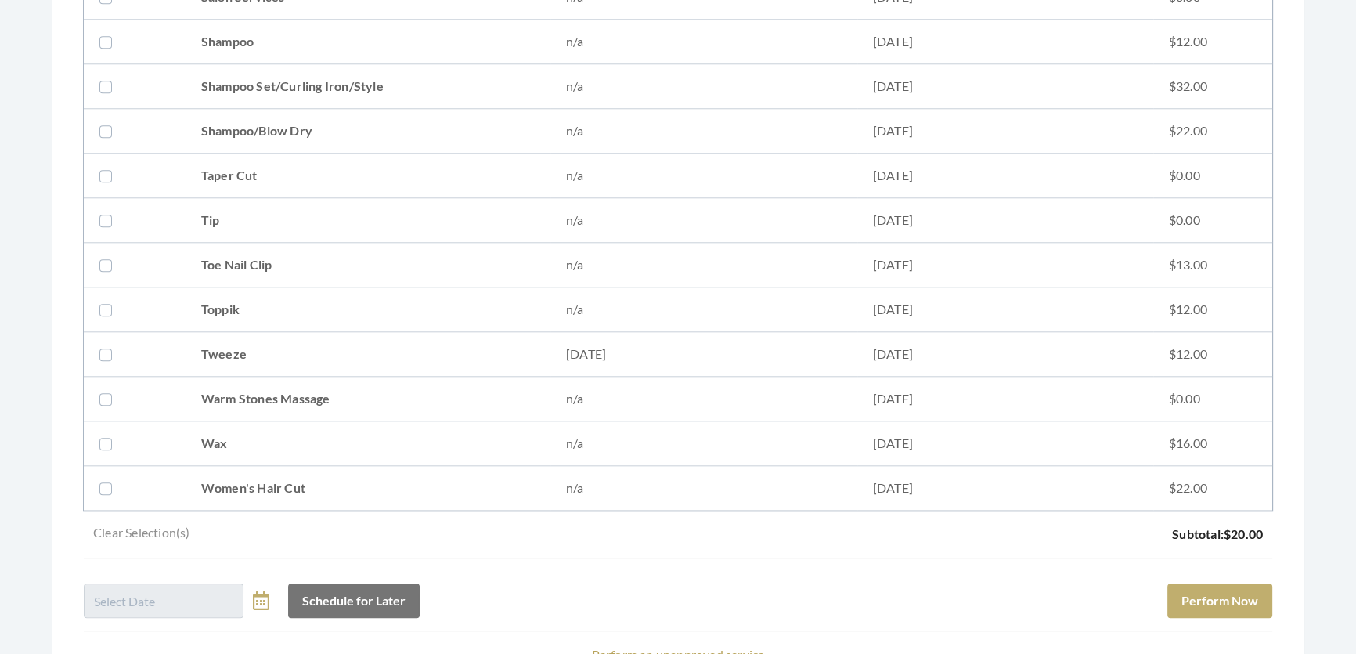
click at [317, 343] on td "Tweeze" at bounding box center [367, 354] width 365 height 45
checkbox input "true"
click at [1234, 610] on button "Perform Now" at bounding box center [1219, 600] width 105 height 34
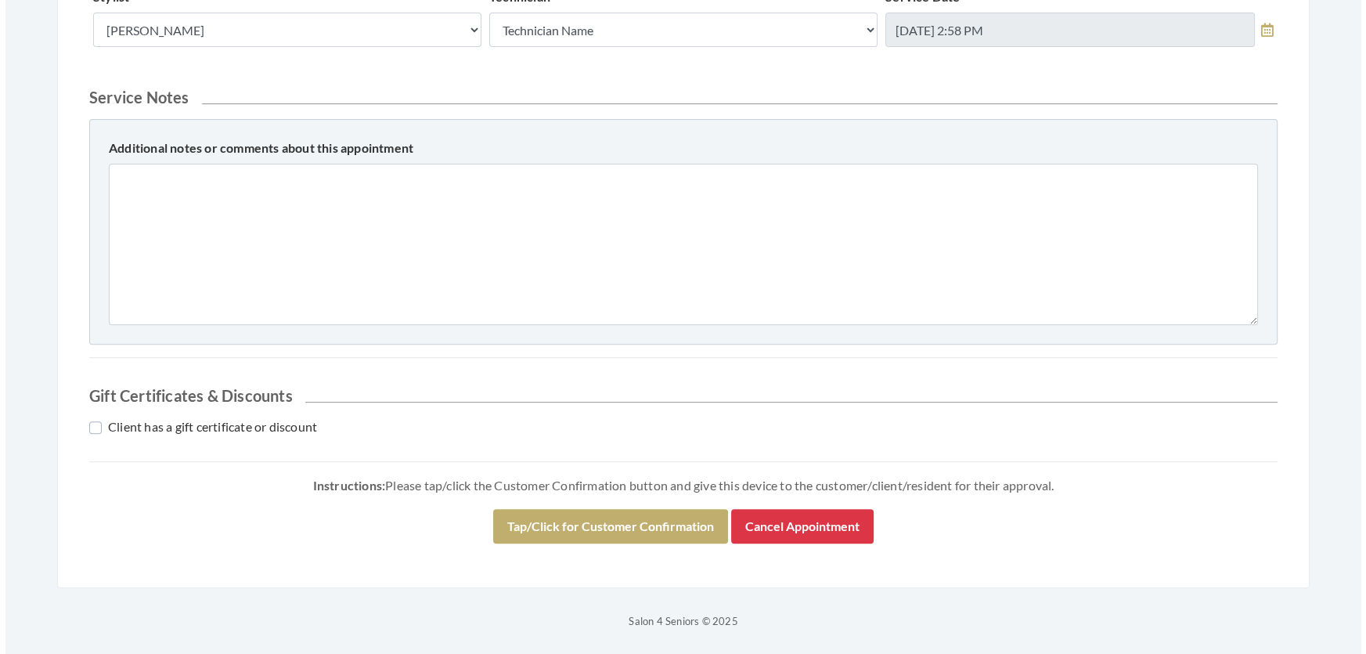
scroll to position [700, 0]
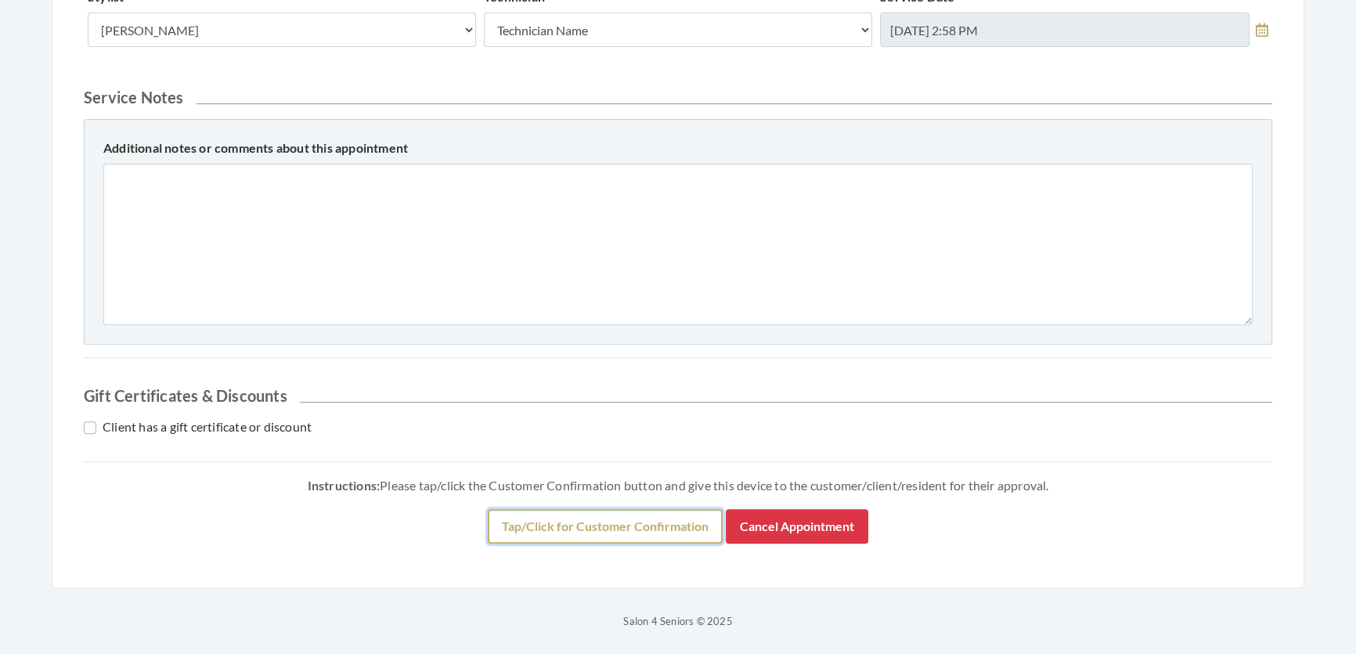
click at [700, 532] on button "Tap/Click for Customer Confirmation" at bounding box center [605, 526] width 235 height 34
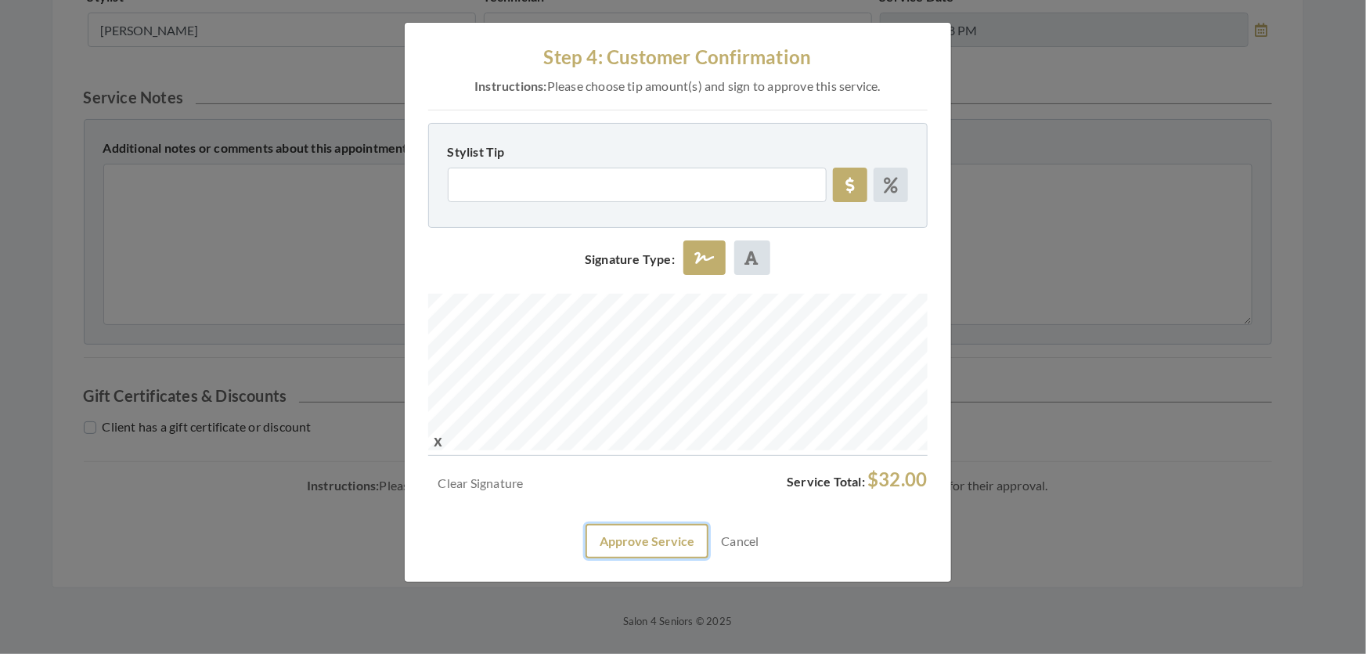
click at [672, 558] on button "Approve Service" at bounding box center [646, 541] width 123 height 34
